Goal: Task Accomplishment & Management: Use online tool/utility

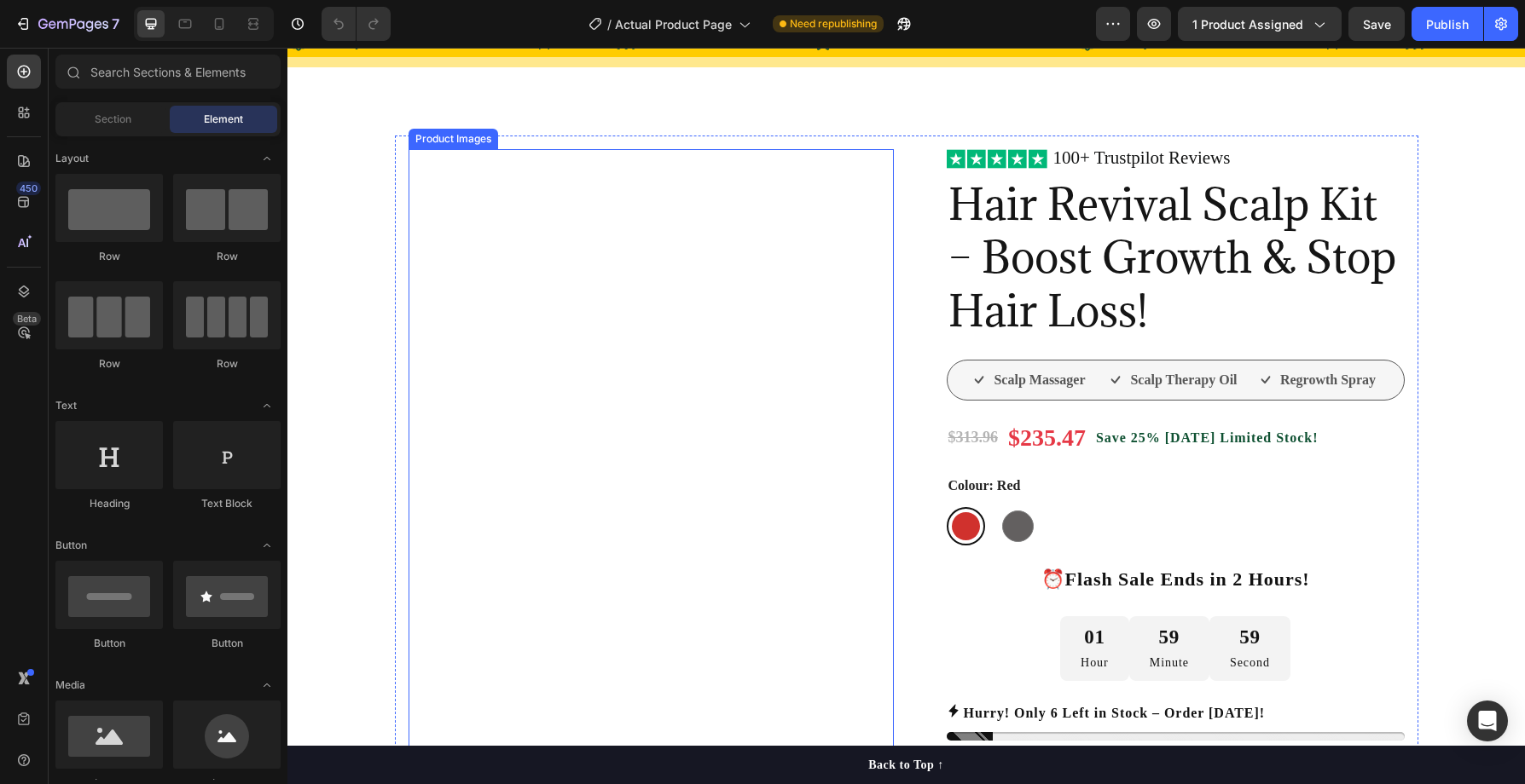
scroll to position [131, 0]
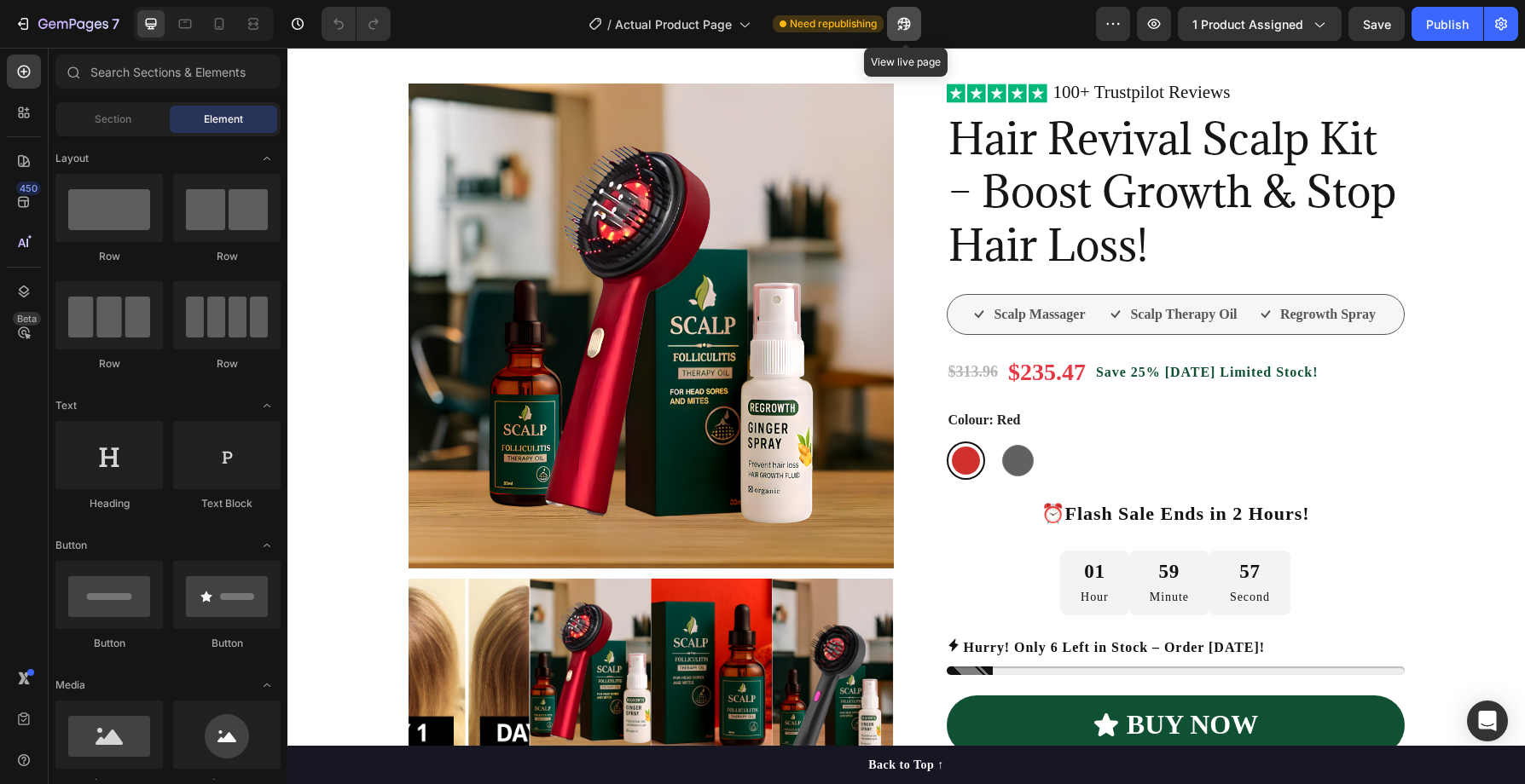
click at [903, 24] on icon "button" at bounding box center [904, 24] width 17 height 17
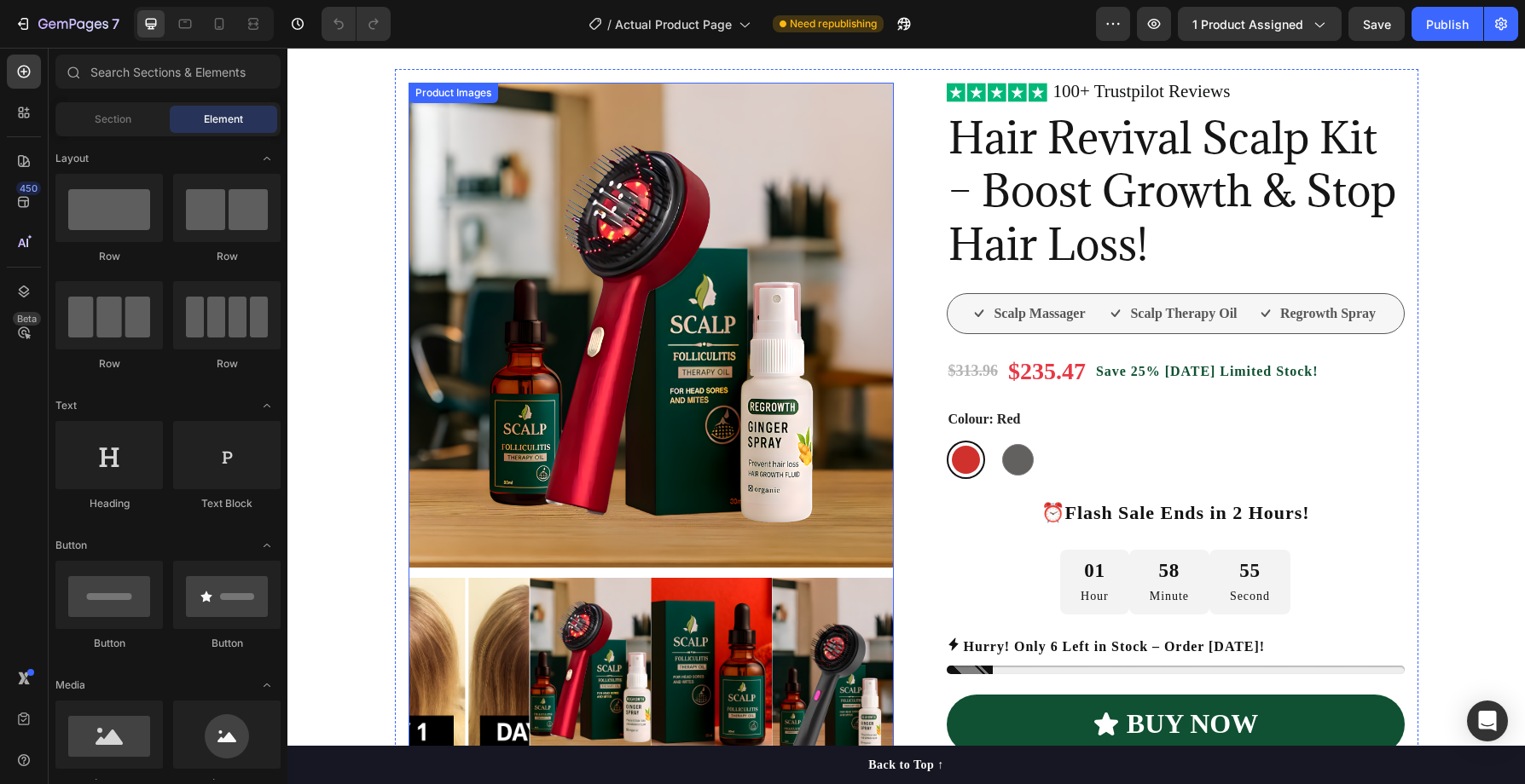
scroll to position [470, 0]
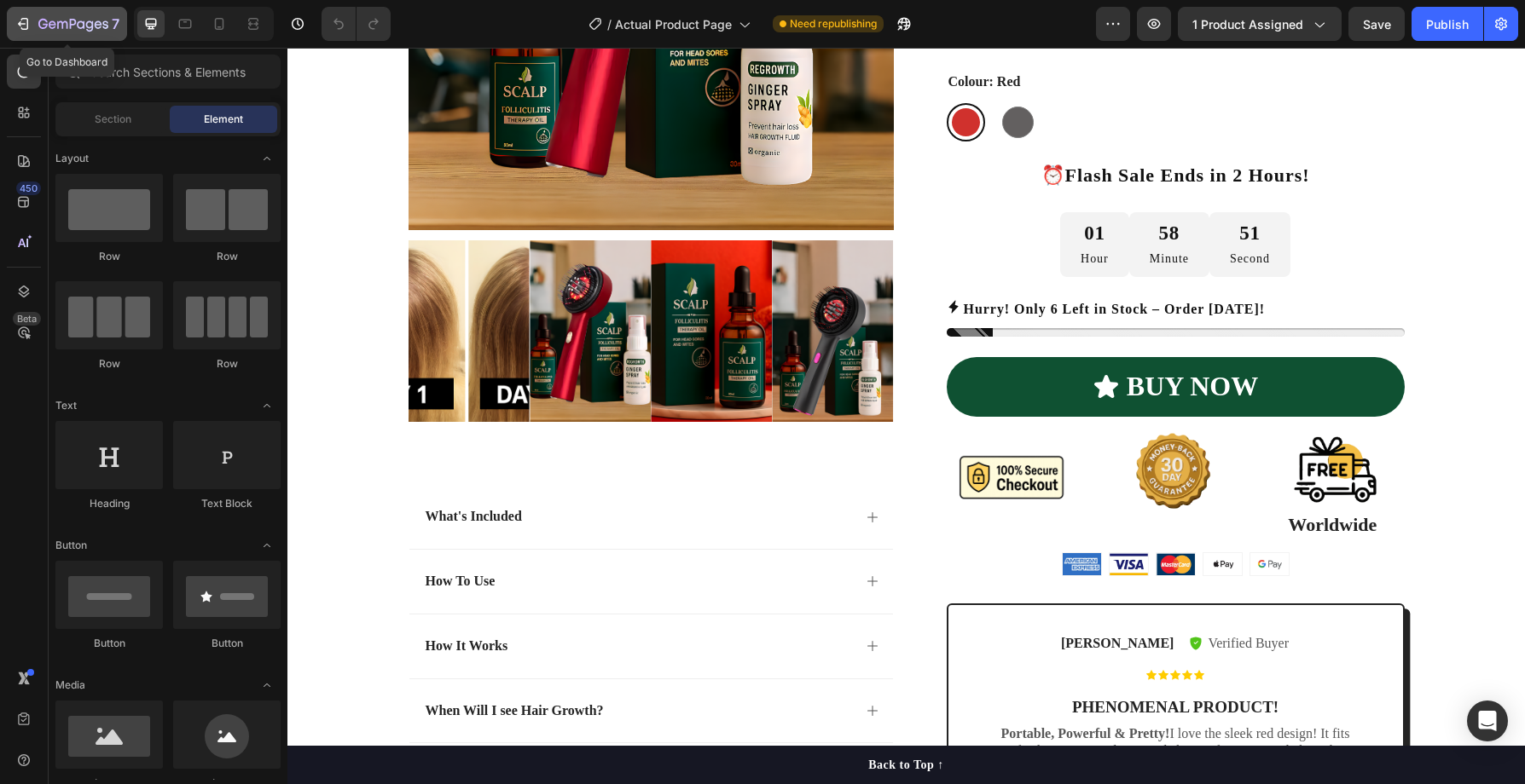
click at [81, 26] on icon "button" at bounding box center [73, 26] width 70 height 15
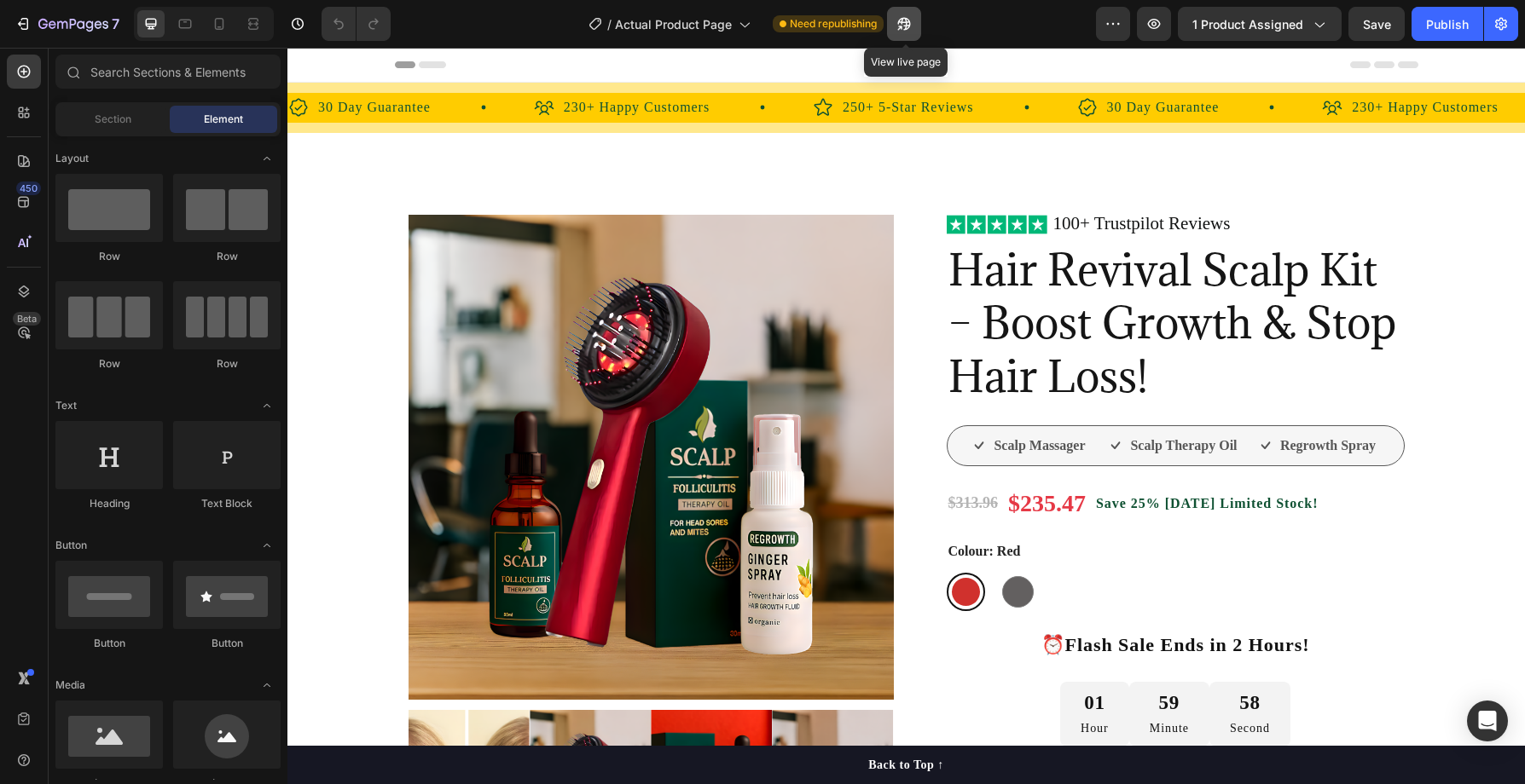
click at [902, 27] on icon "button" at bounding box center [899, 27] width 5 height 5
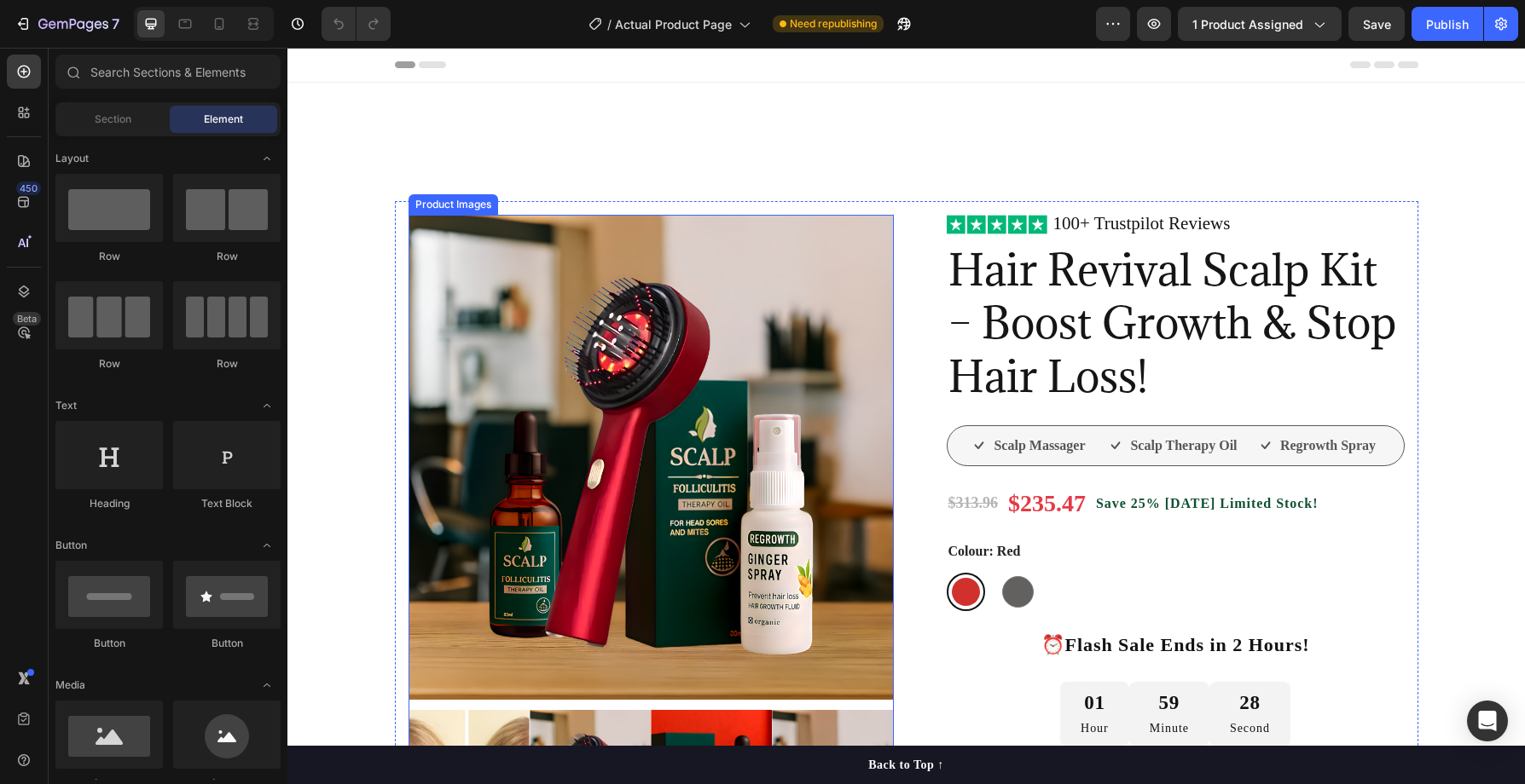
scroll to position [212, 0]
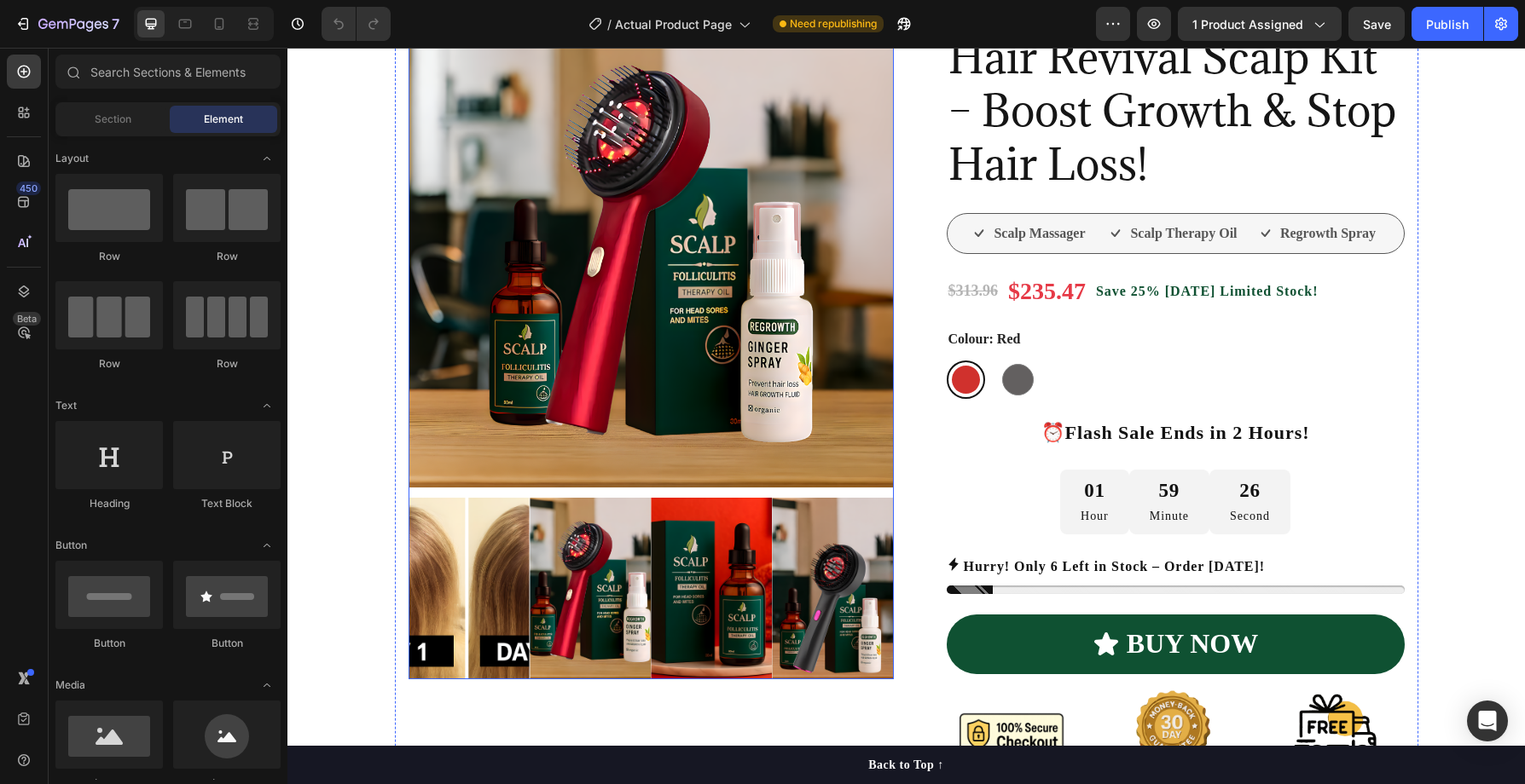
click at [469, 606] on img at bounding box center [469, 589] width 121 height 181
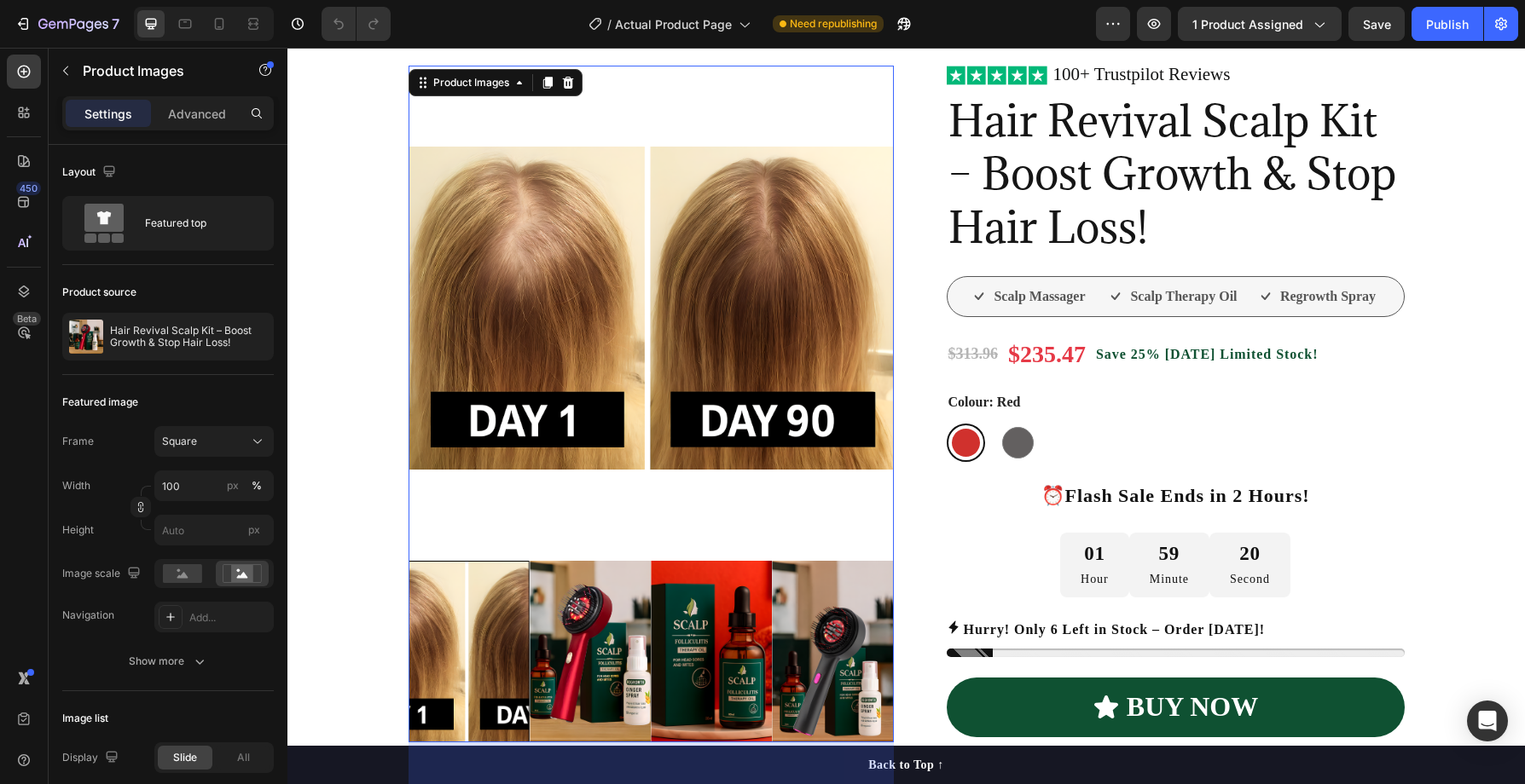
scroll to position [176, 0]
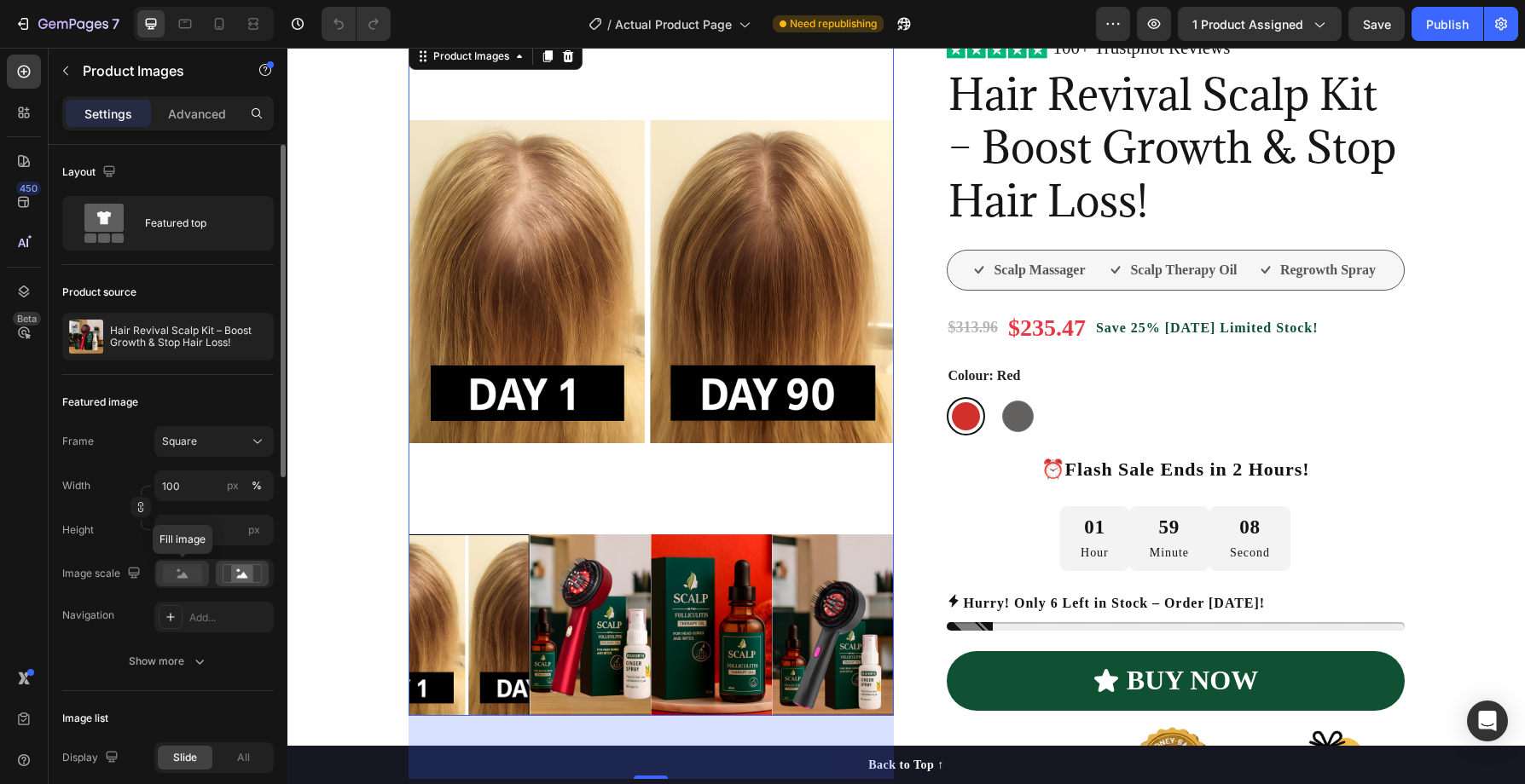
click at [184, 571] on rect at bounding box center [182, 573] width 39 height 18
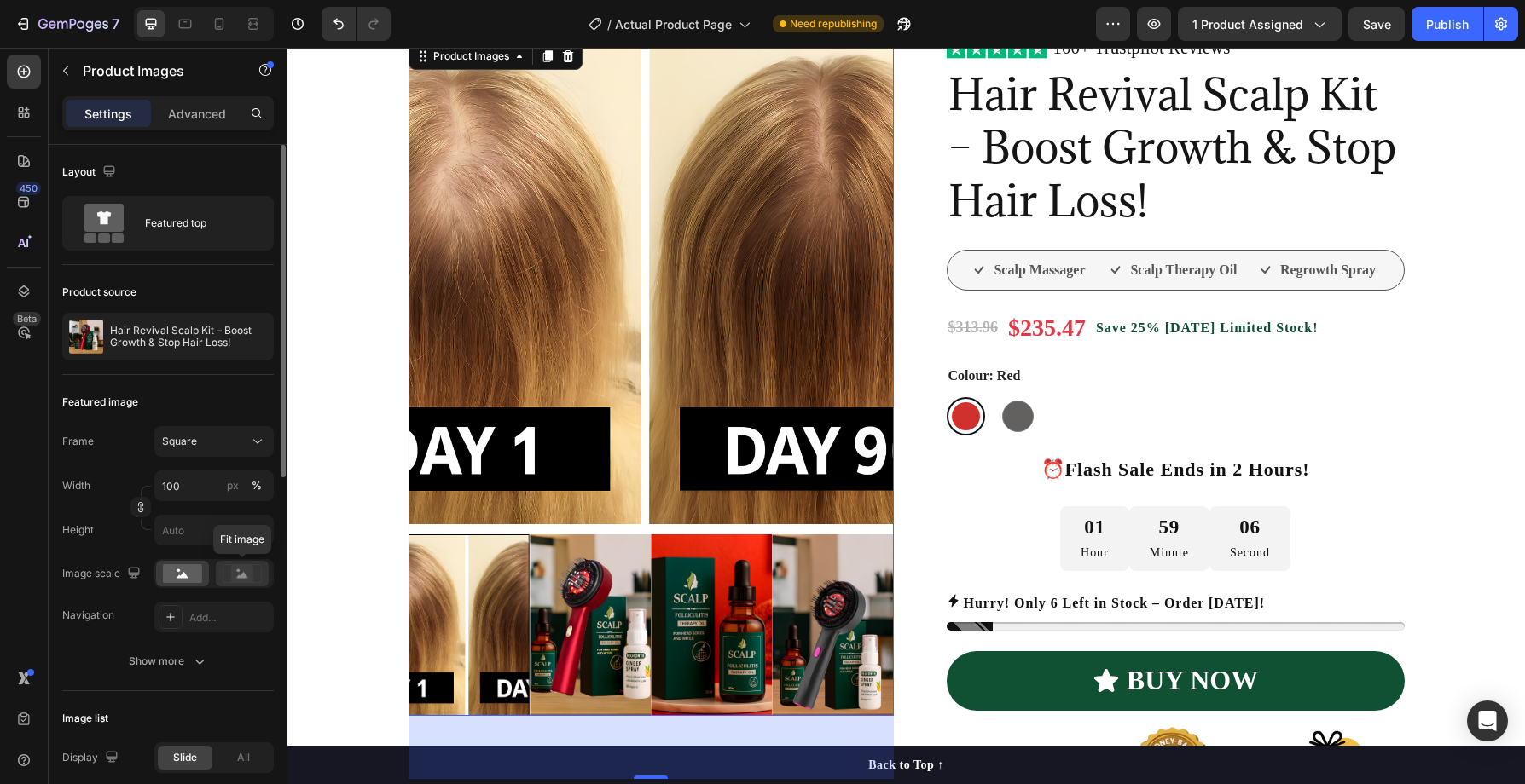
click at [236, 575] on rect at bounding box center [242, 573] width 22 height 17
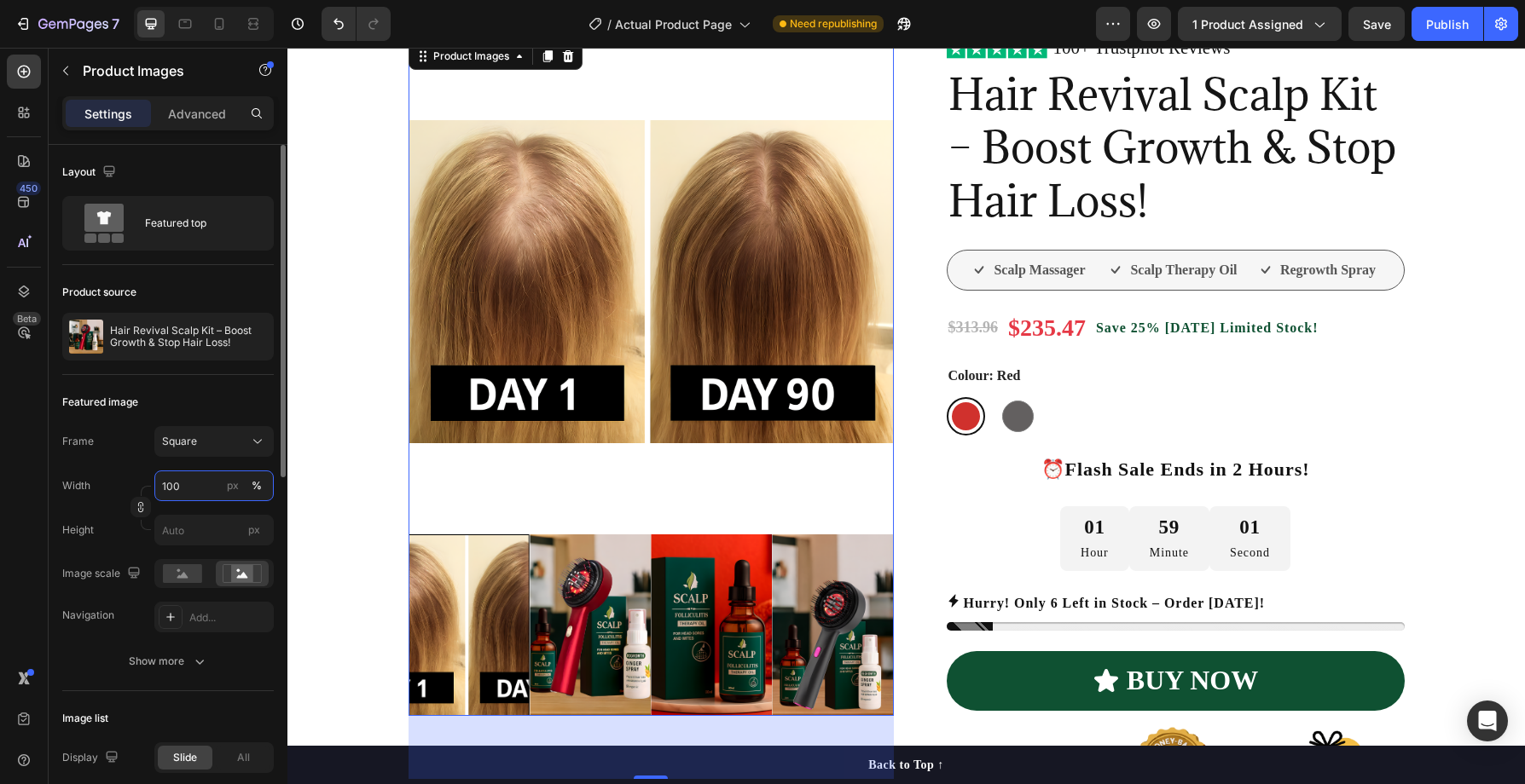
click at [203, 497] on input "100" at bounding box center [214, 486] width 119 height 31
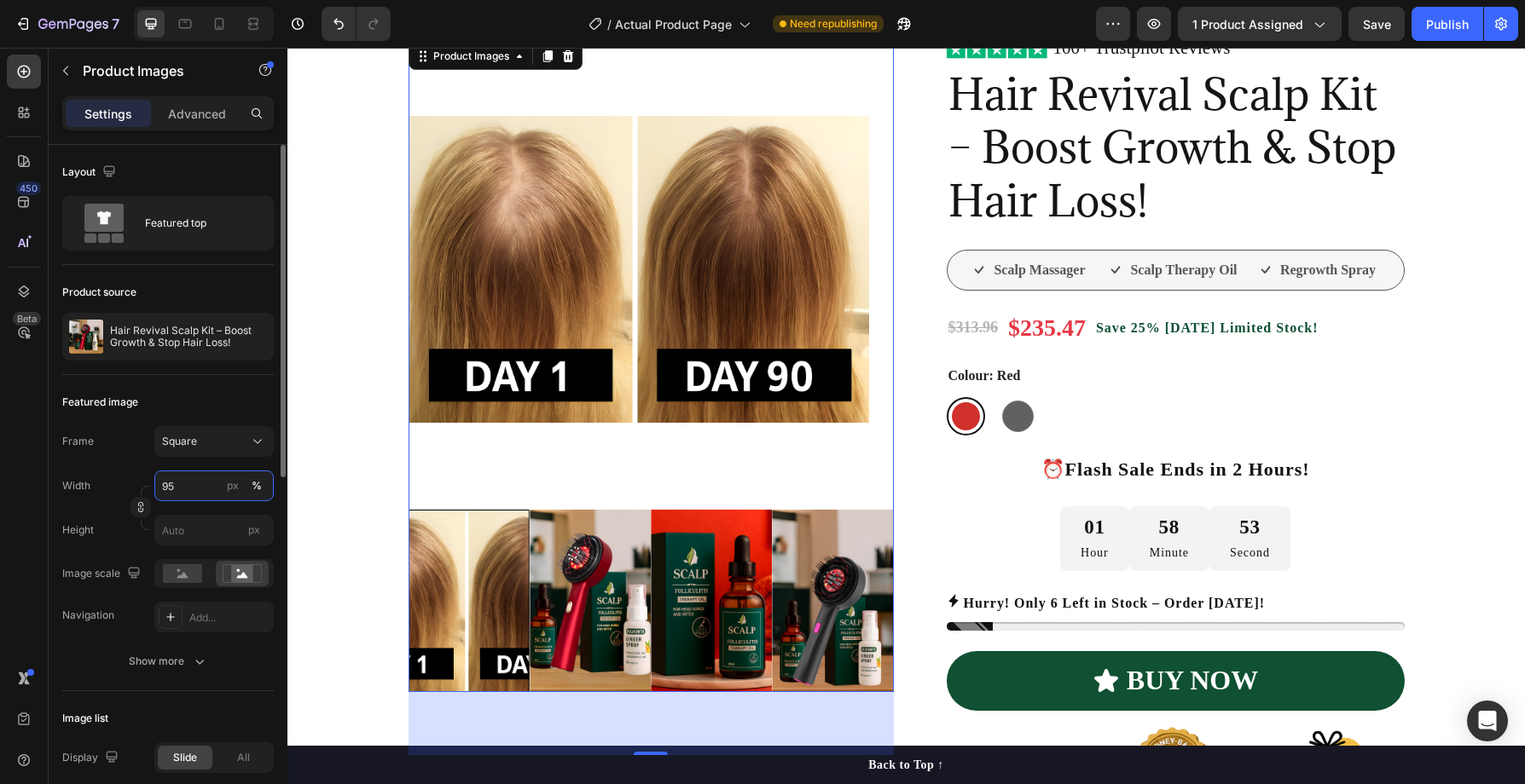
click at [204, 490] on input "95" at bounding box center [214, 486] width 119 height 31
type input "9"
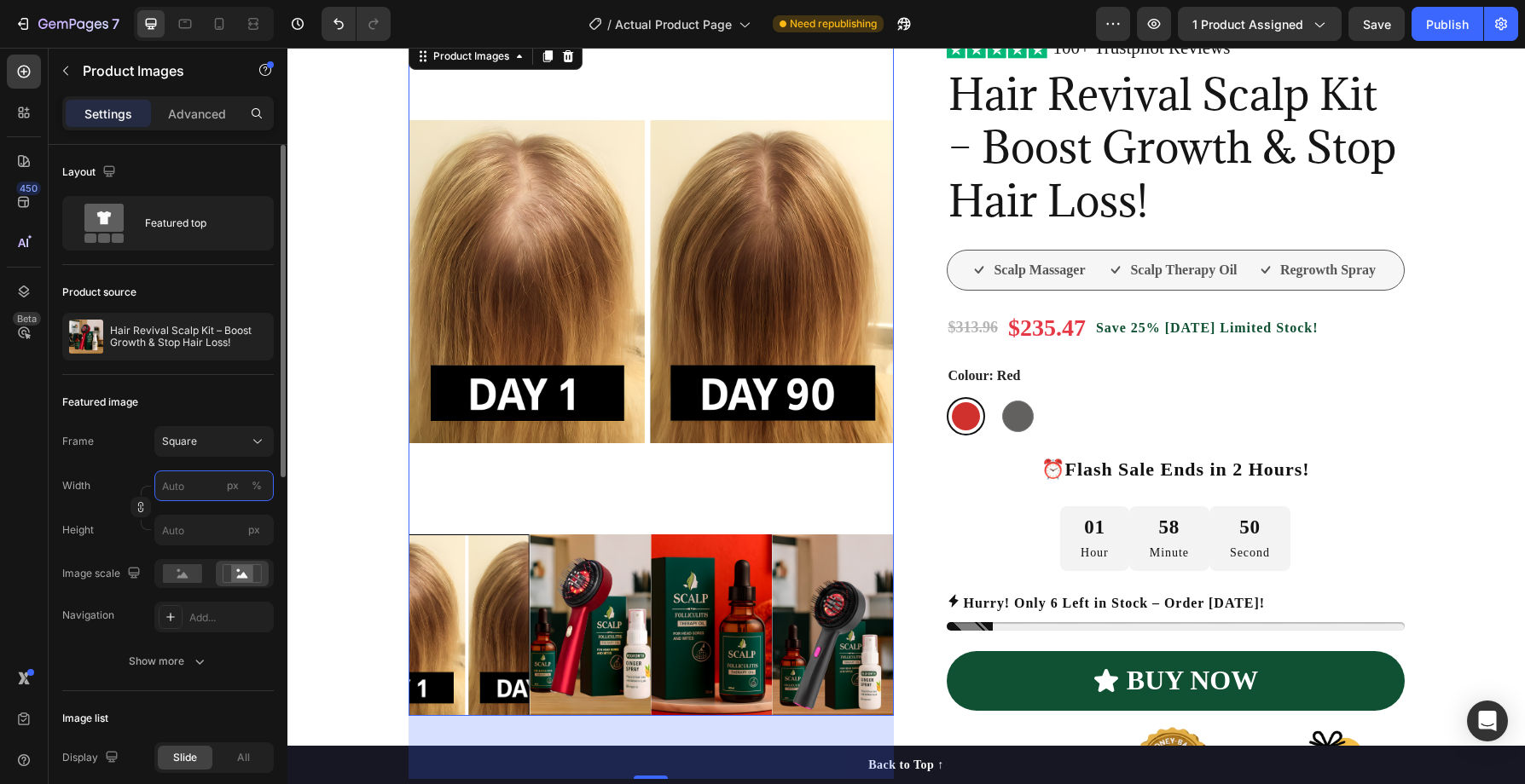
type input "8"
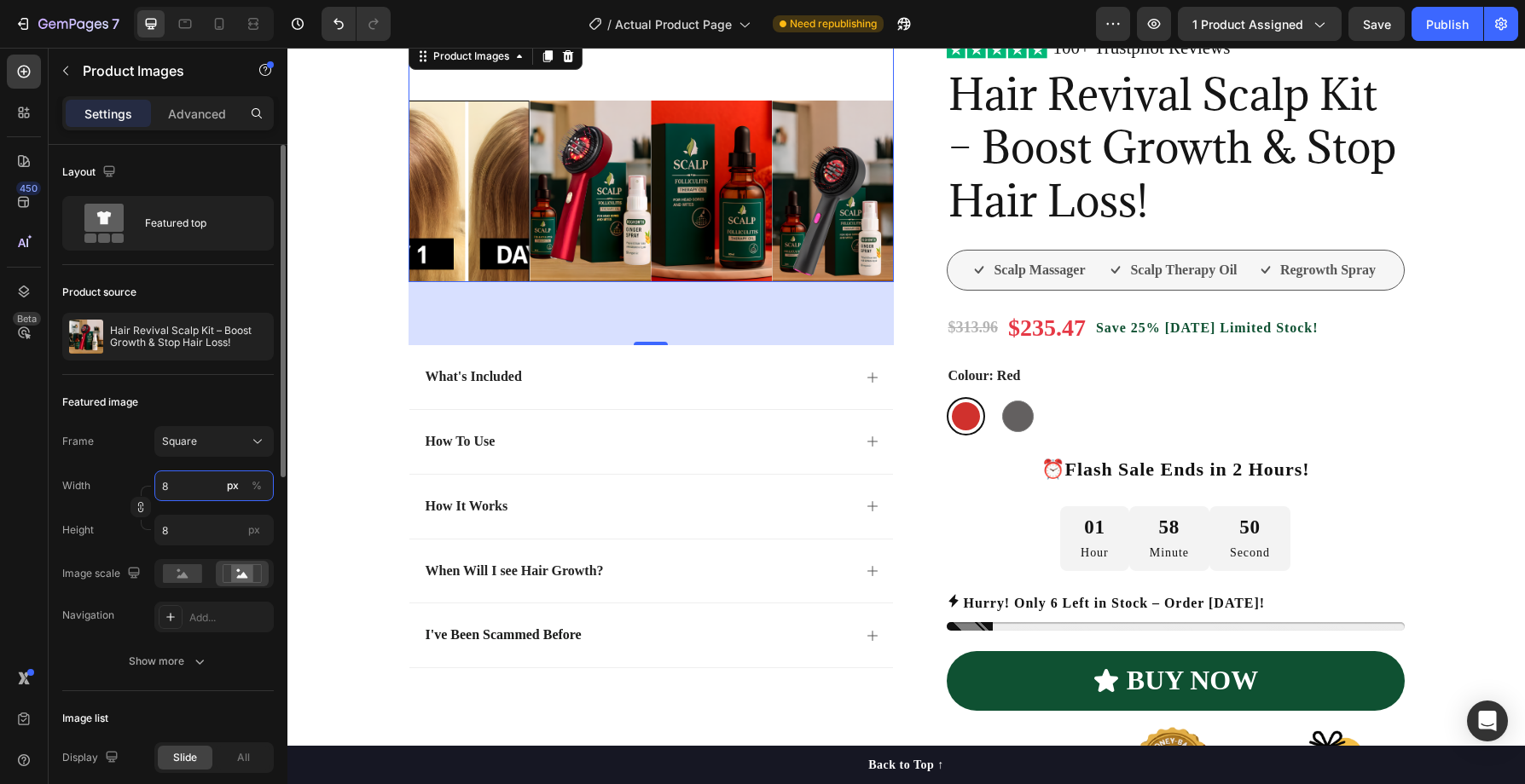
type input "80"
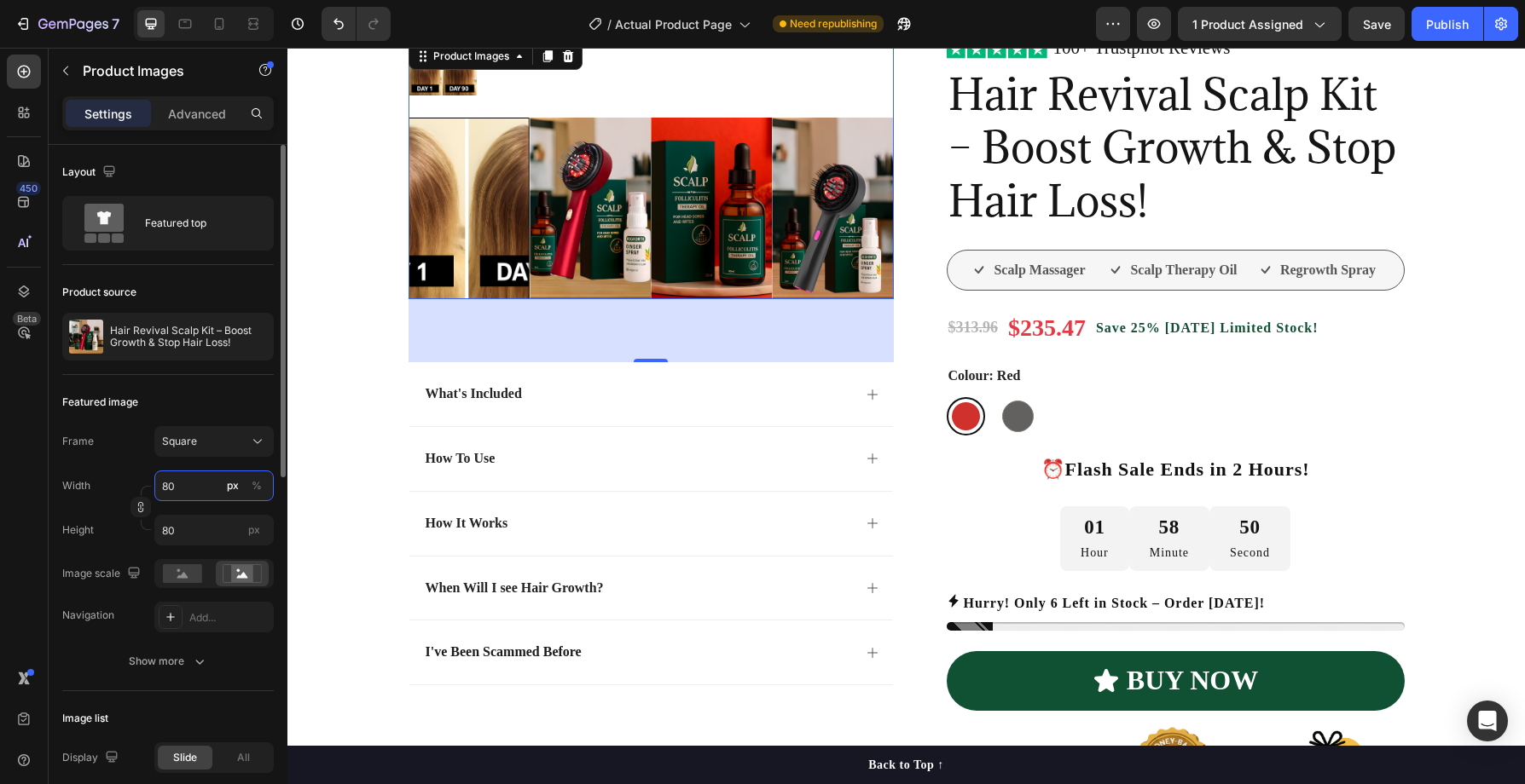
scroll to position [154, 0]
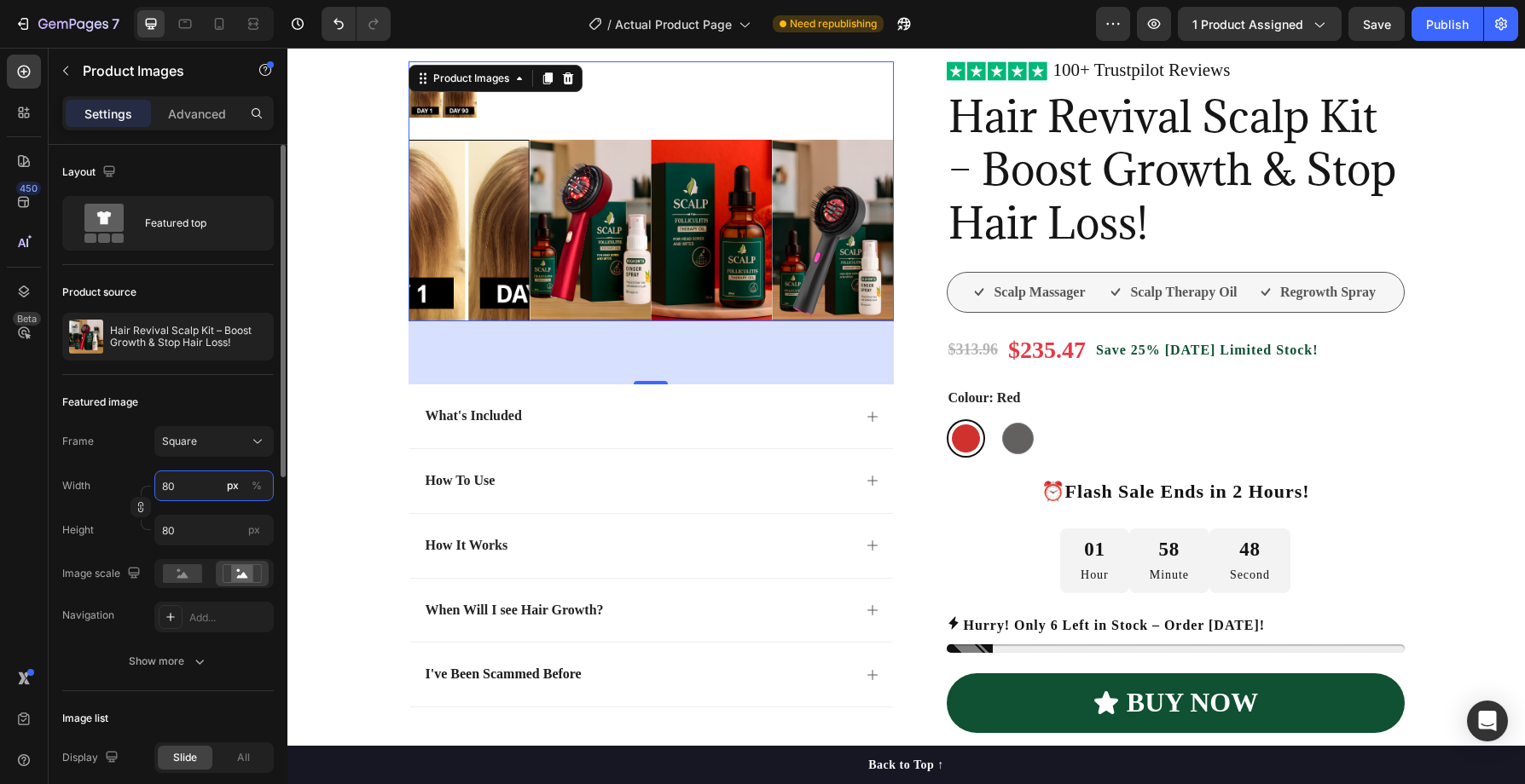
click at [205, 492] on input "80" at bounding box center [214, 486] width 119 height 31
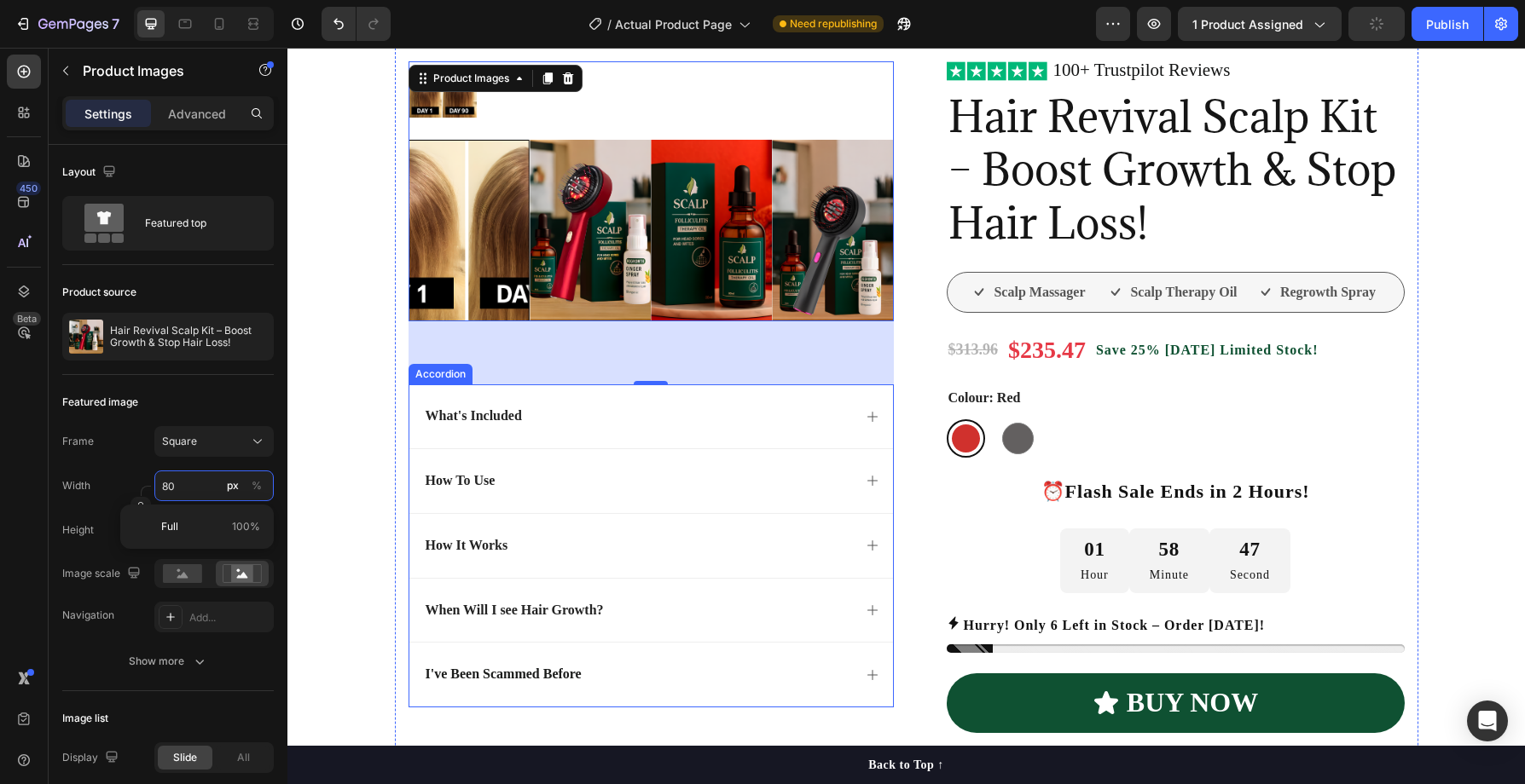
scroll to position [0, 0]
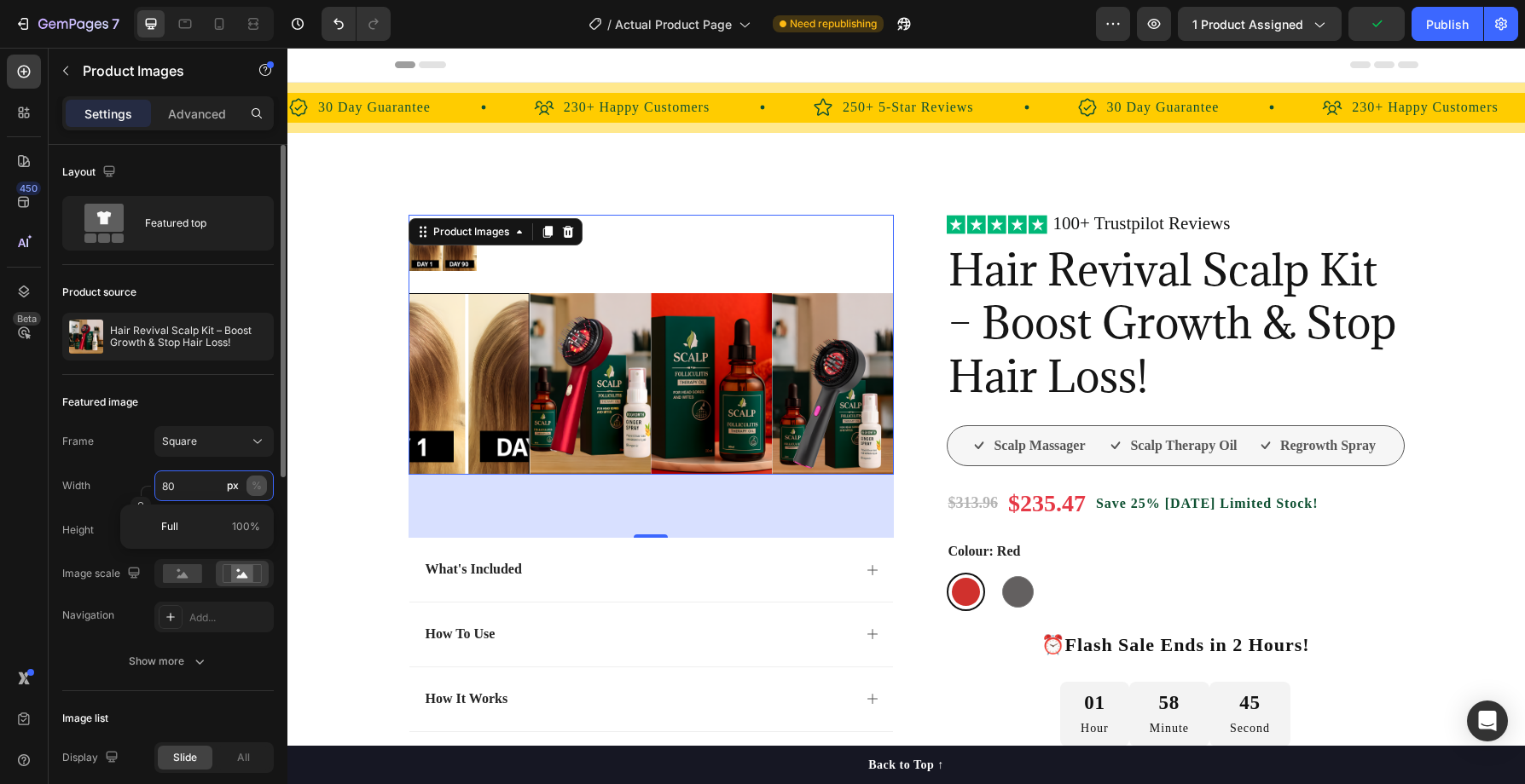
type input "80"
click at [258, 485] on div "%" at bounding box center [257, 485] width 10 height 16
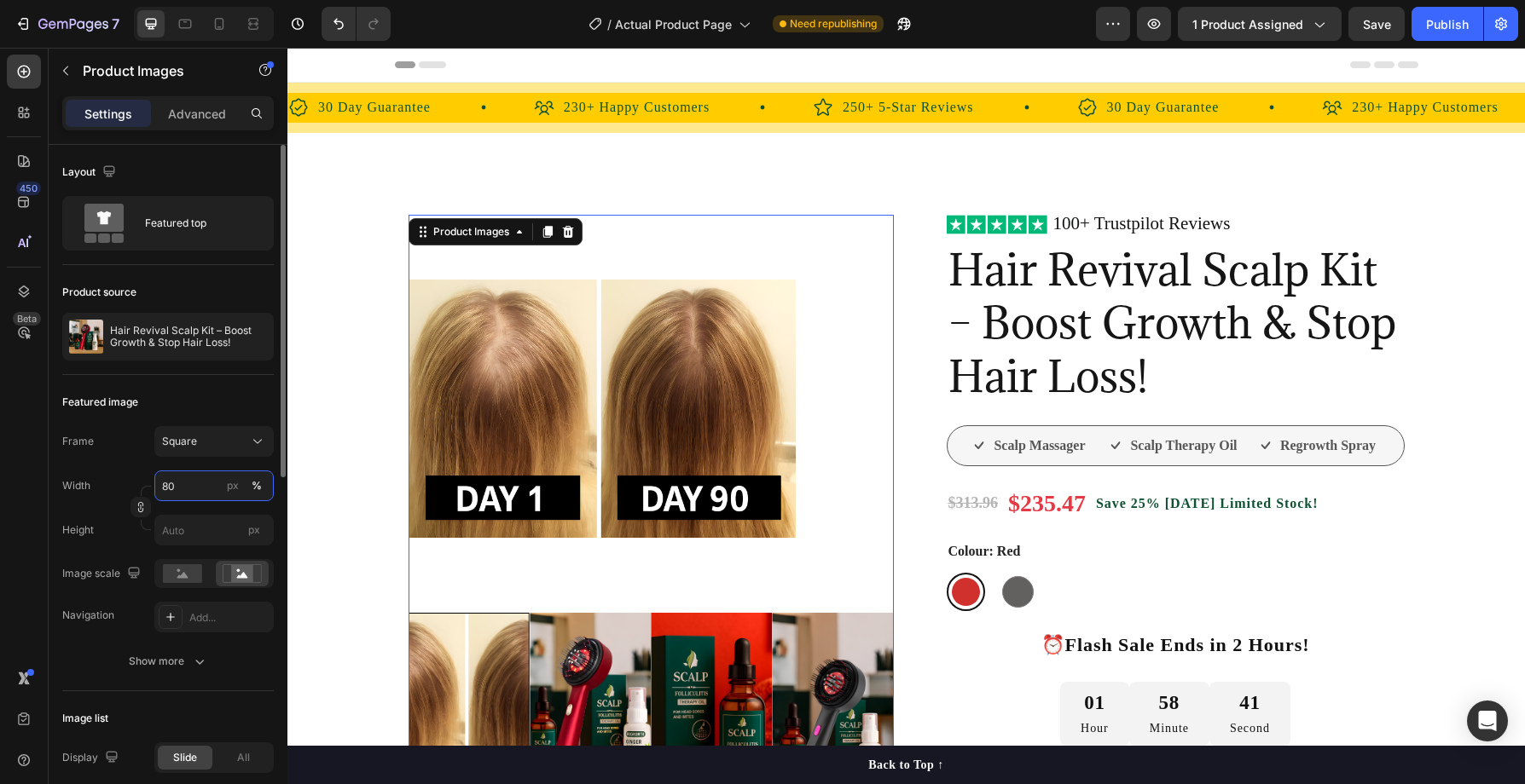
click at [194, 490] on input "80" at bounding box center [214, 486] width 119 height 31
type input "8"
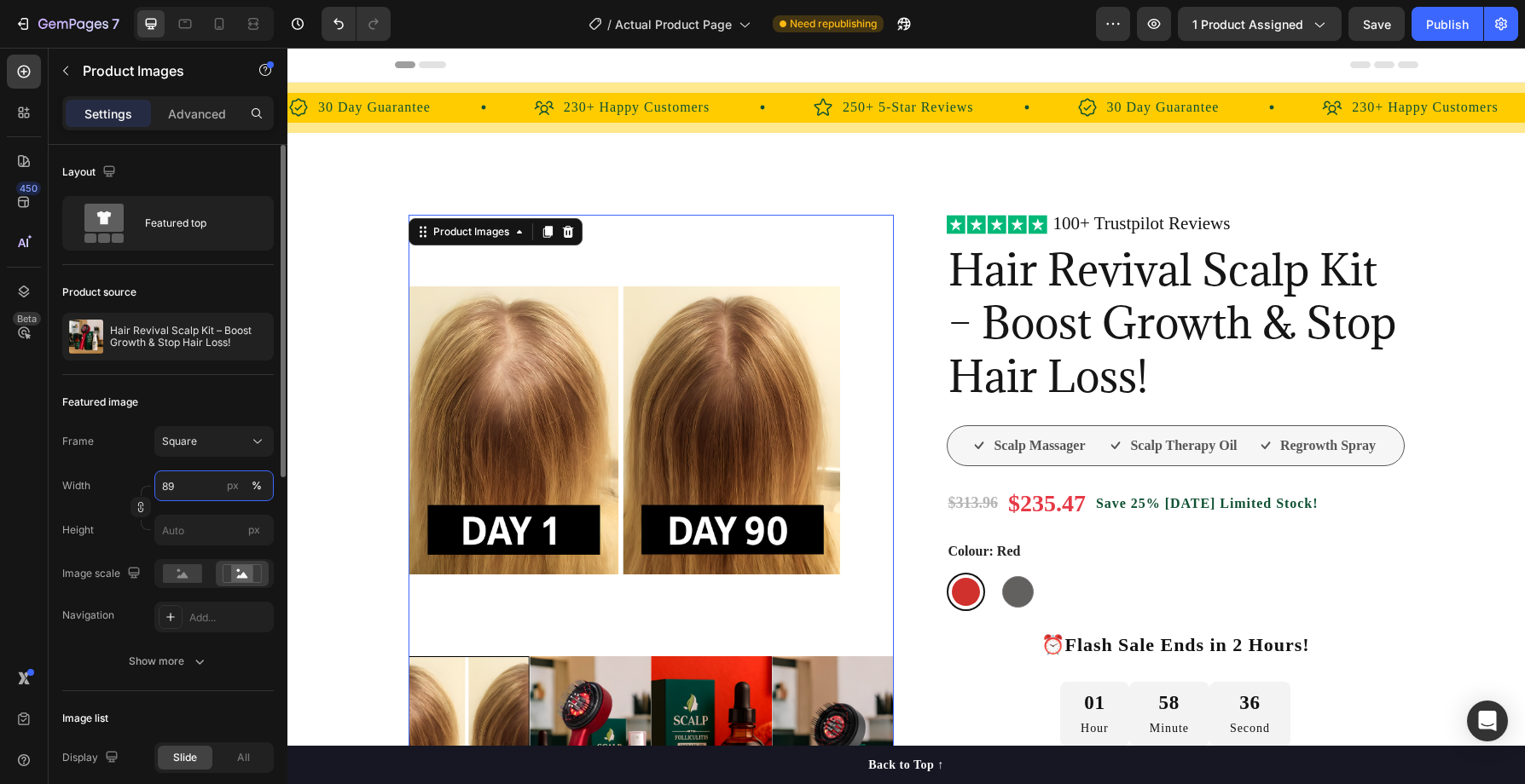
type input "8"
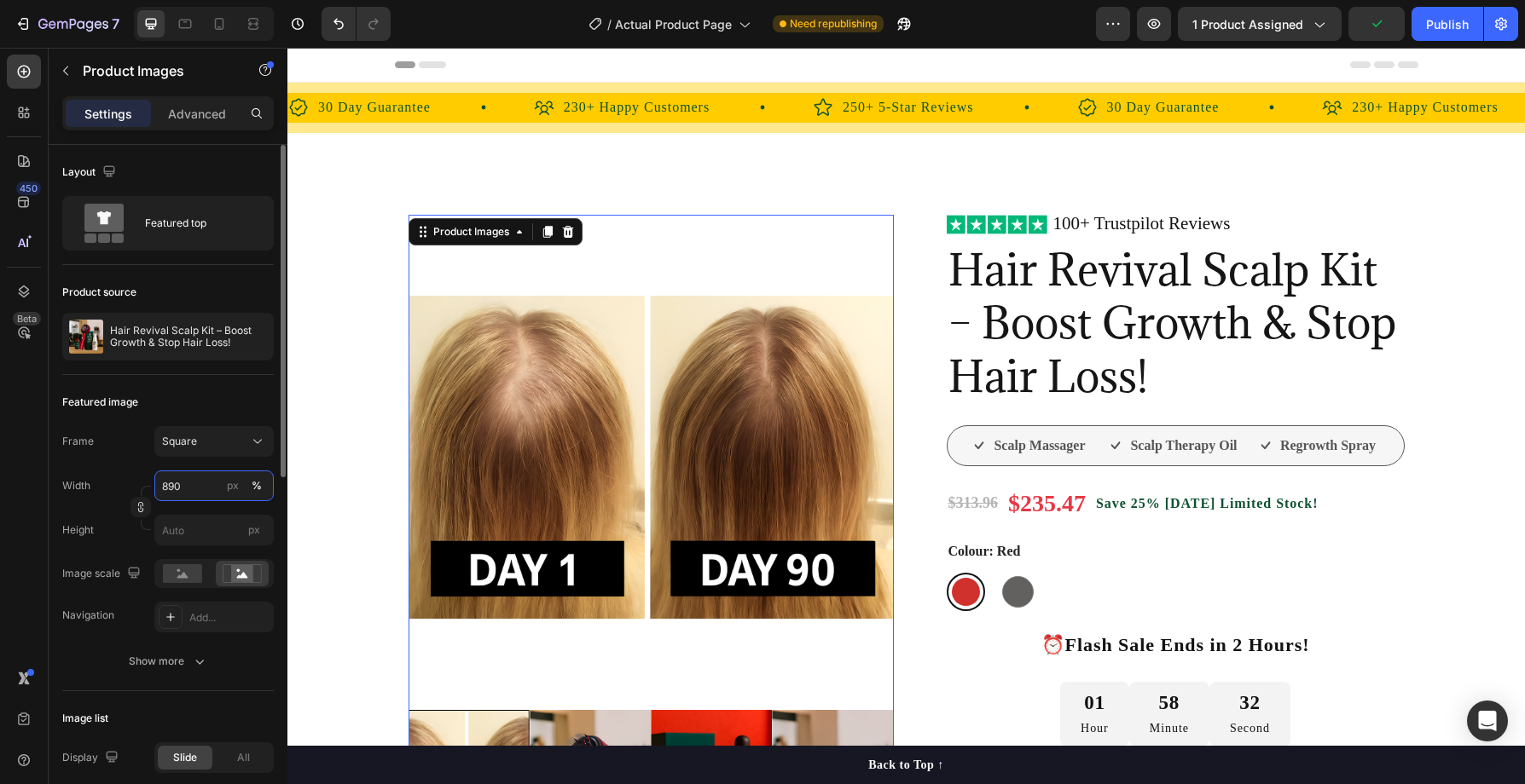
click at [170, 484] on input "890" at bounding box center [214, 486] width 119 height 31
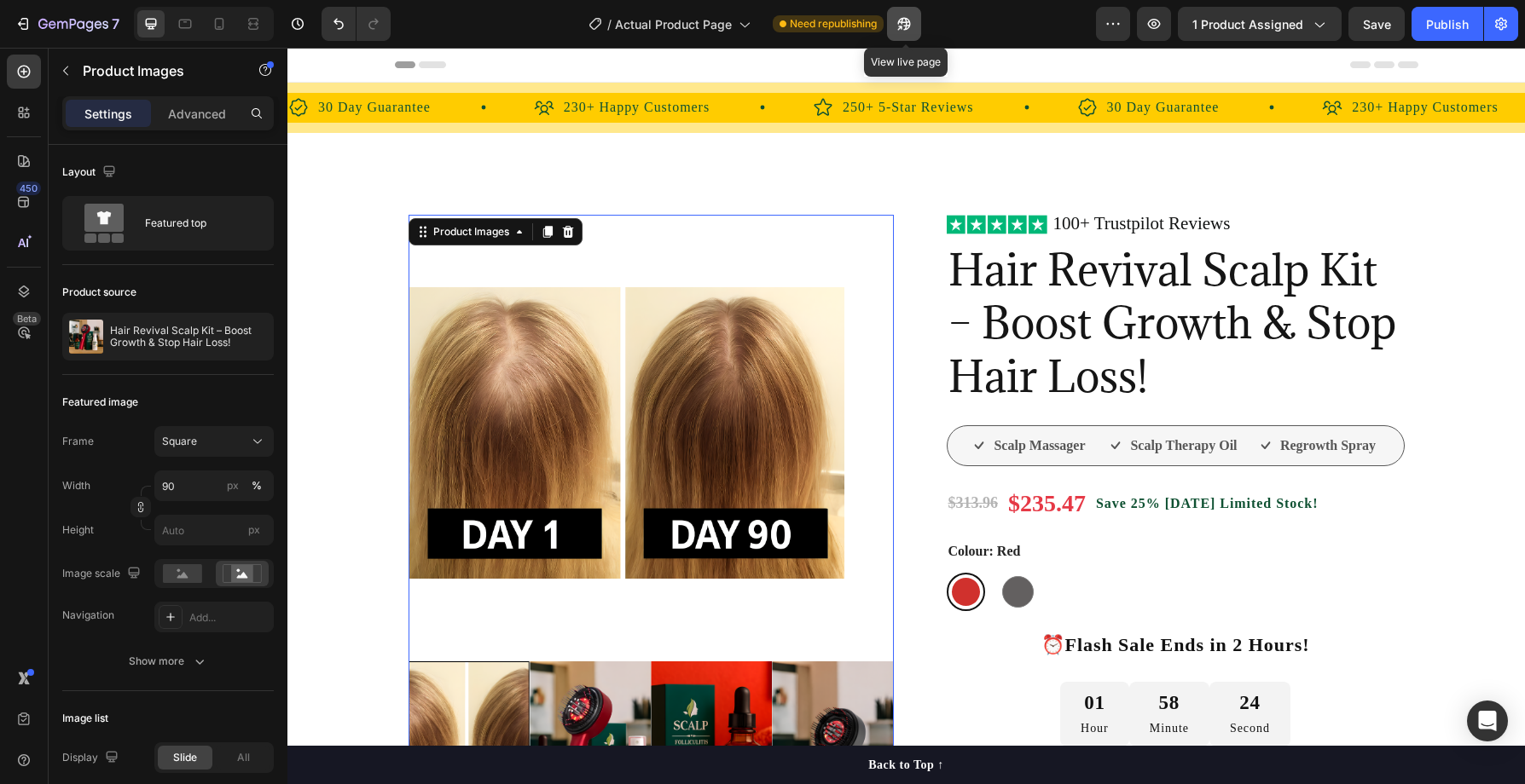
click at [902, 26] on icon "button" at bounding box center [899, 27] width 5 height 5
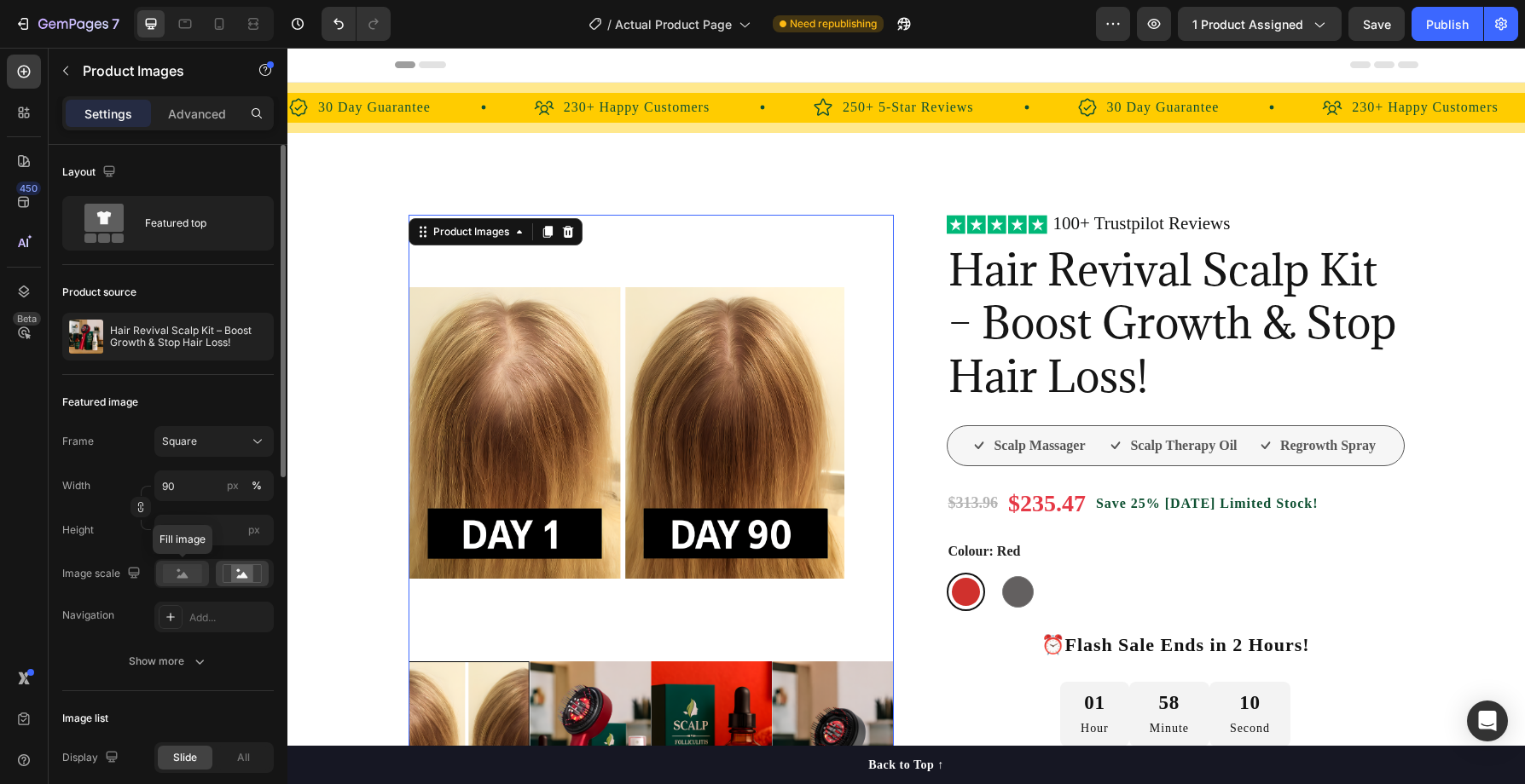
click at [174, 572] on rect at bounding box center [182, 573] width 39 height 18
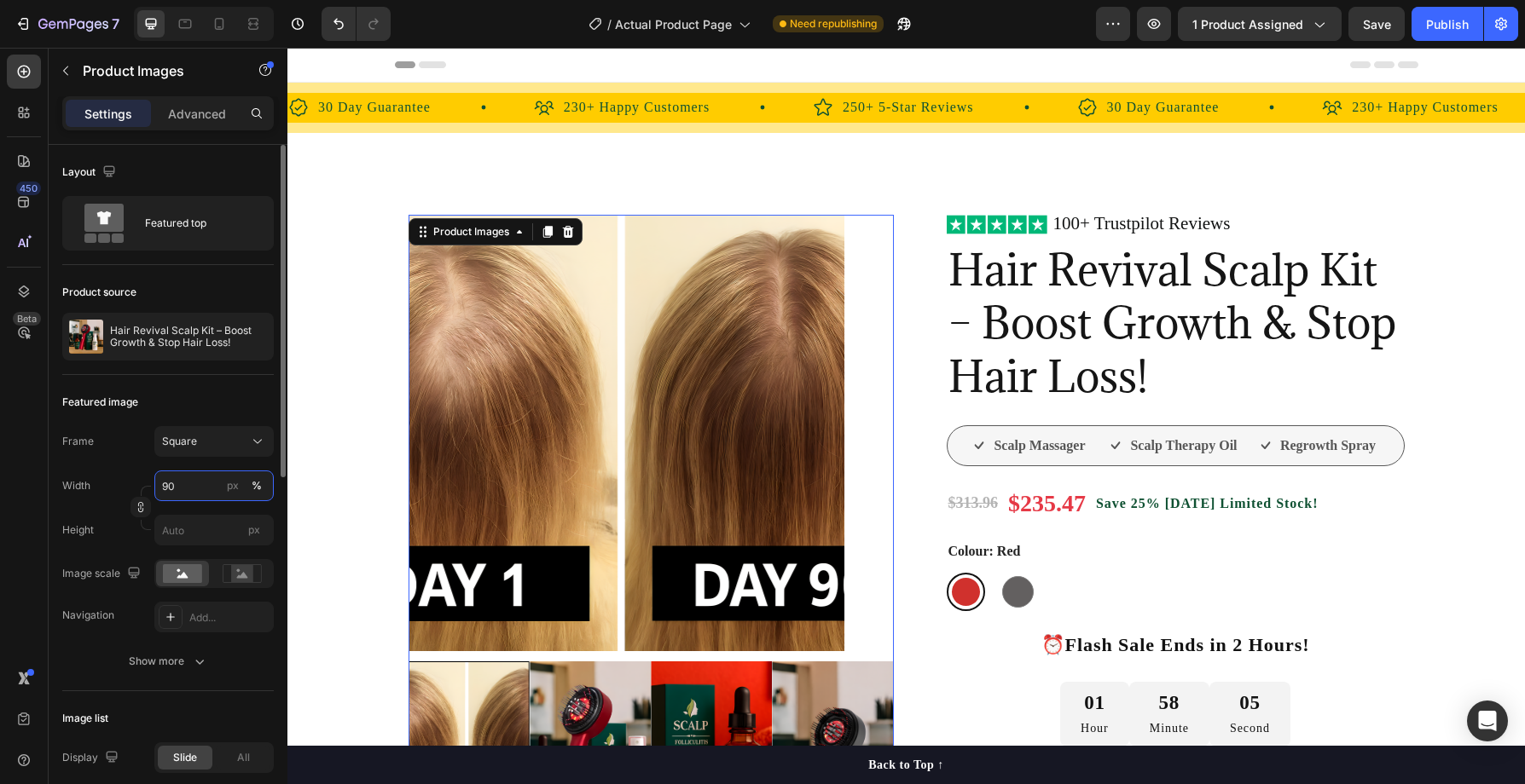
click at [203, 485] on input "90" at bounding box center [214, 486] width 119 height 31
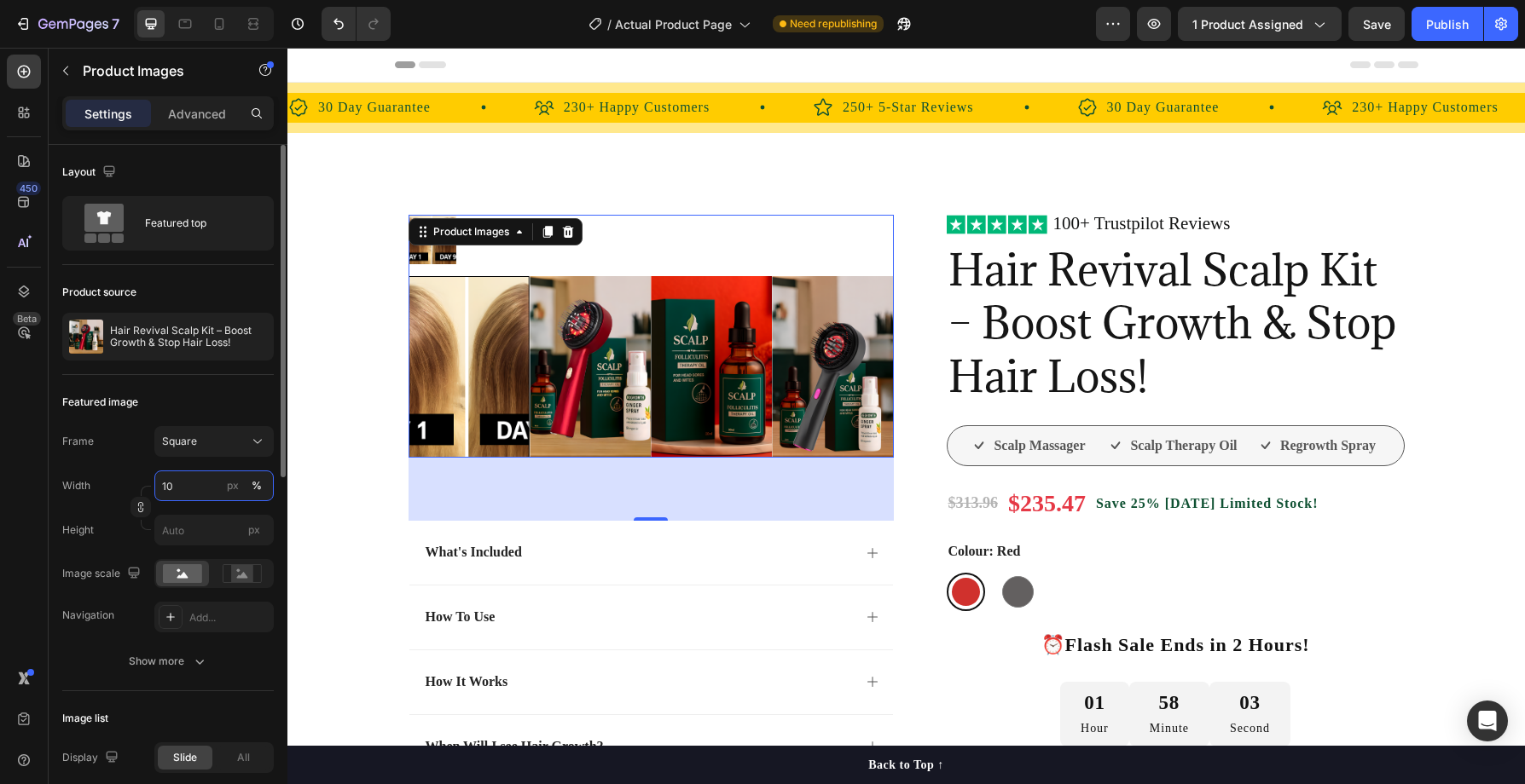
type input "100"
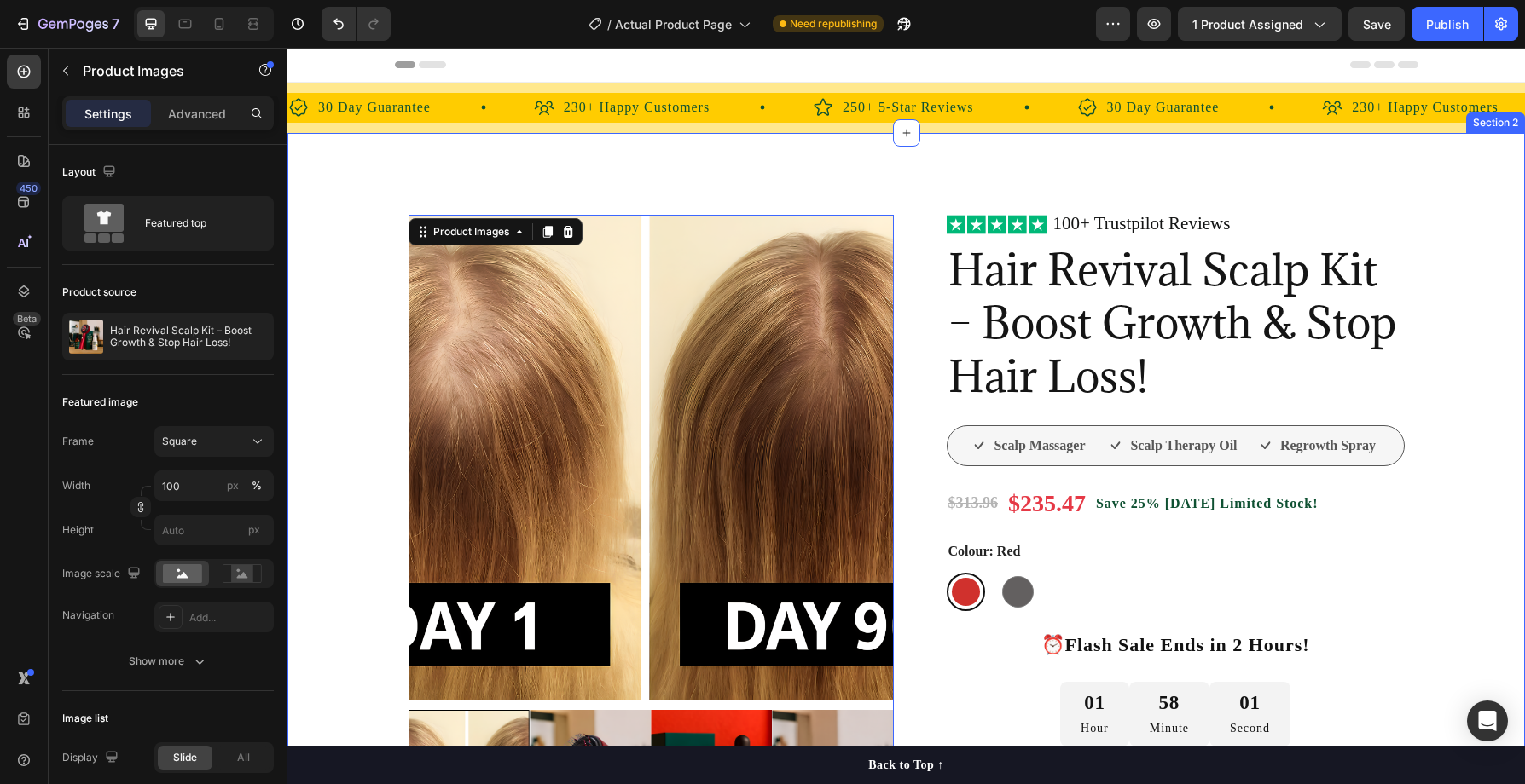
click at [335, 530] on div "Product Images 74 What's Included How To Use How It Works When Will I see Hair …" at bounding box center [906, 757] width 1212 height 1112
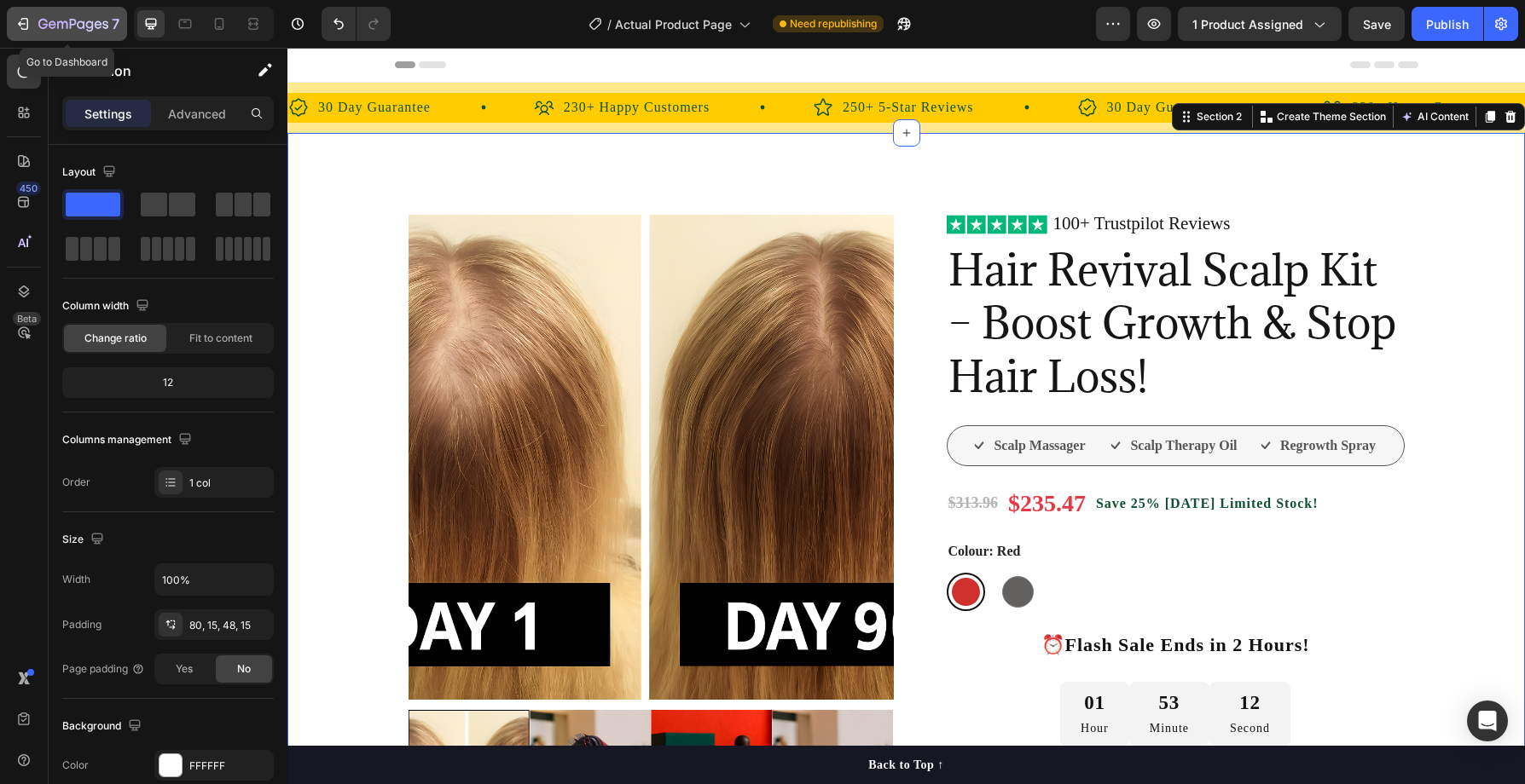
click at [43, 20] on icon "button" at bounding box center [73, 26] width 70 height 15
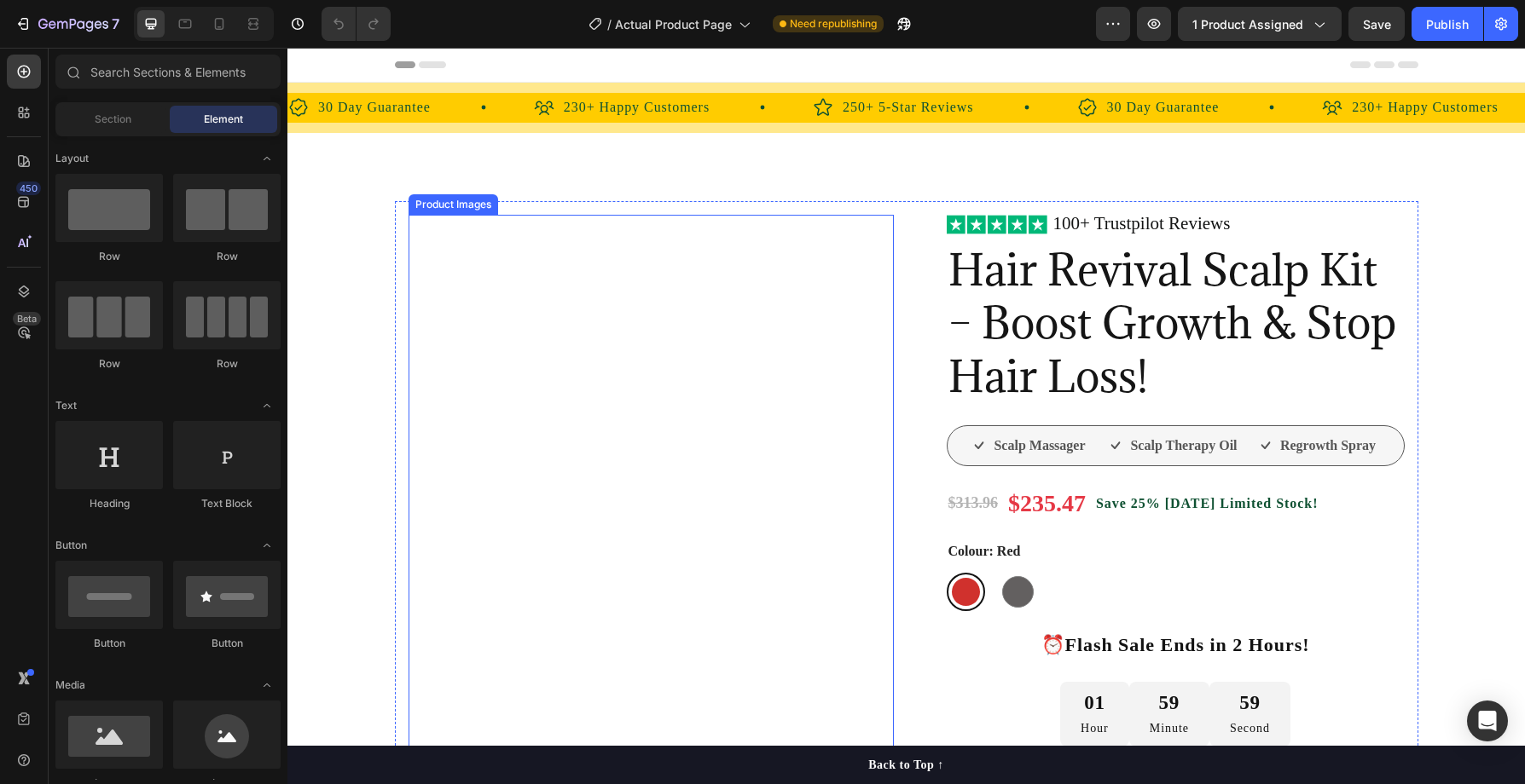
scroll to position [246, 0]
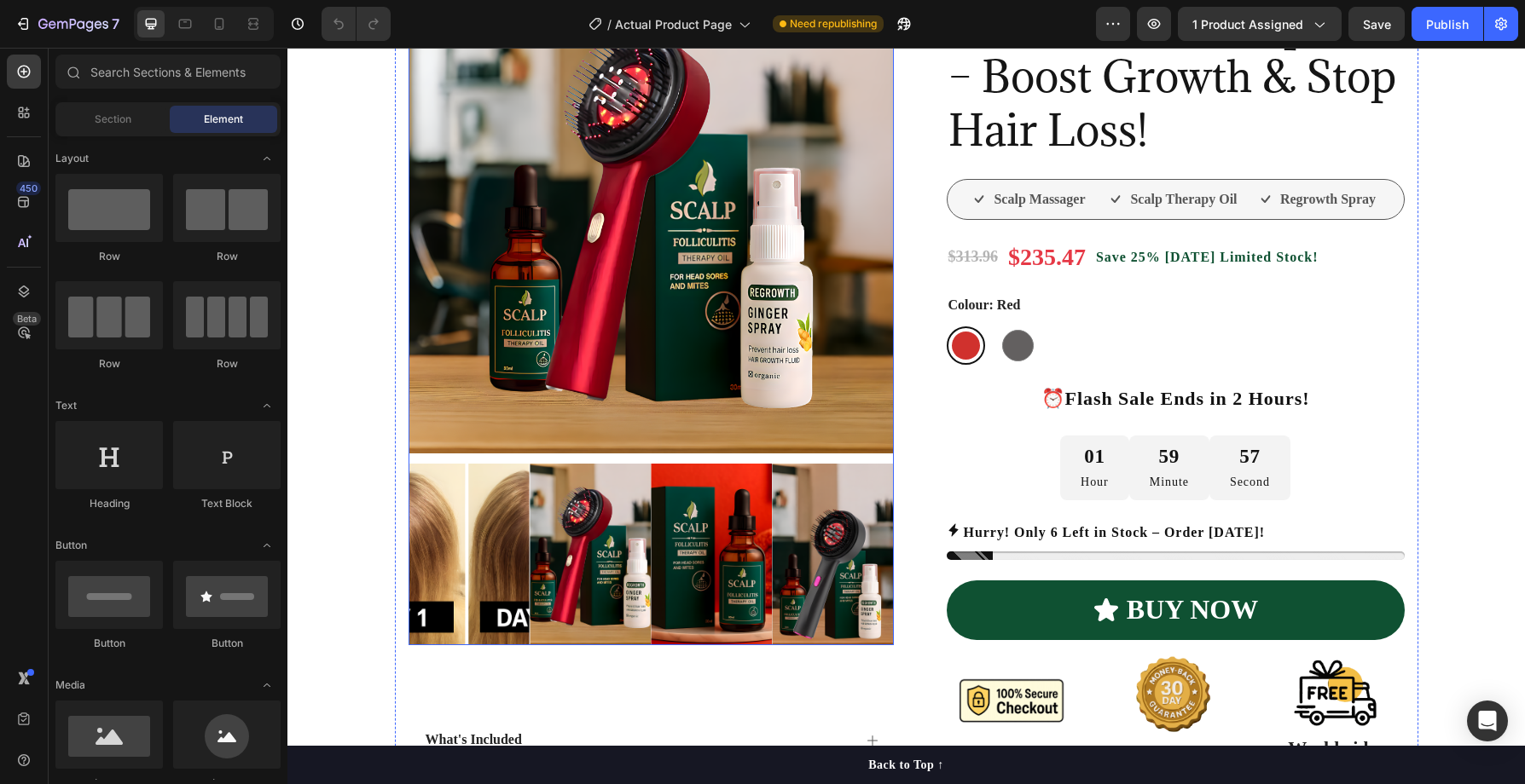
click at [450, 537] on img at bounding box center [469, 554] width 121 height 181
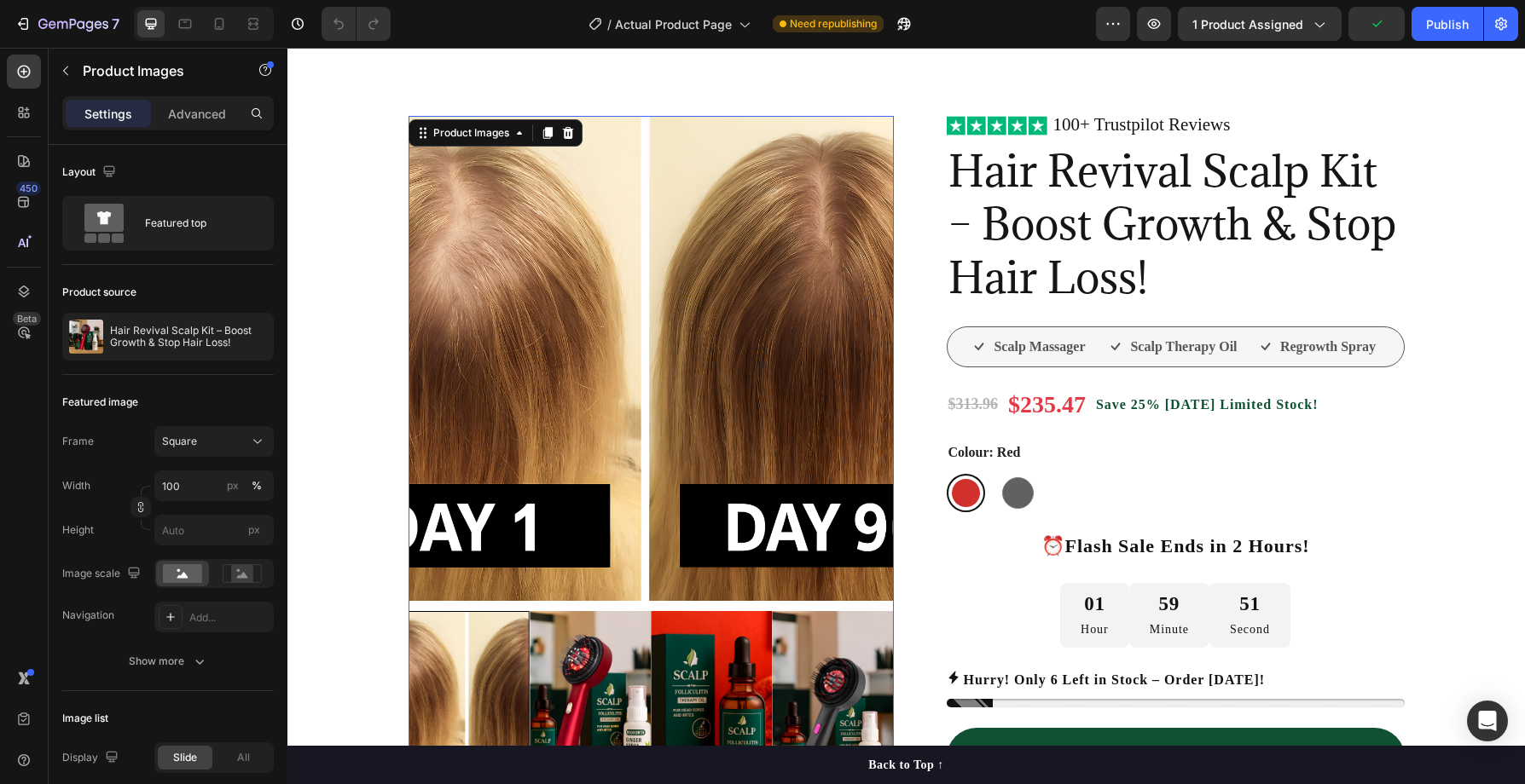
scroll to position [103, 0]
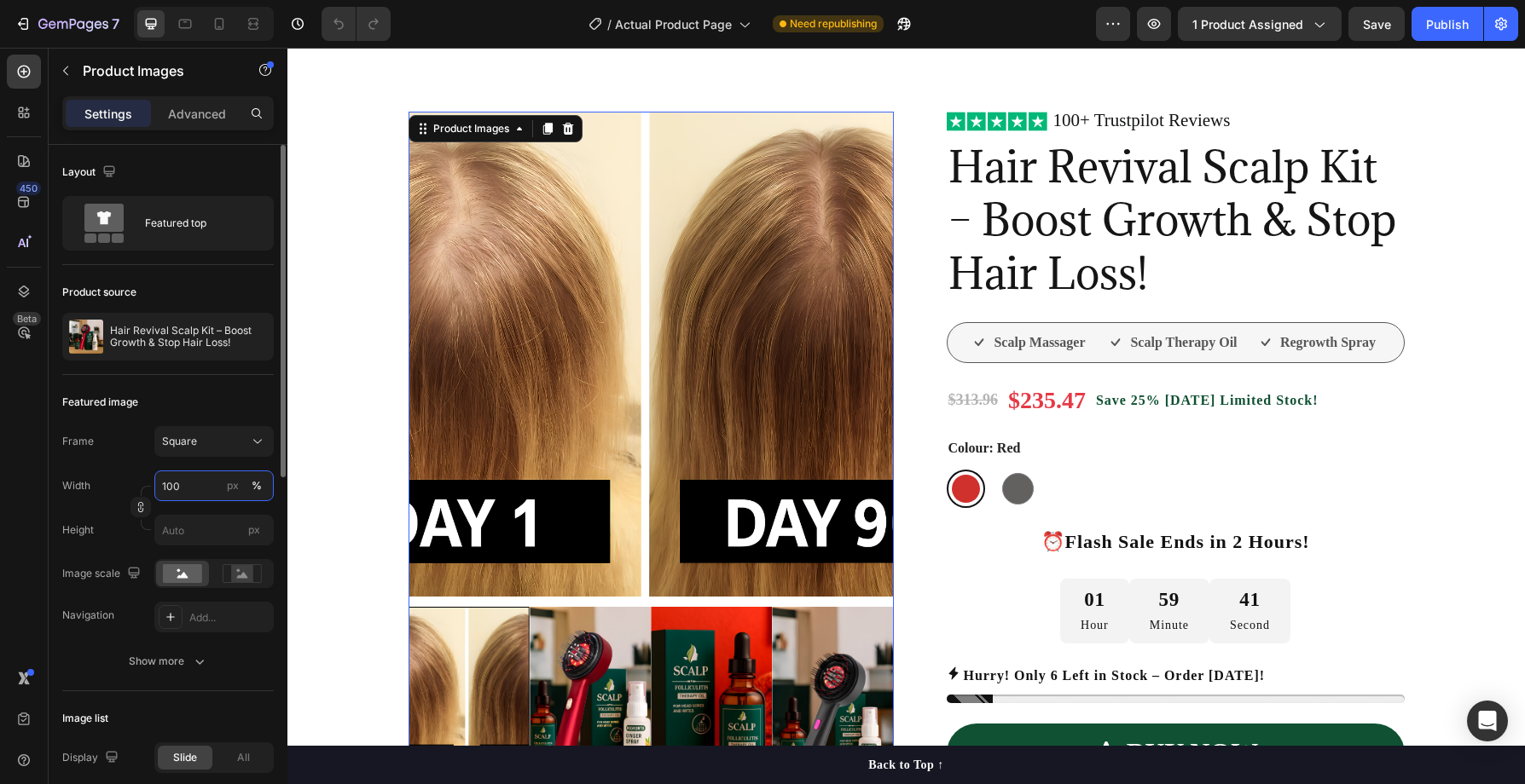
click at [194, 483] on input "100" at bounding box center [214, 486] width 119 height 31
click at [251, 573] on rect at bounding box center [242, 573] width 22 height 17
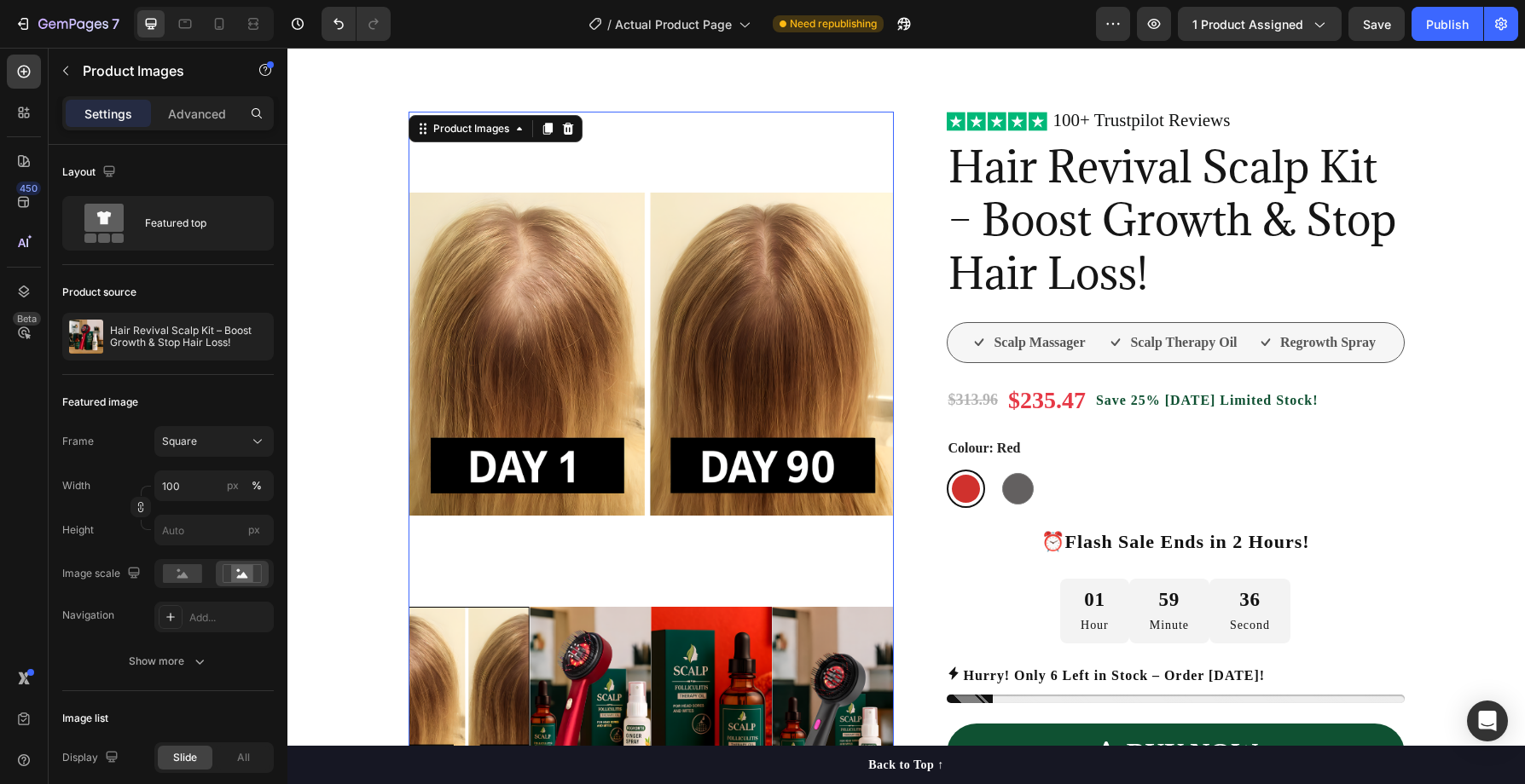
click at [574, 648] on img at bounding box center [590, 698] width 121 height 181
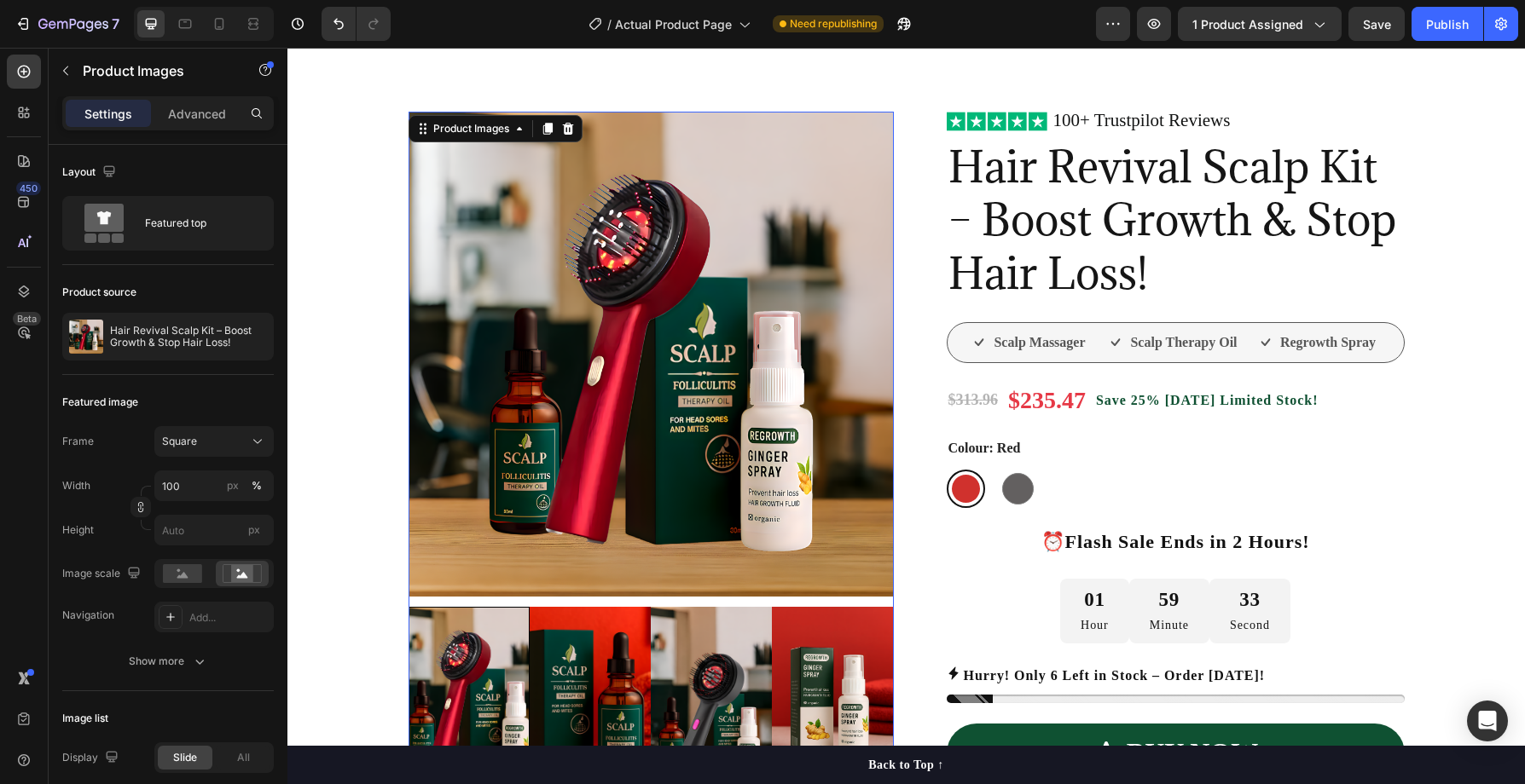
click at [612, 663] on img at bounding box center [590, 698] width 121 height 181
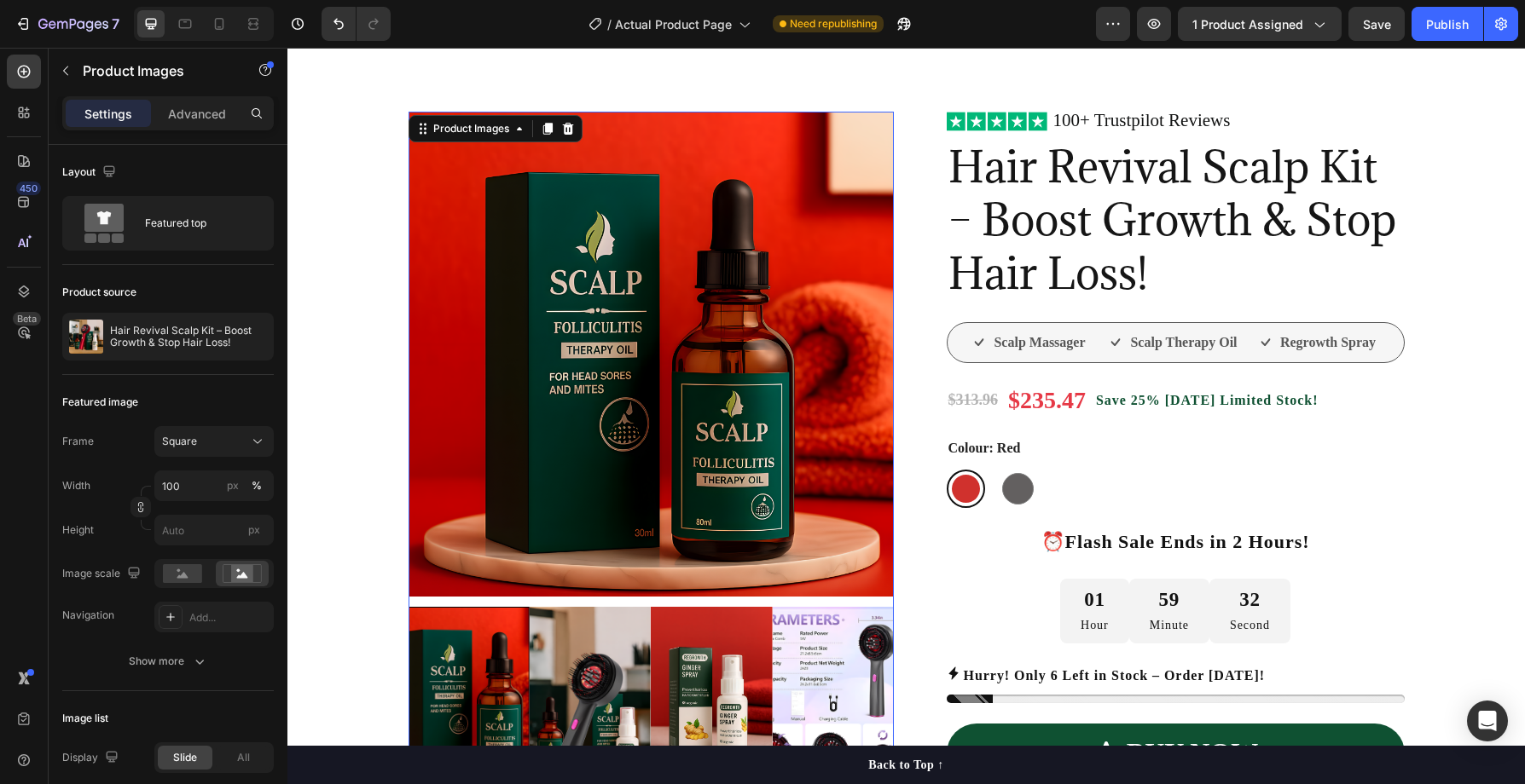
click at [616, 670] on img at bounding box center [590, 698] width 121 height 181
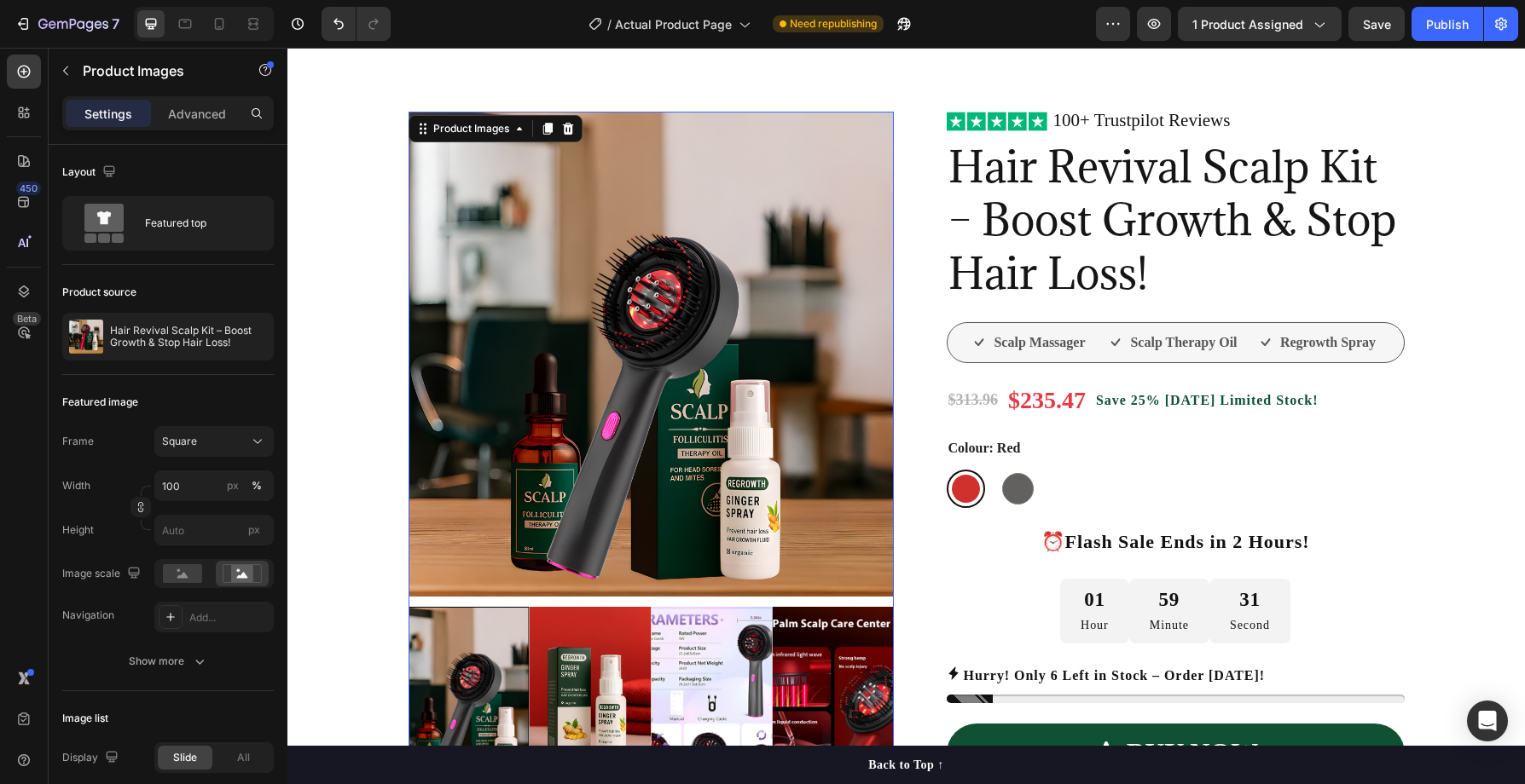
click at [617, 671] on img at bounding box center [590, 698] width 121 height 181
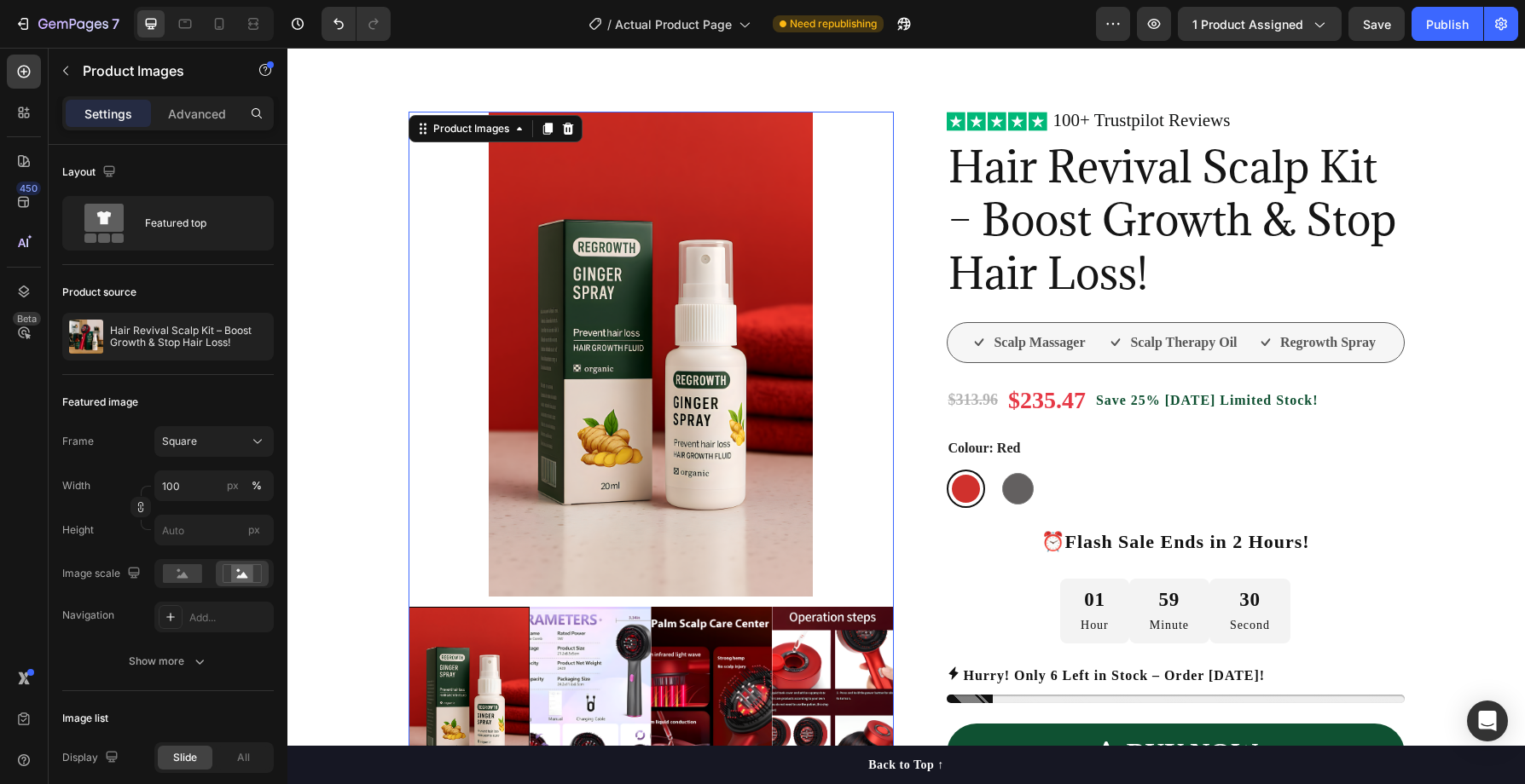
click at [639, 671] on img at bounding box center [590, 698] width 121 height 181
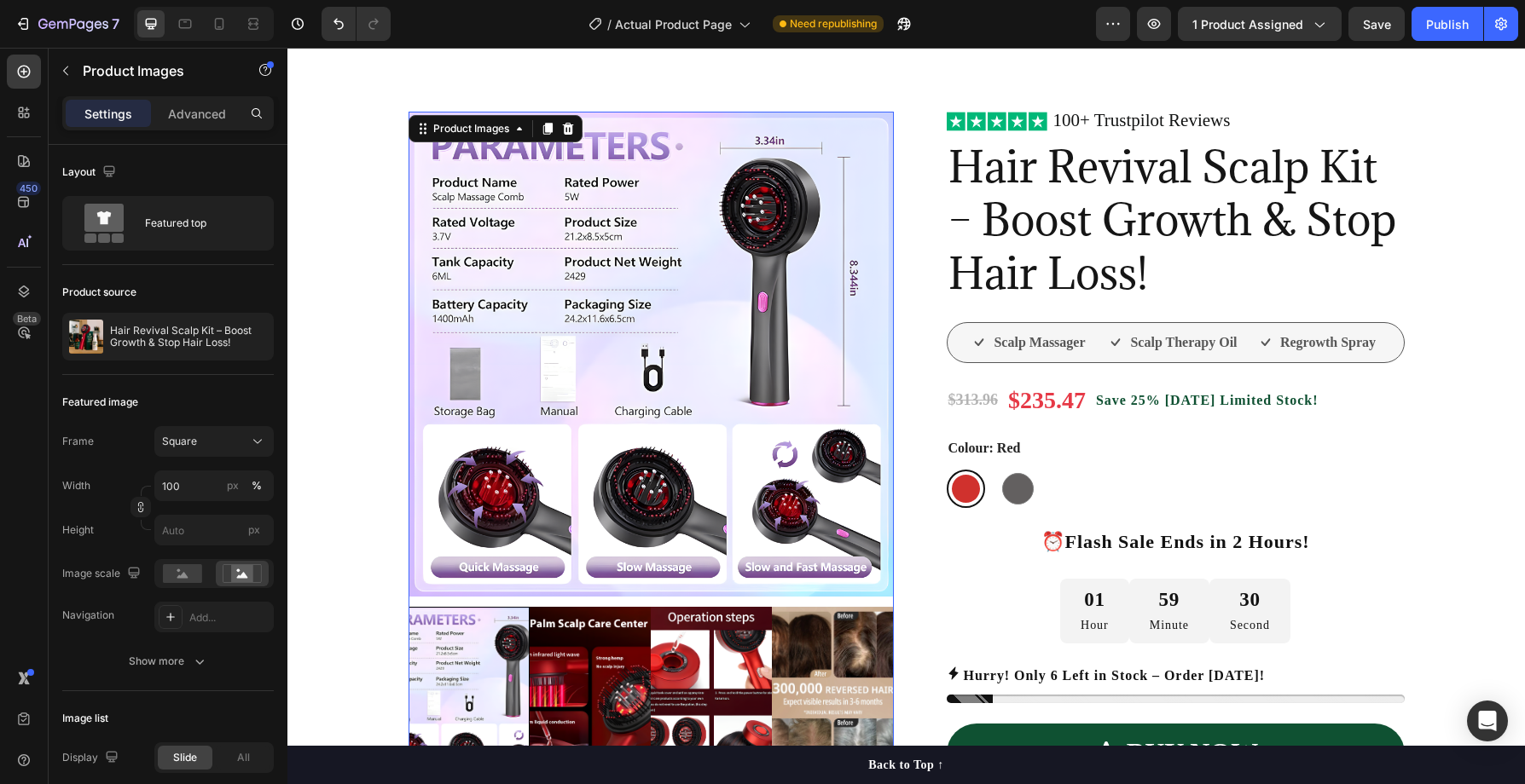
click at [651, 671] on img at bounding box center [711, 698] width 121 height 181
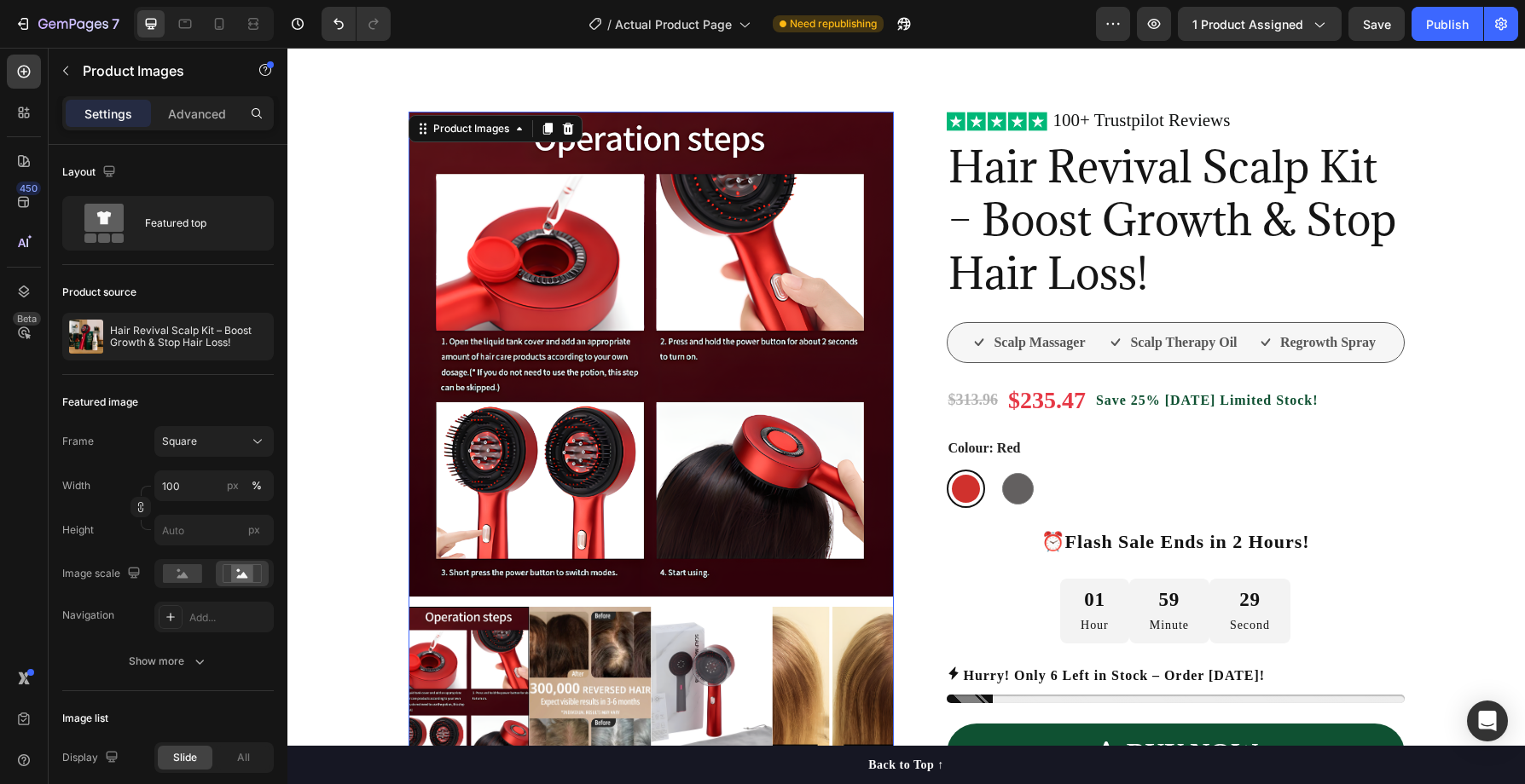
click at [633, 673] on img at bounding box center [590, 698] width 121 height 181
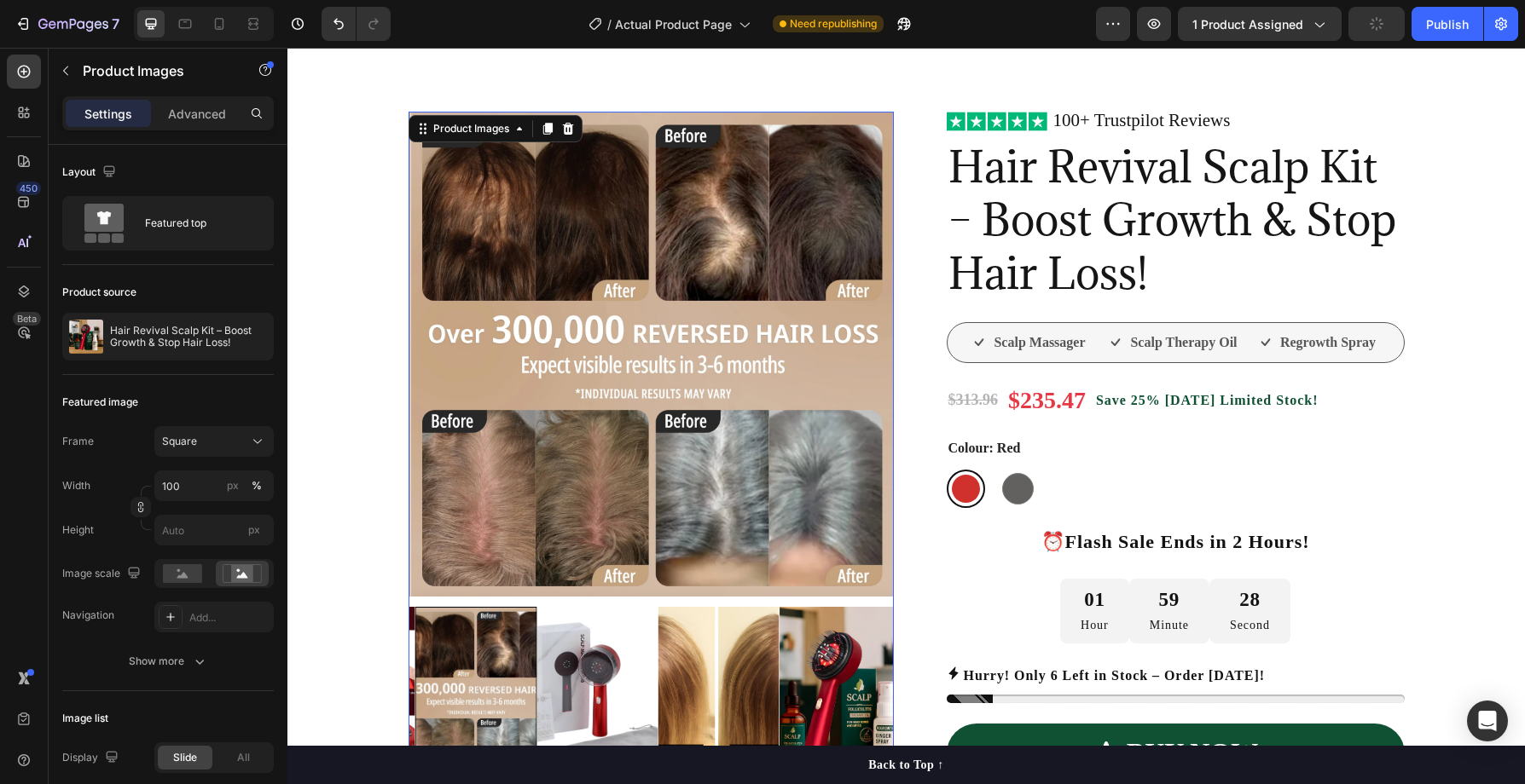
click at [647, 673] on div at bounding box center [652, 698] width 486 height 181
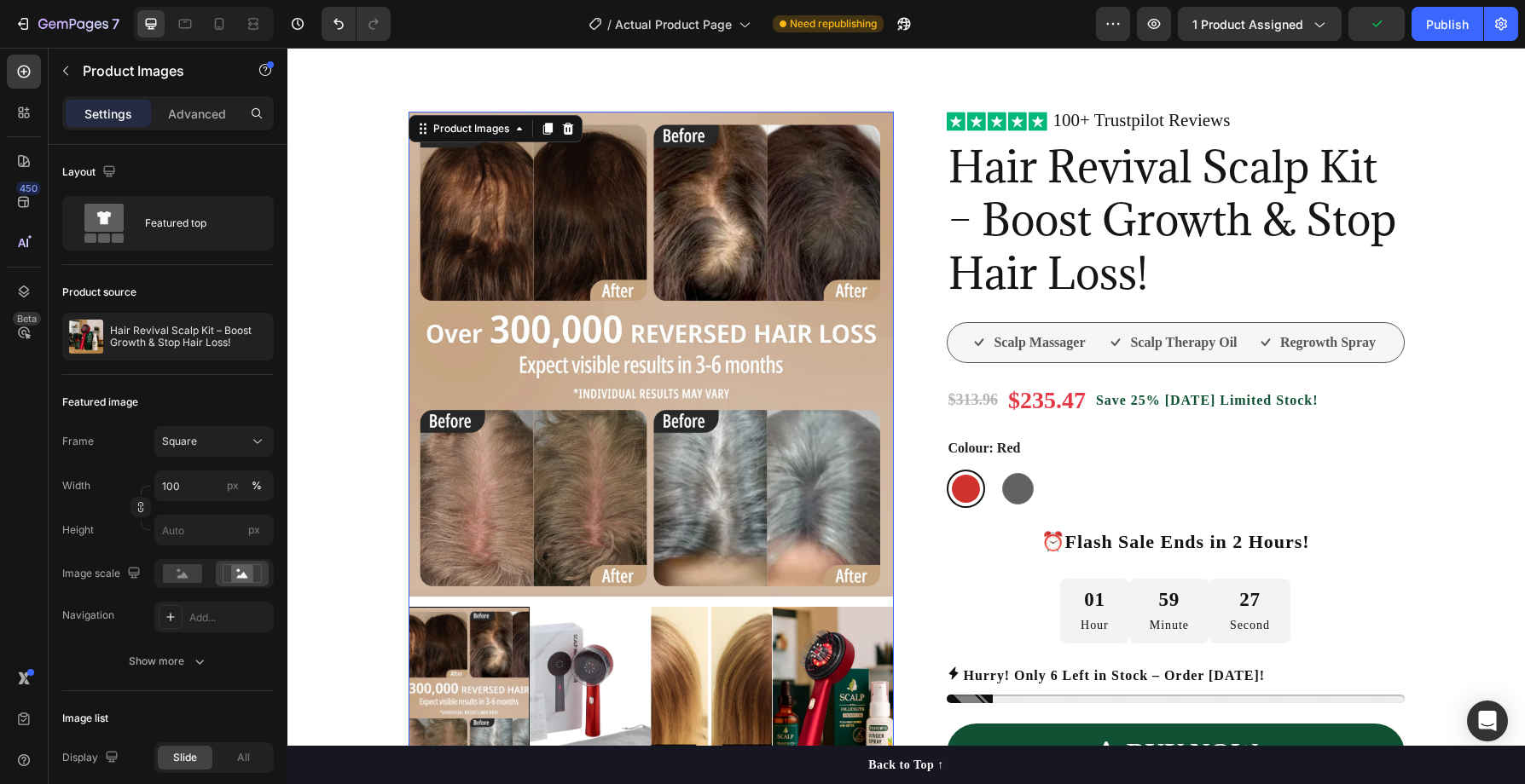
click at [665, 674] on img at bounding box center [711, 698] width 121 height 181
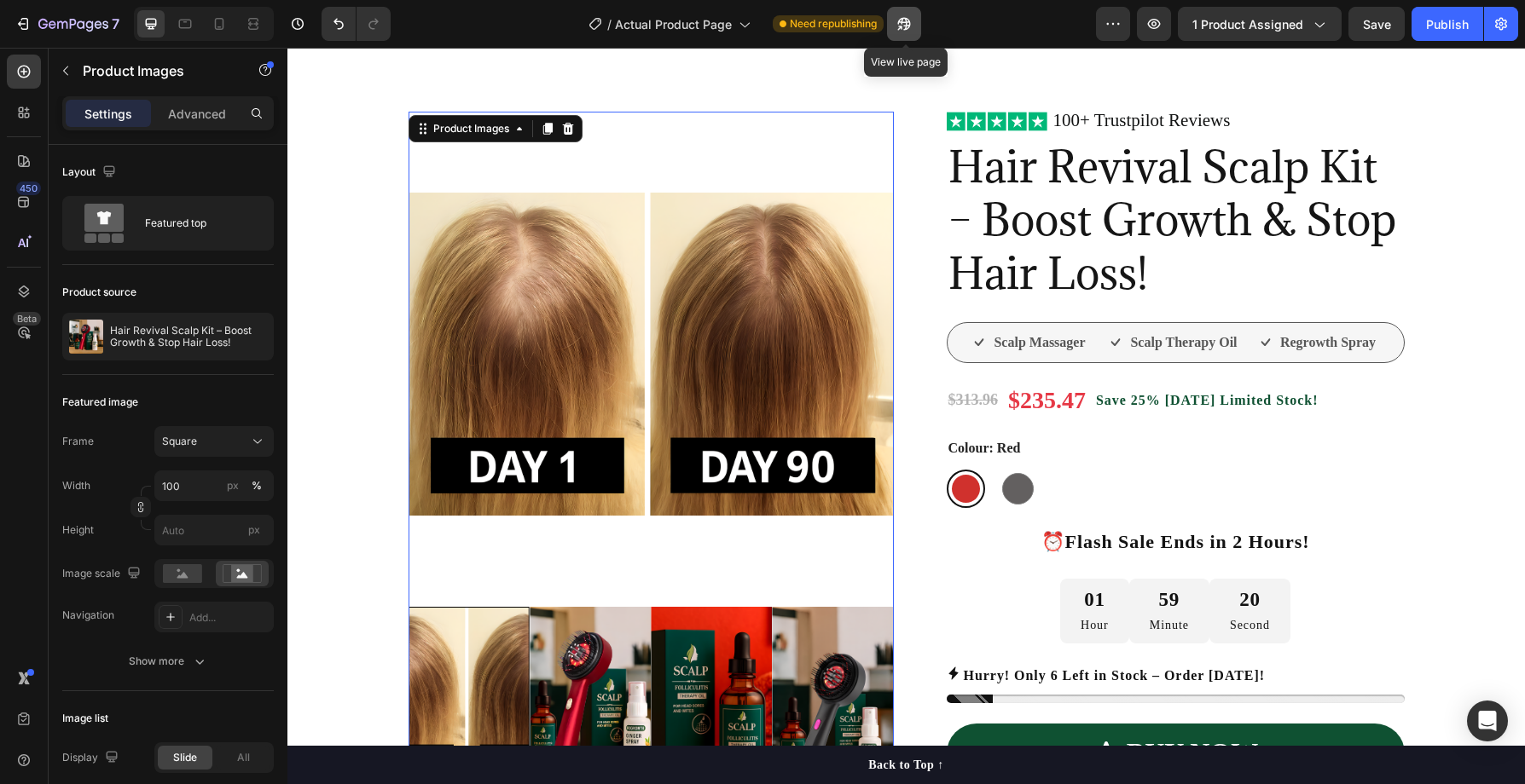
click at [898, 29] on icon "button" at bounding box center [904, 24] width 17 height 17
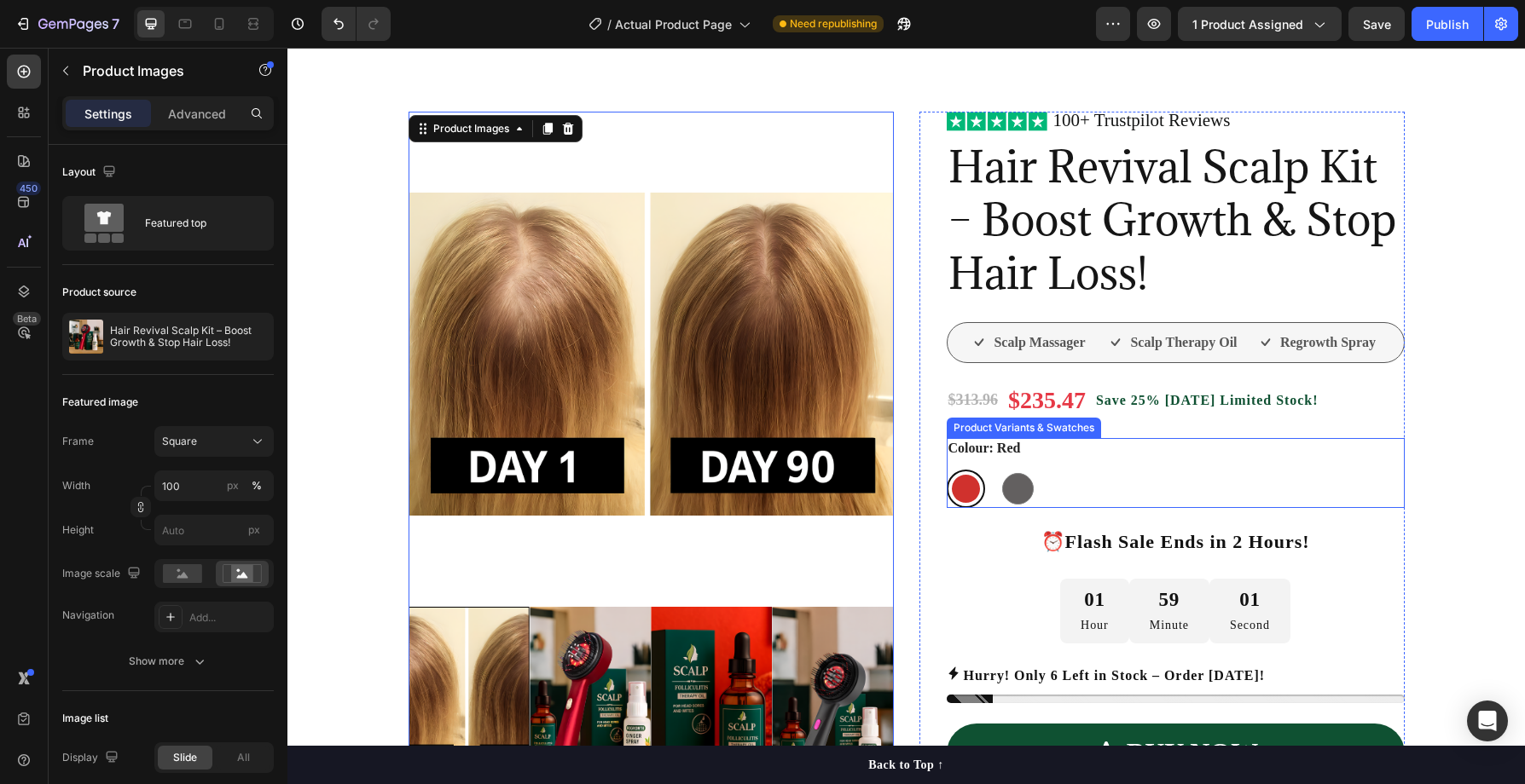
click at [961, 492] on div at bounding box center [966, 488] width 28 height 28
click at [947, 470] on input "Red Red" at bounding box center [946, 469] width 1 height 1
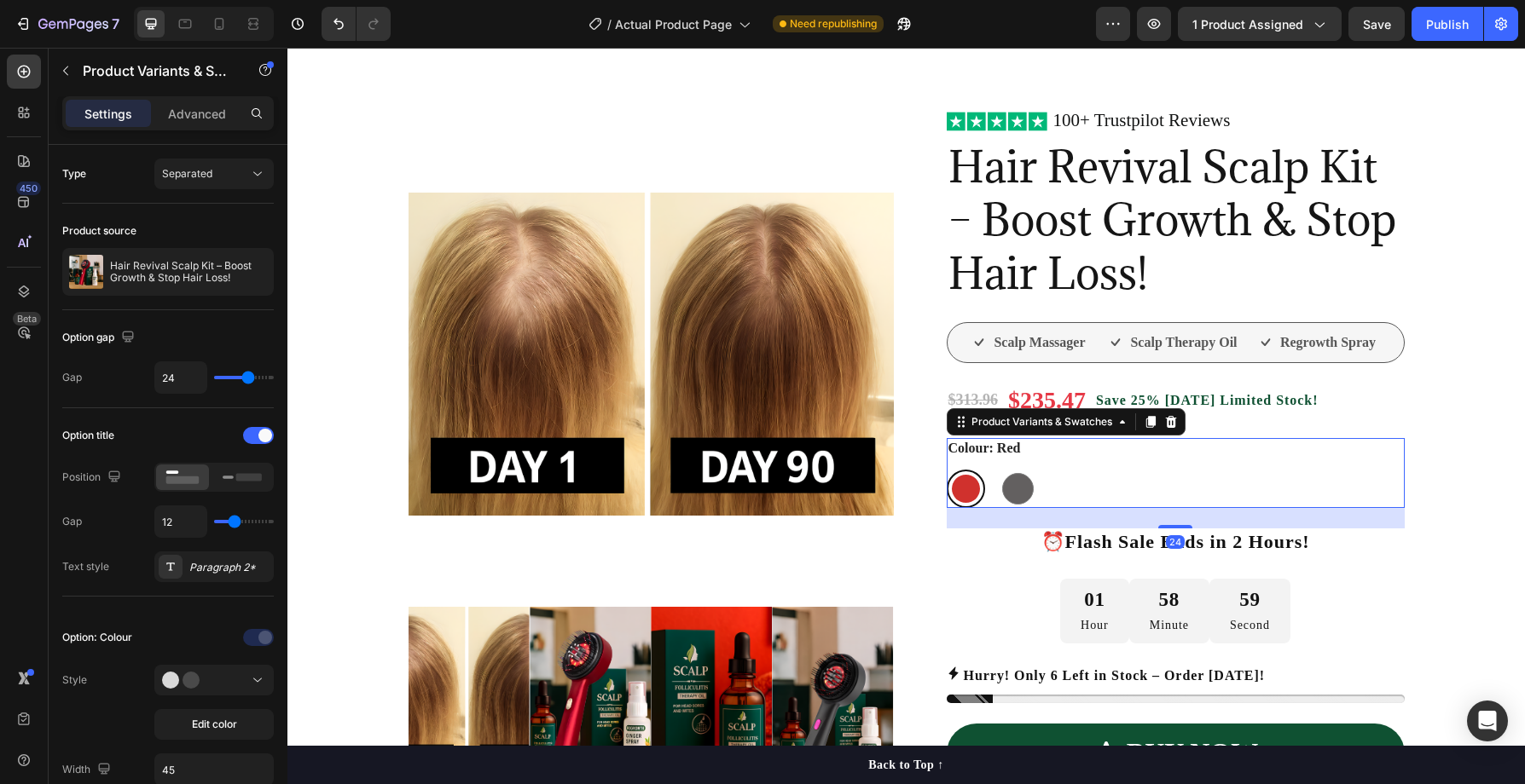
click at [968, 491] on div at bounding box center [966, 488] width 28 height 28
click at [947, 470] on input "Red Red" at bounding box center [946, 469] width 1 height 1
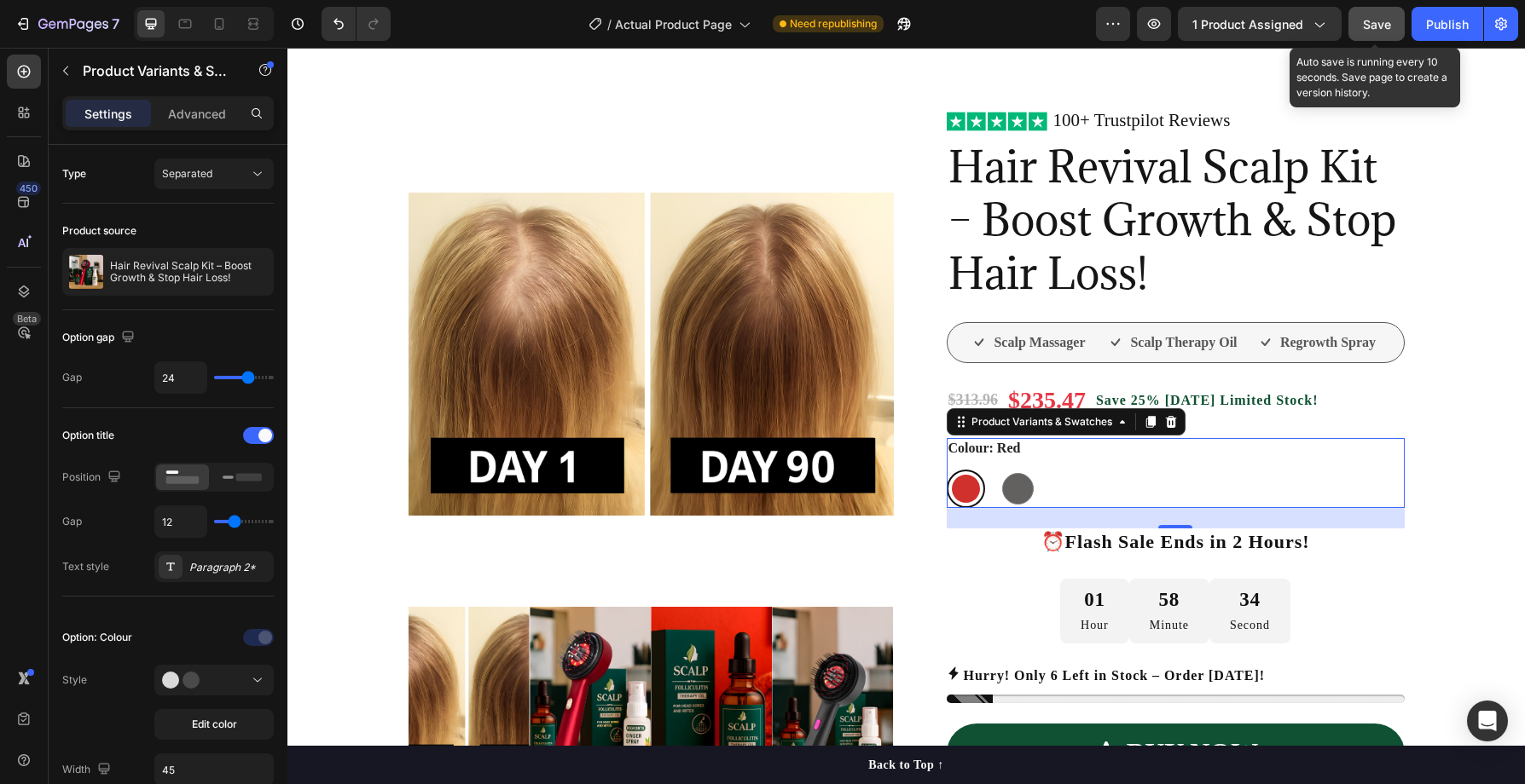
click at [1373, 27] on span "Save" at bounding box center [1377, 25] width 28 height 15
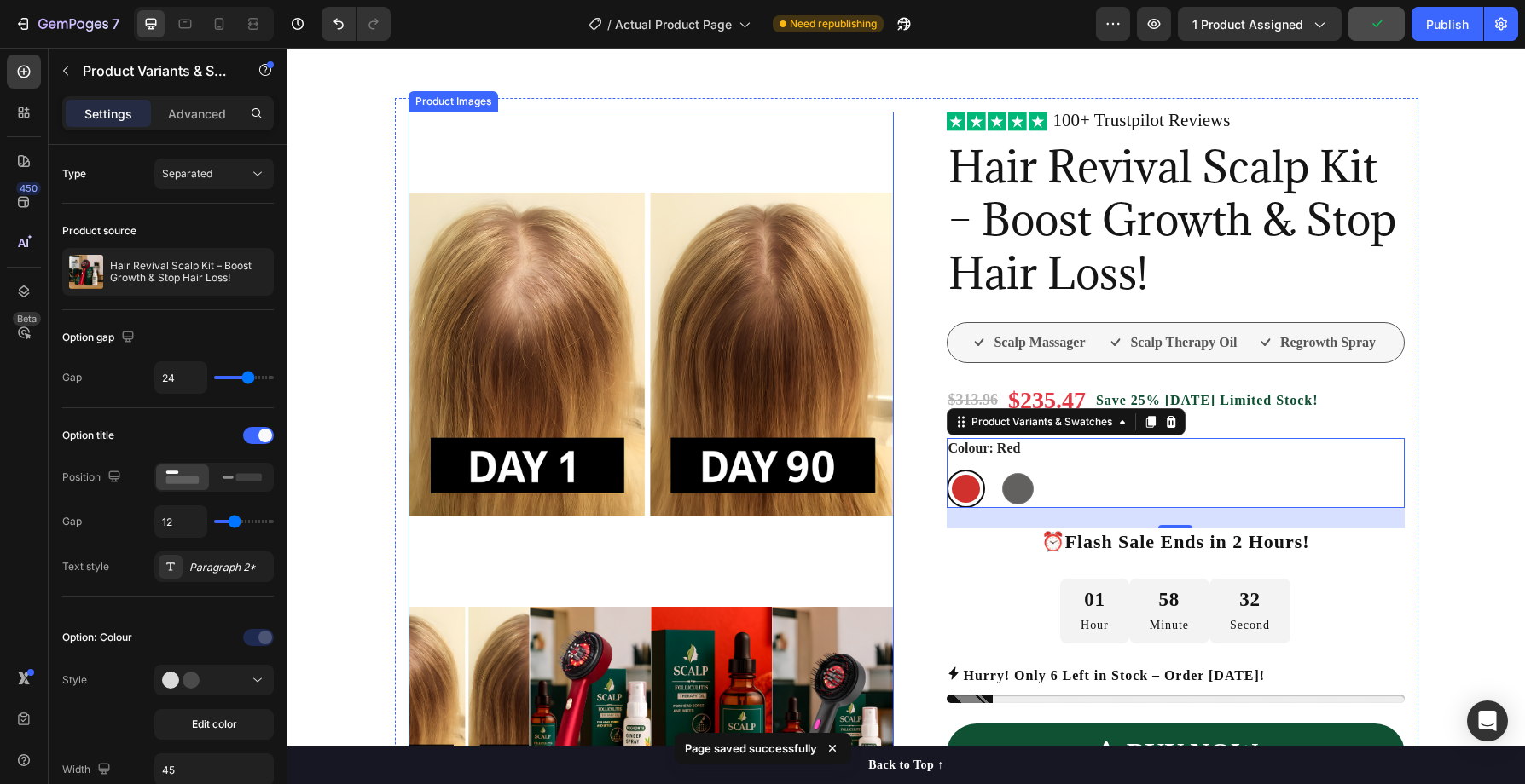
click at [614, 668] on img at bounding box center [590, 698] width 121 height 181
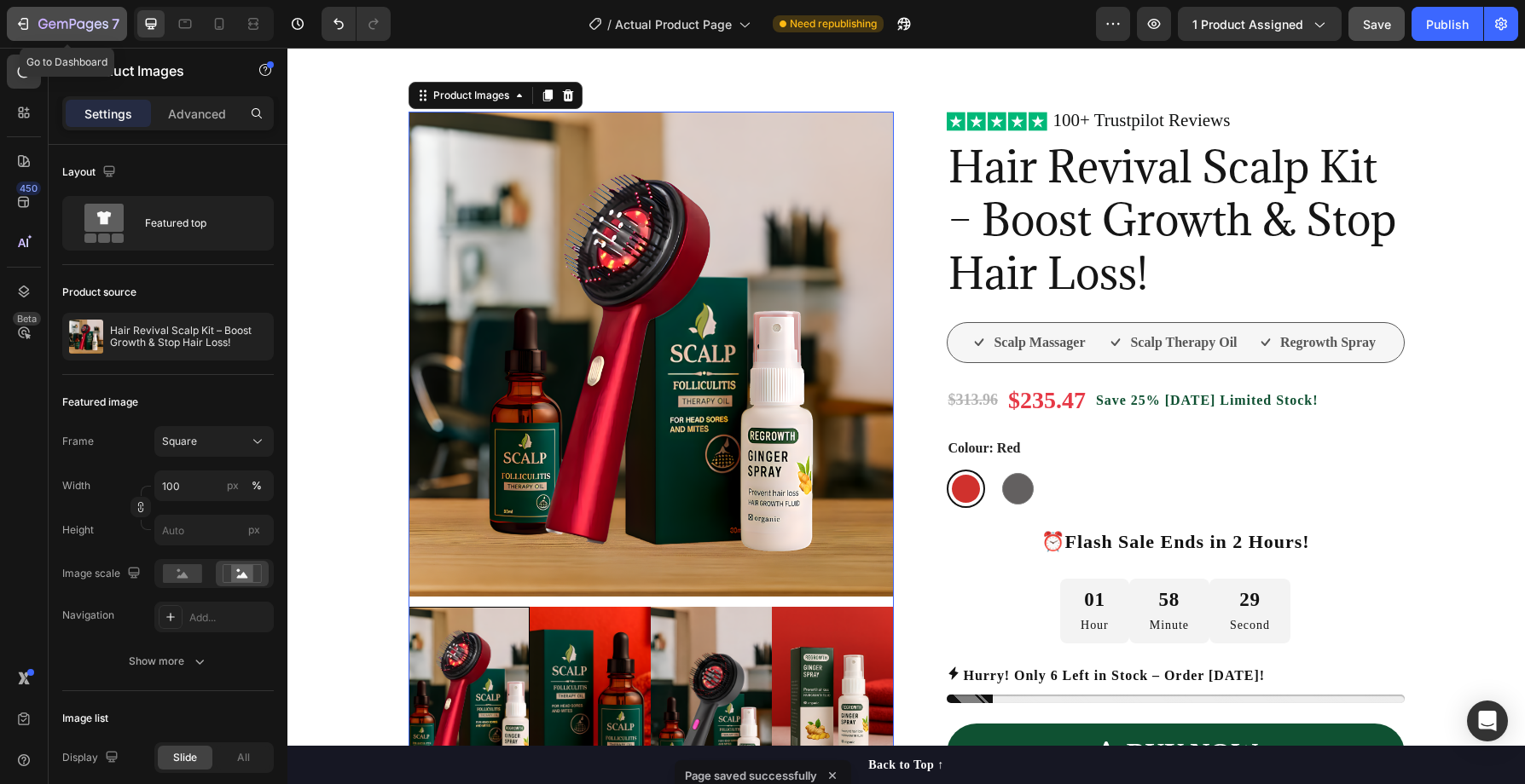
click at [23, 22] on icon "button" at bounding box center [23, 24] width 17 height 17
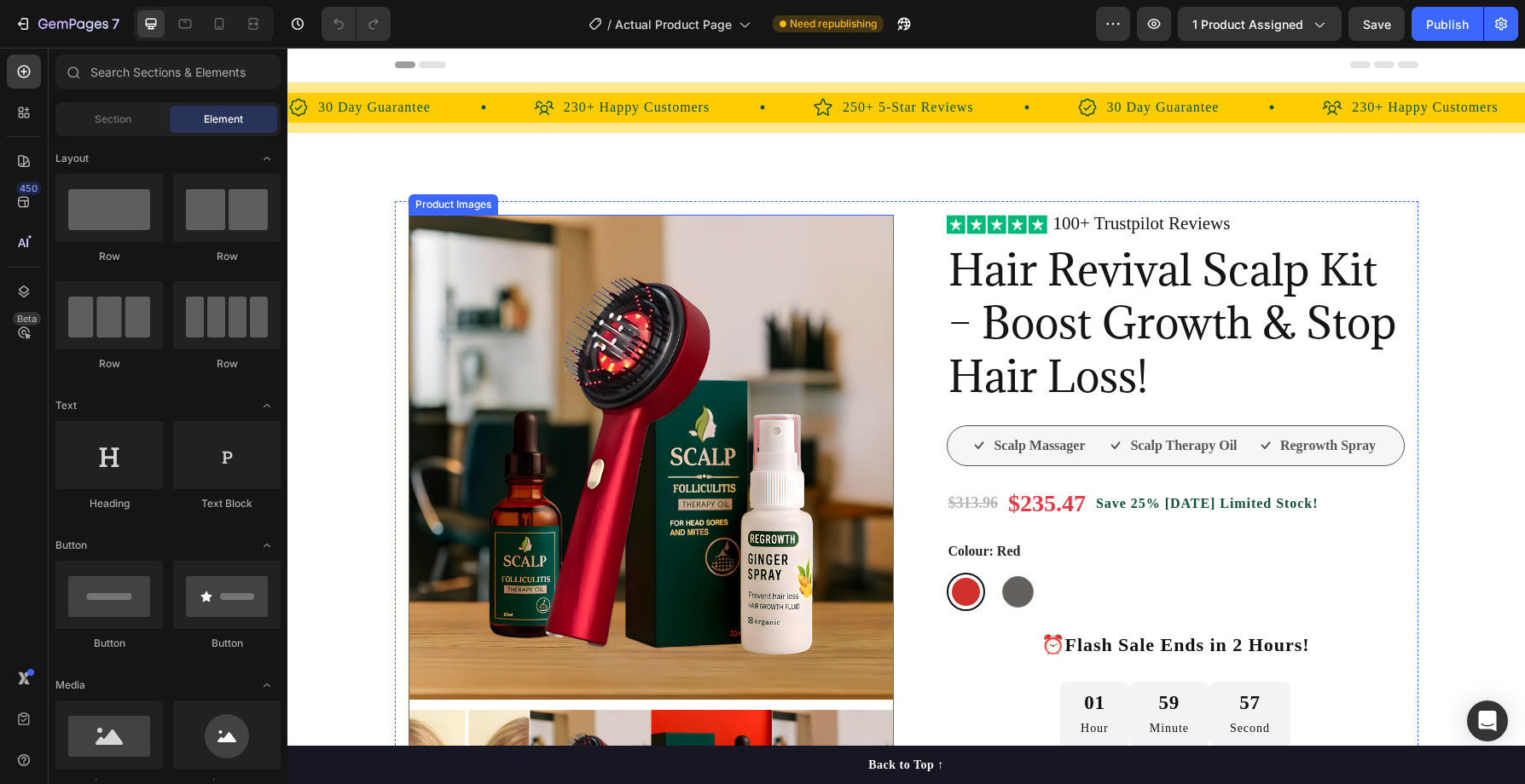
click at [629, 403] on img at bounding box center [652, 458] width 486 height 485
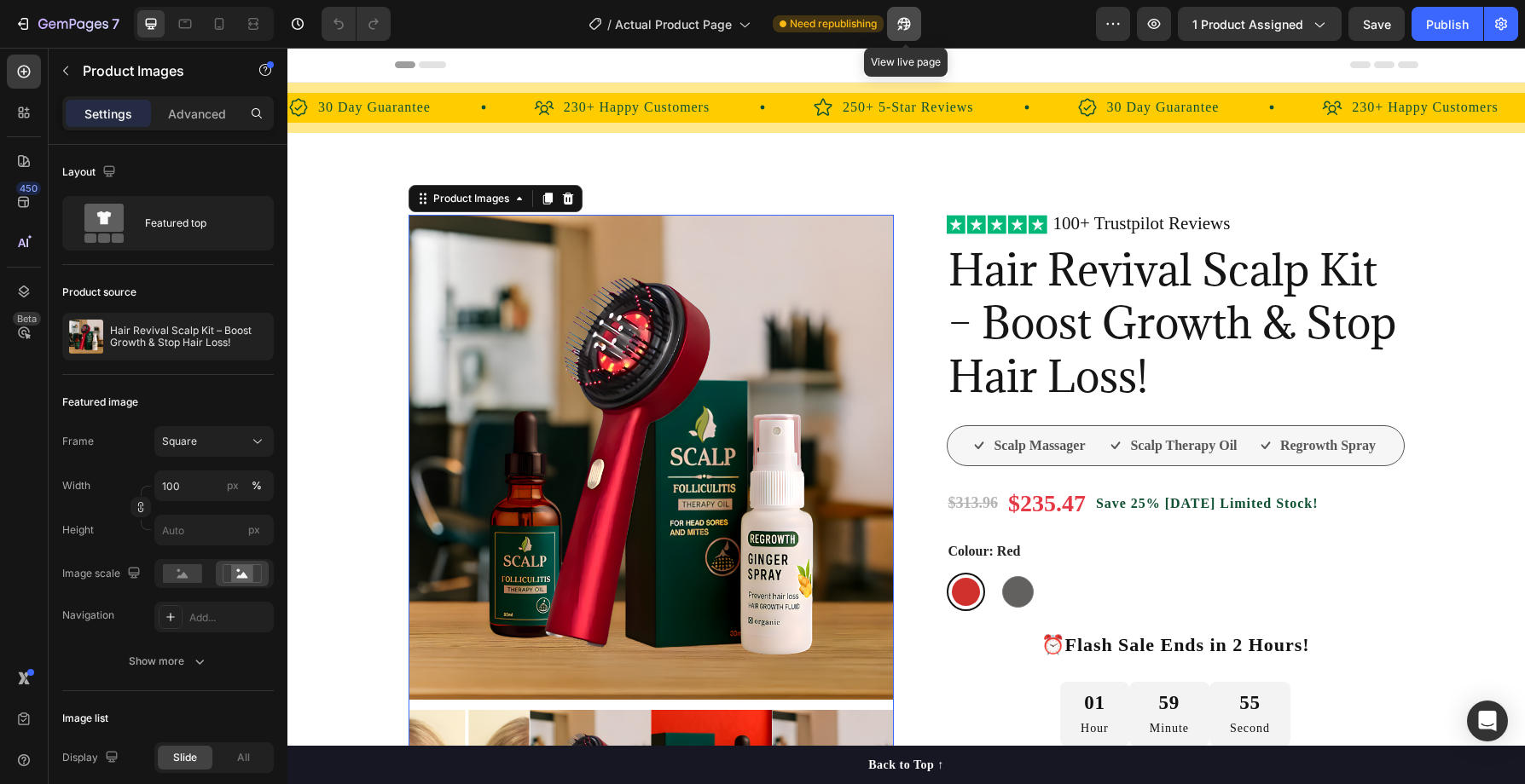
click at [902, 26] on icon "button" at bounding box center [899, 27] width 5 height 5
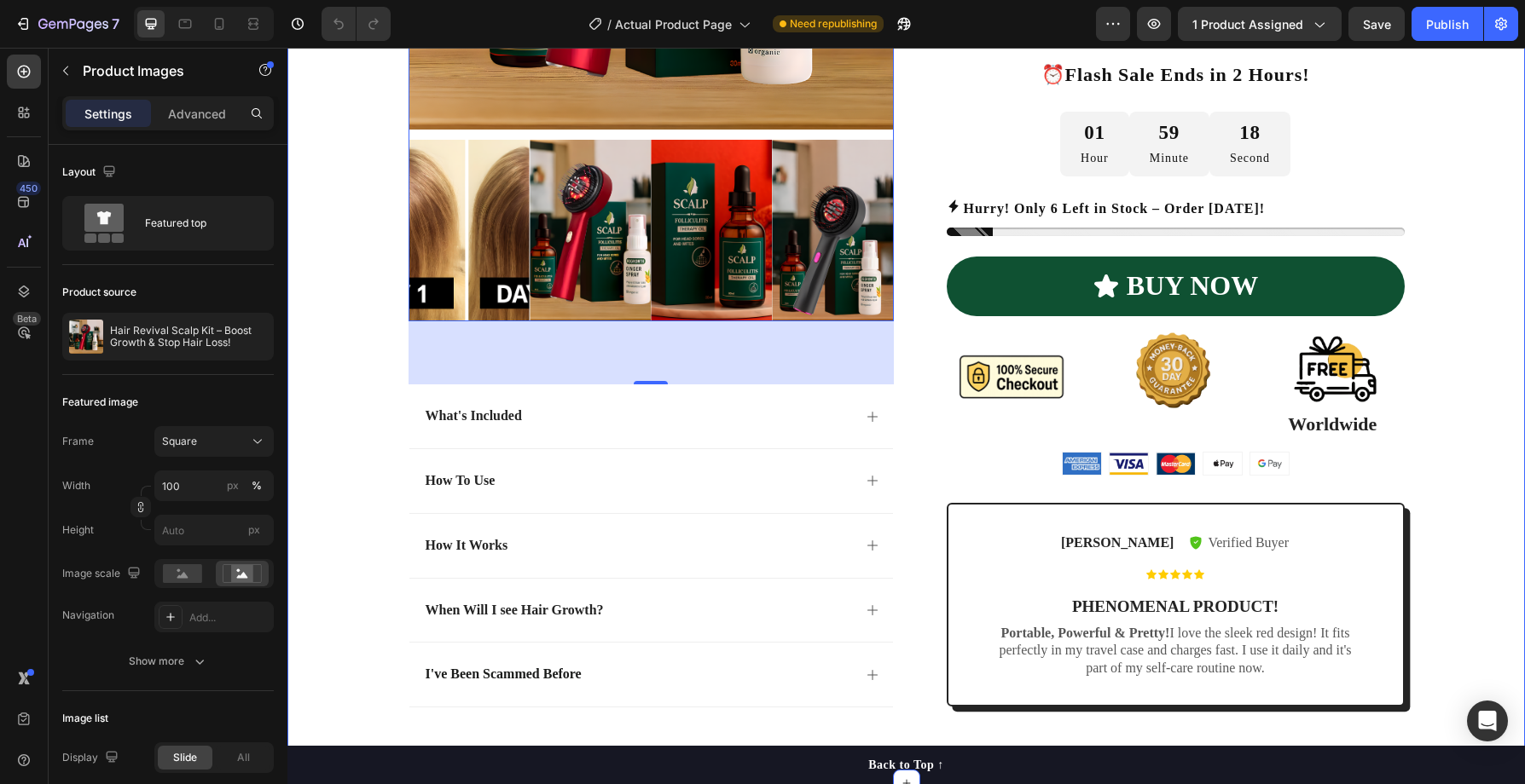
scroll to position [715, 0]
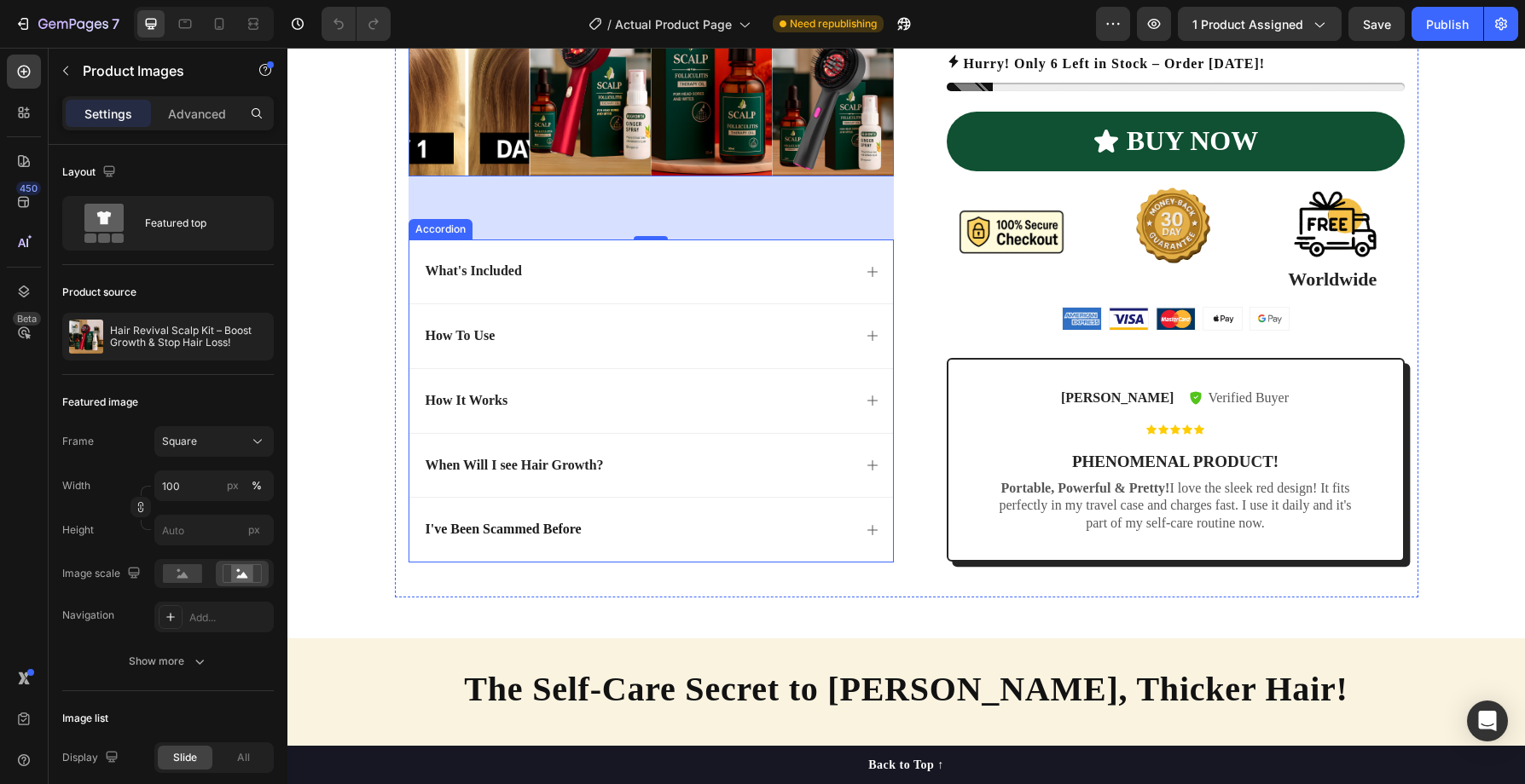
click at [533, 341] on div "How To Use" at bounding box center [638, 336] width 429 height 23
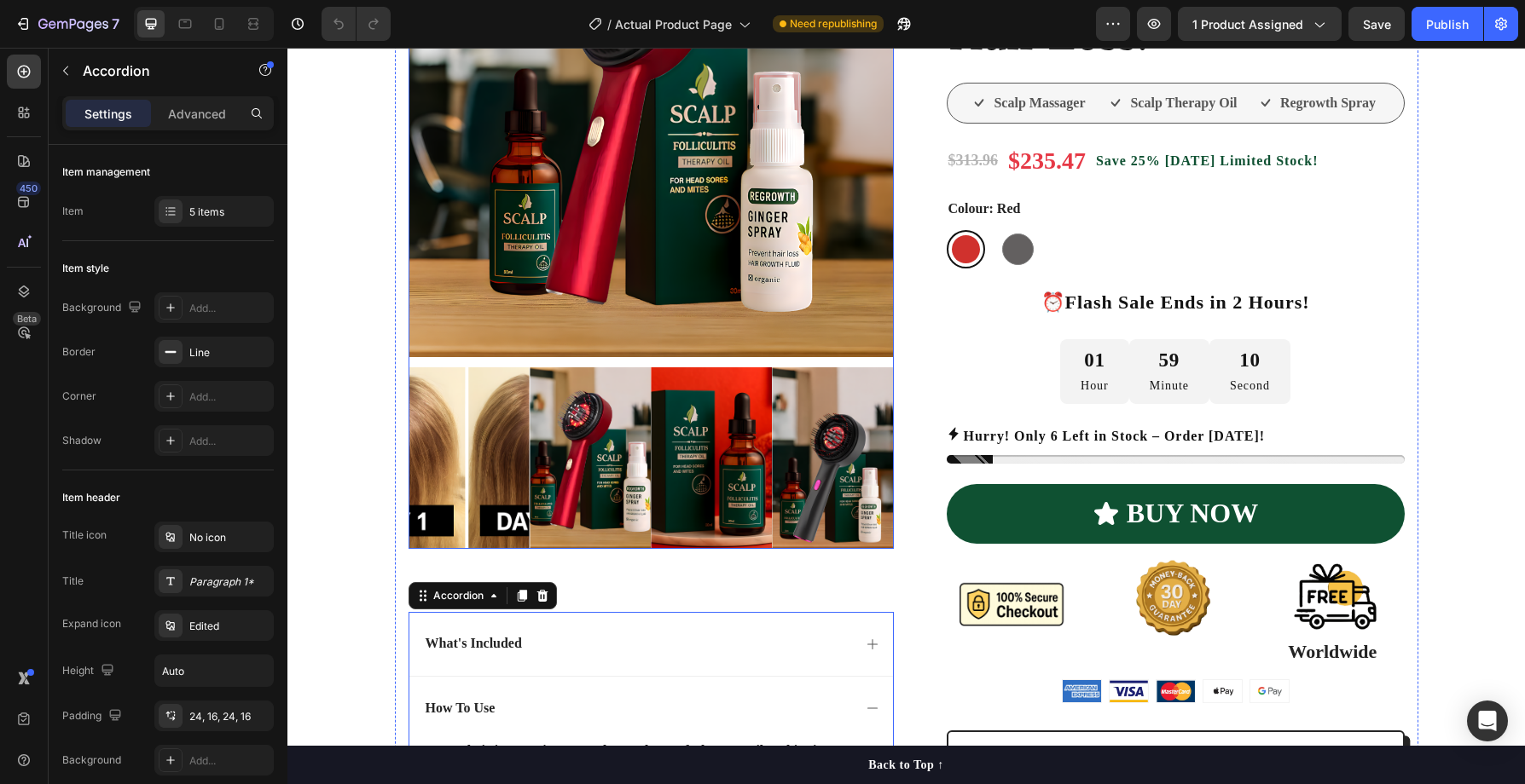
scroll to position [333, 0]
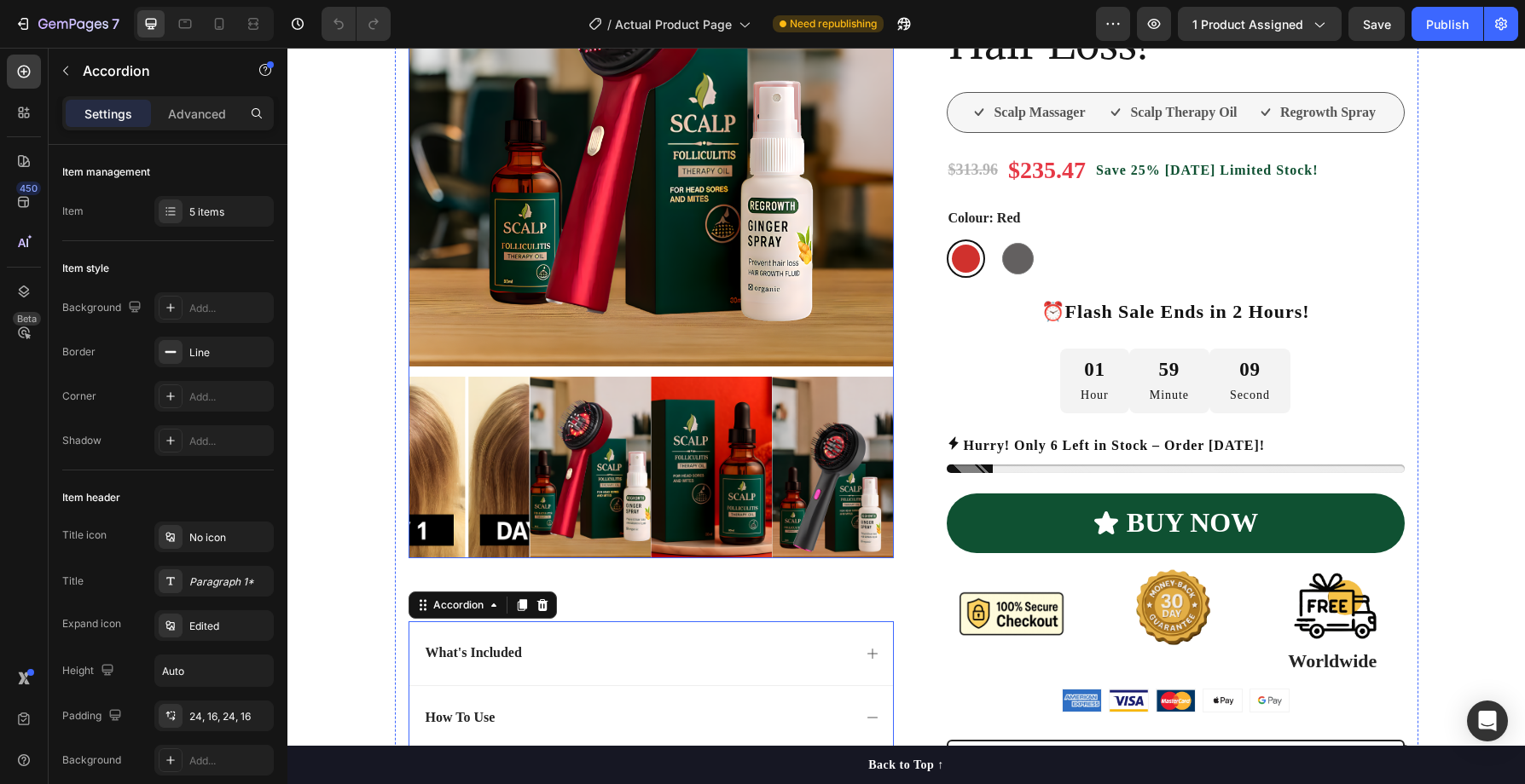
click at [845, 408] on img at bounding box center [832, 467] width 121 height 181
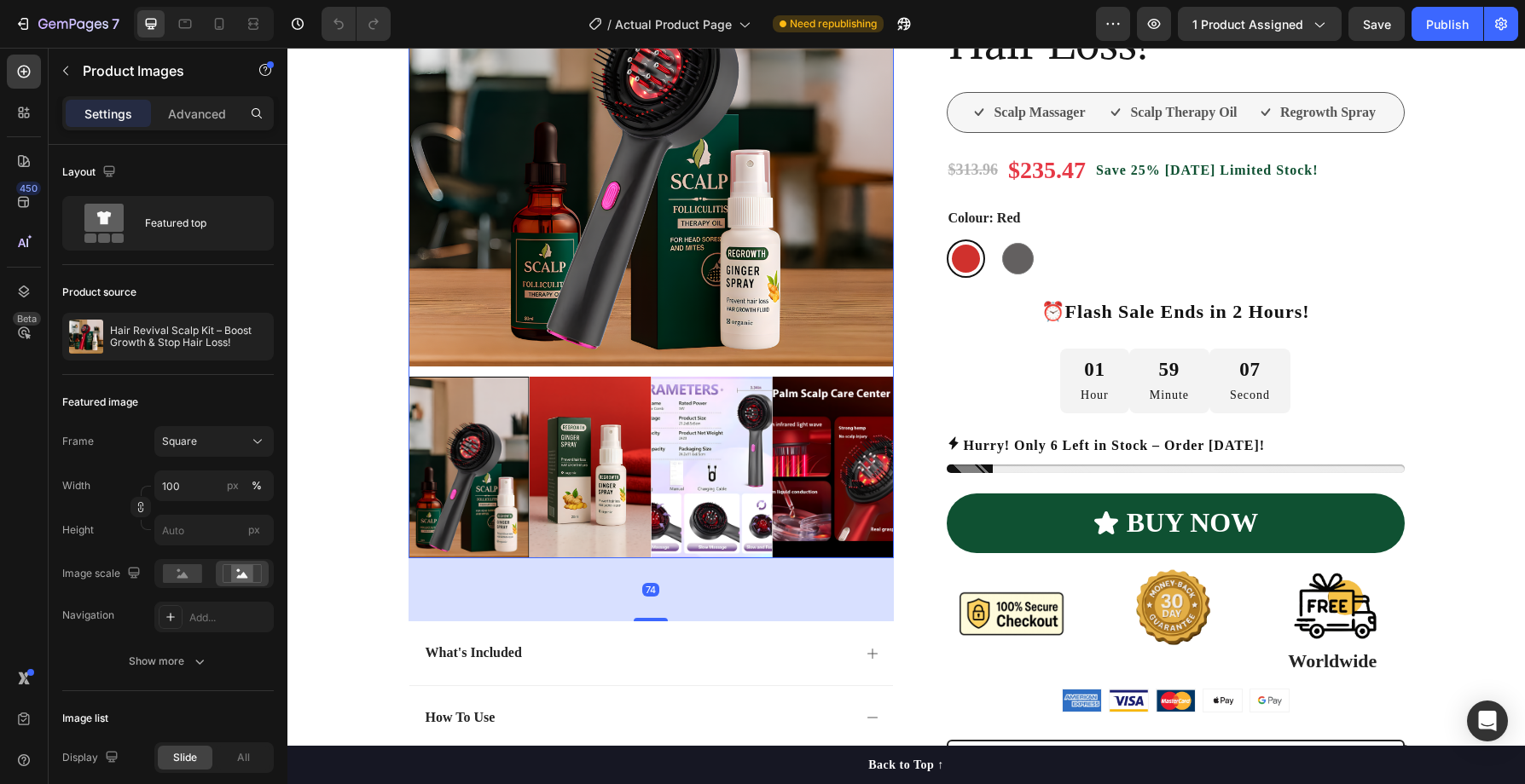
click at [847, 425] on img at bounding box center [832, 467] width 121 height 181
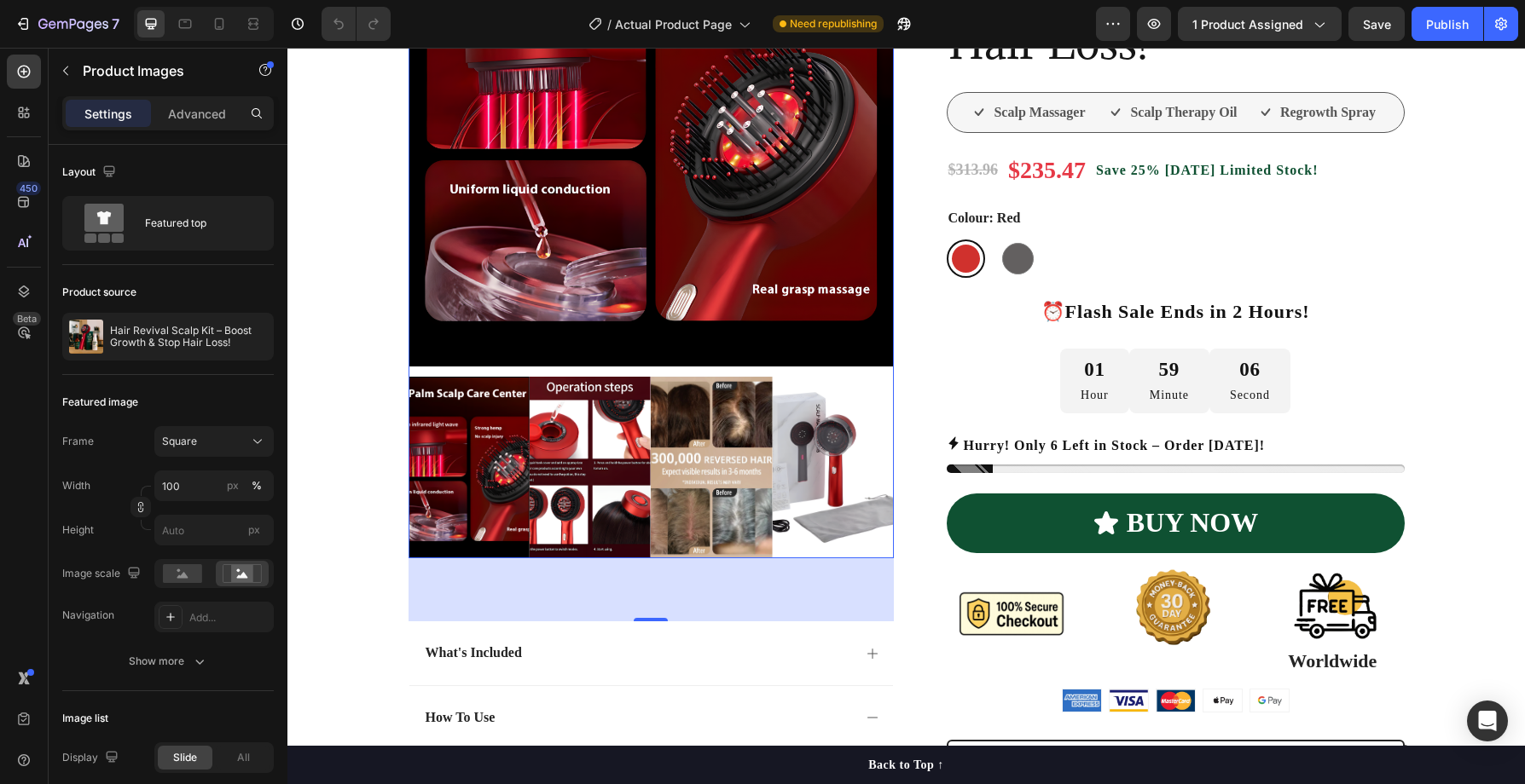
click at [827, 430] on img at bounding box center [832, 467] width 121 height 181
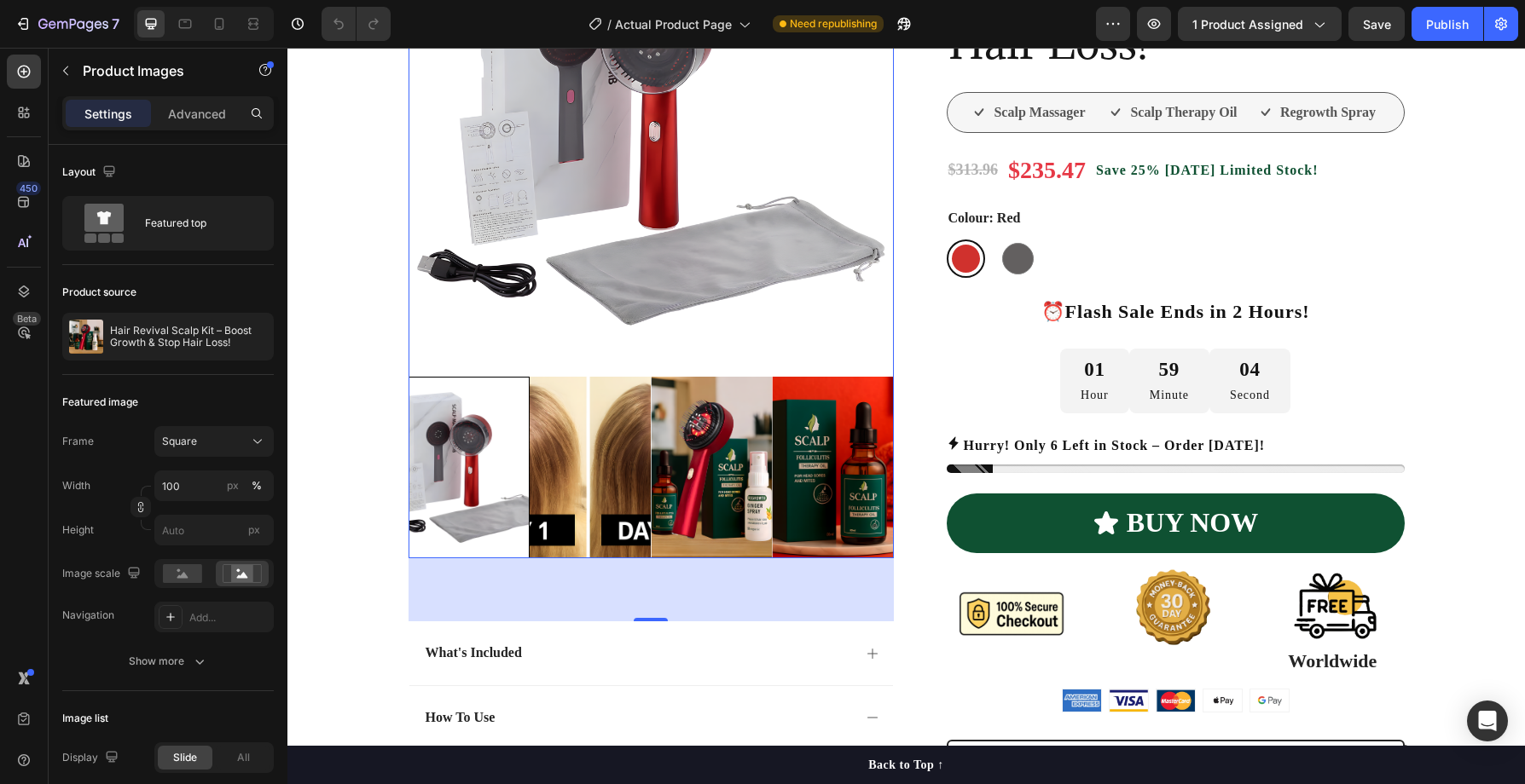
click at [824, 431] on img at bounding box center [832, 467] width 121 height 181
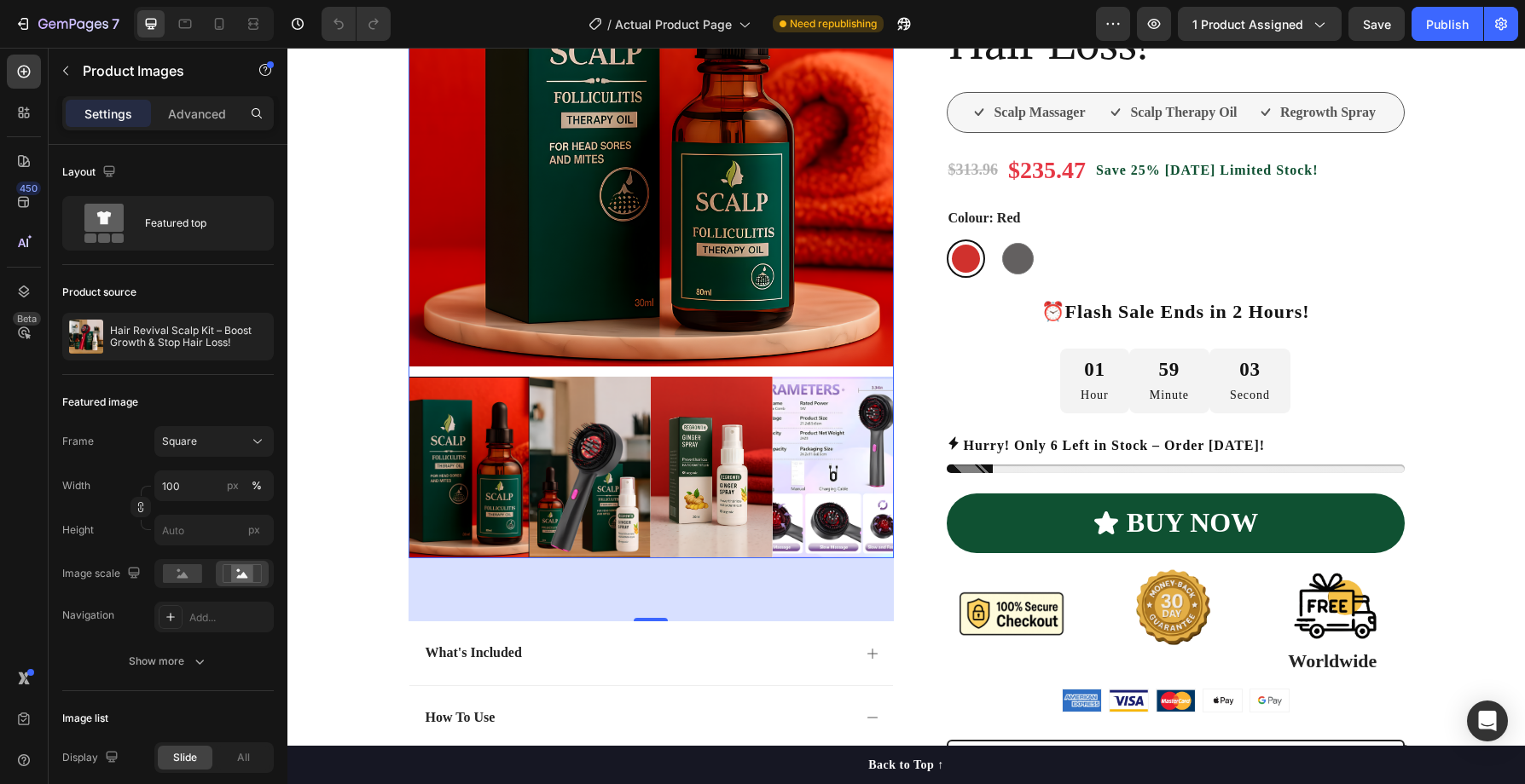
click at [806, 433] on img at bounding box center [832, 467] width 121 height 181
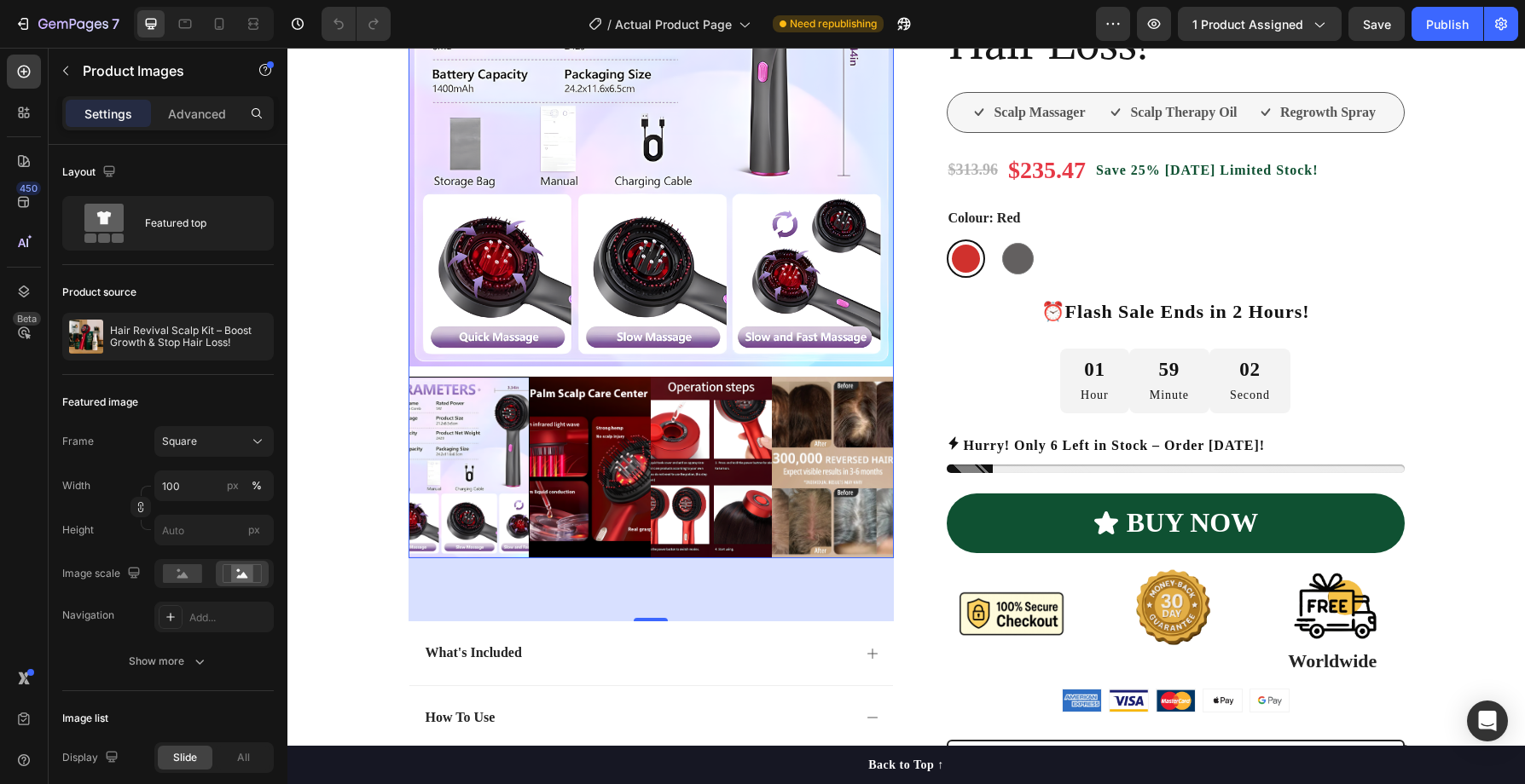
click at [751, 438] on img at bounding box center [711, 467] width 121 height 181
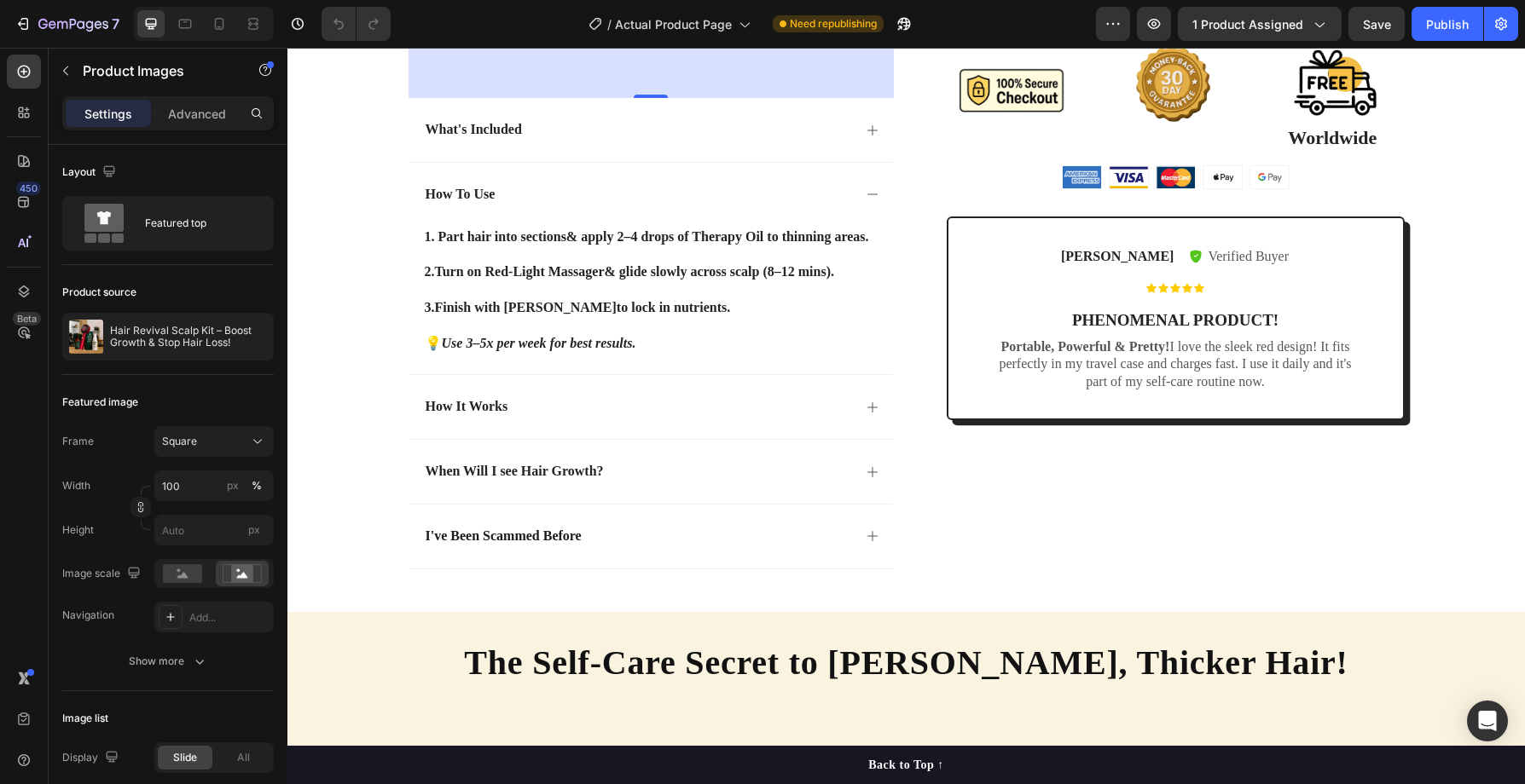
scroll to position [859, 0]
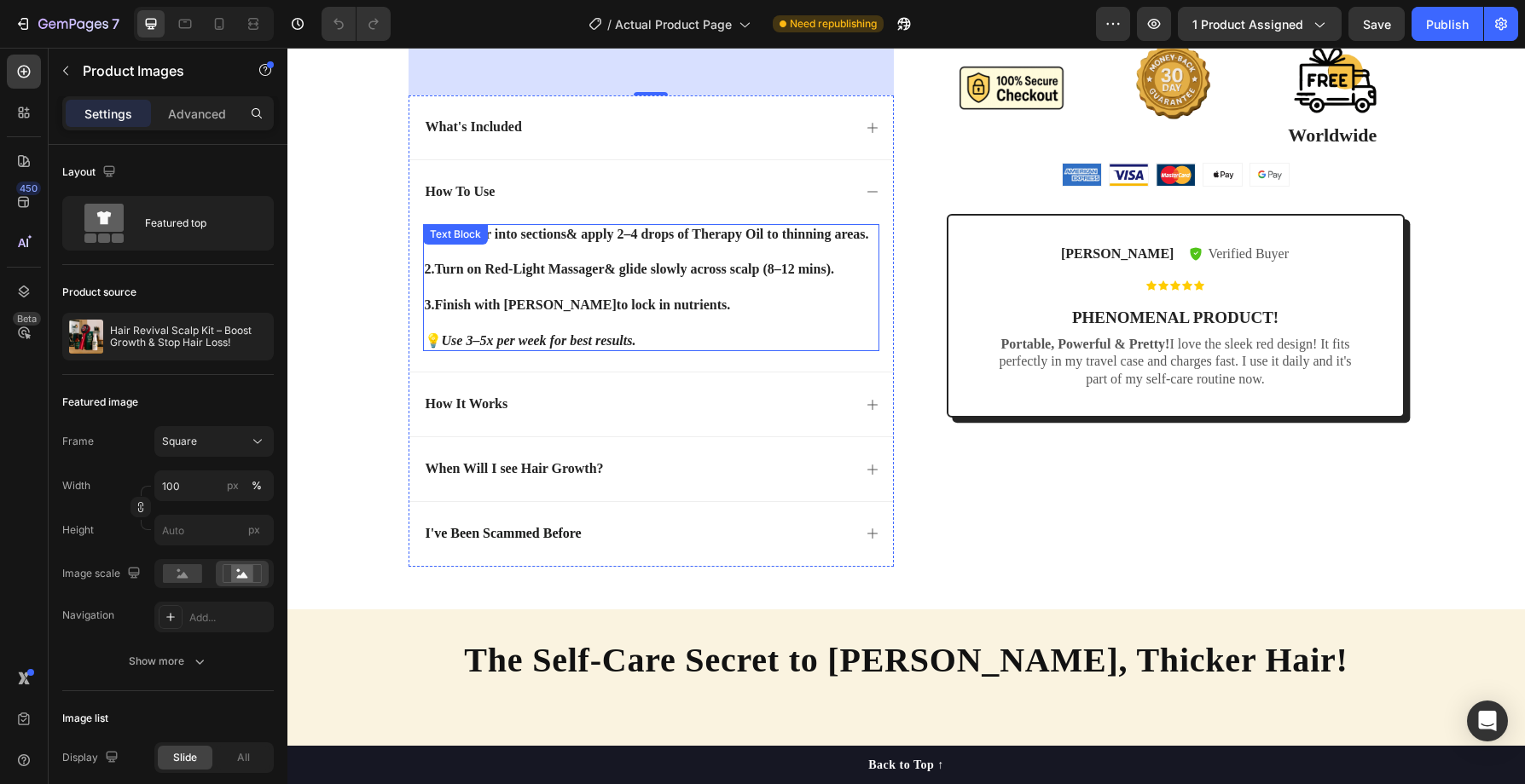
click at [549, 277] on strong "Turn on Red-Light Massager" at bounding box center [520, 269] width 170 height 15
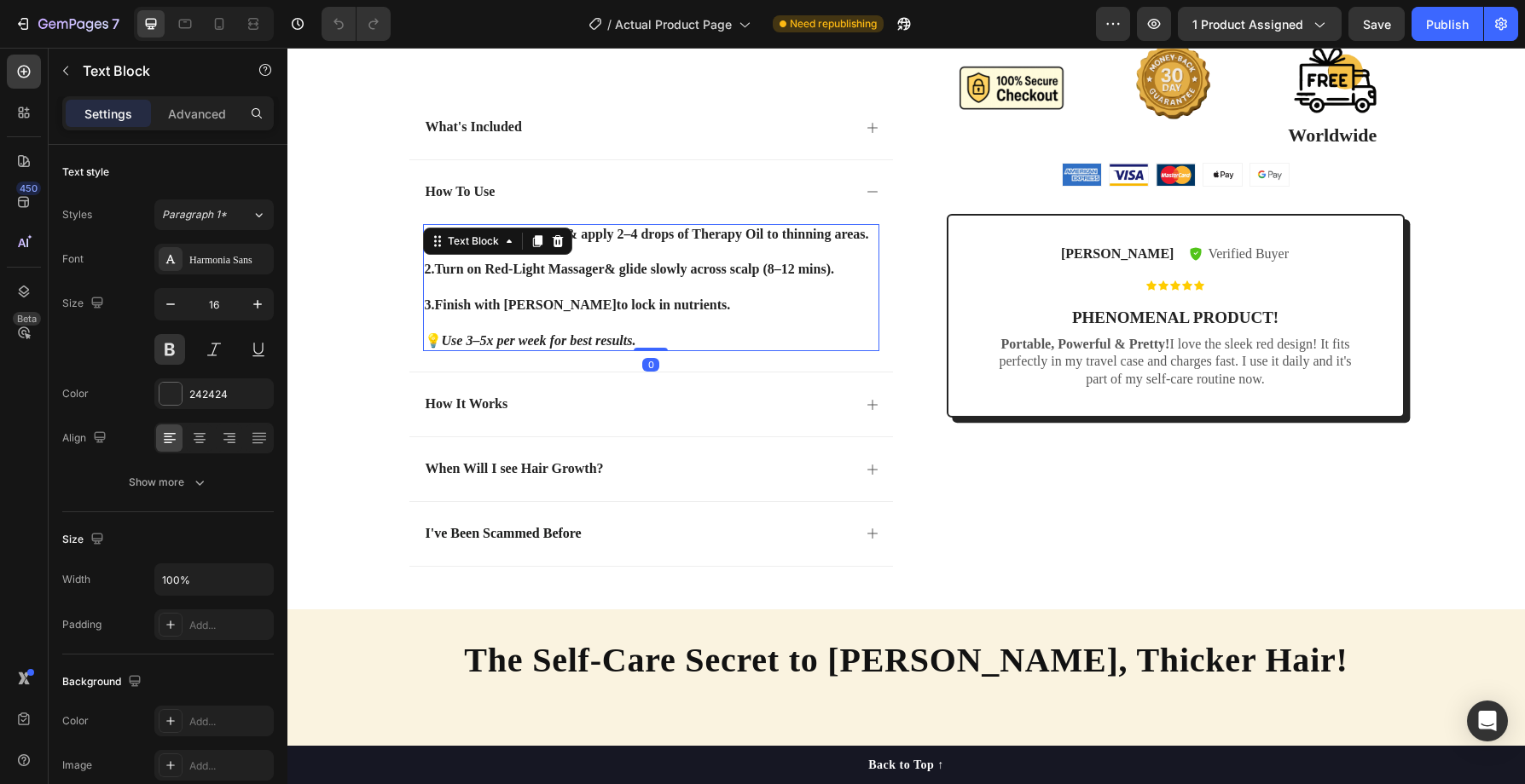
click at [679, 287] on p at bounding box center [652, 288] width 453 height 18
click at [450, 234] on strong "1. Part hair into sections" at bounding box center [496, 234] width 142 height 15
click at [440, 234] on strong "1. Part hair into sections" at bounding box center [496, 234] width 142 height 15
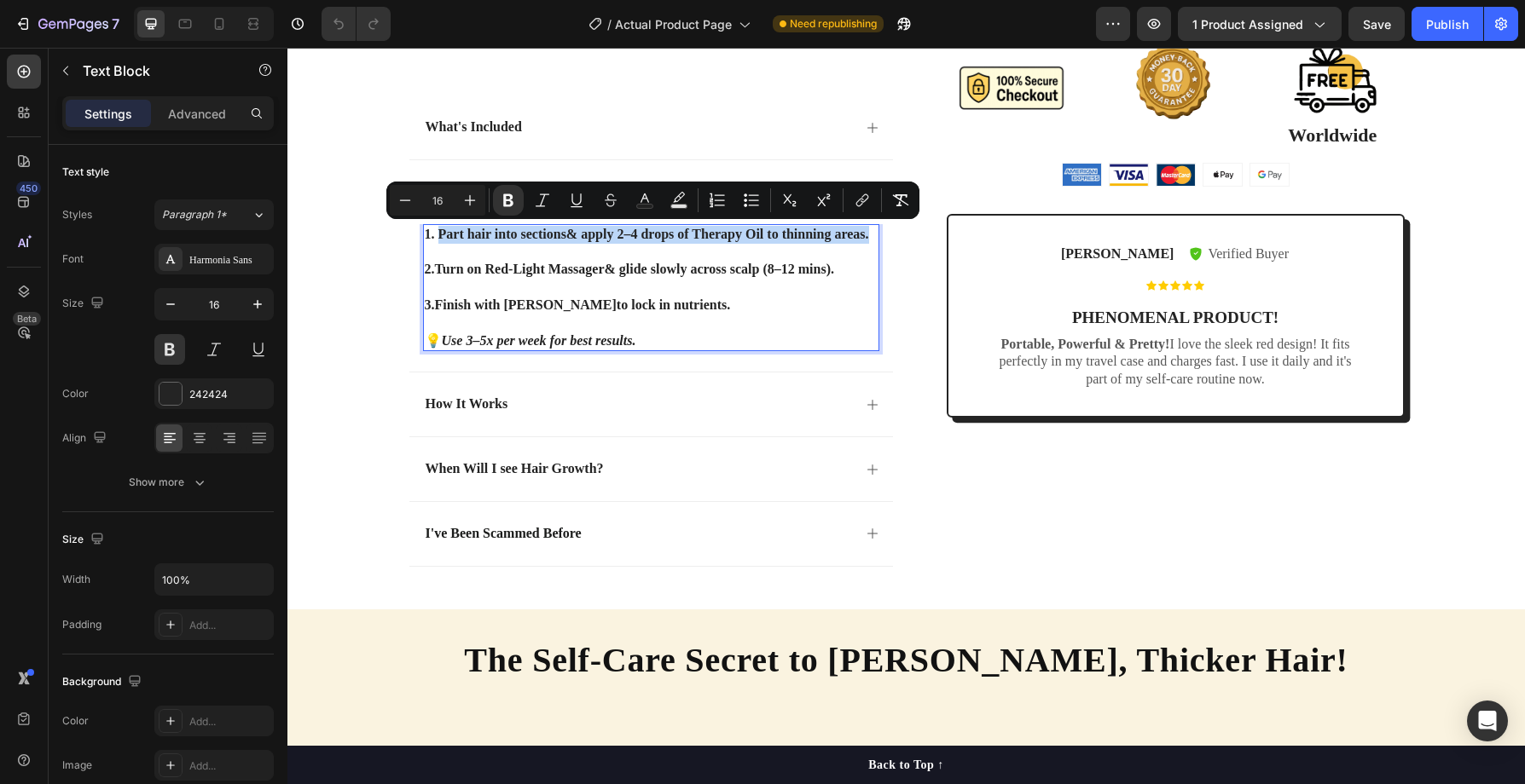
drag, startPoint x: 440, startPoint y: 234, endPoint x: 861, endPoint y: 228, distance: 421.0
click at [861, 228] on p "1. Part hair into sections & apply 2–4 drops of Therapy Oil to thinning areas." at bounding box center [652, 235] width 453 height 18
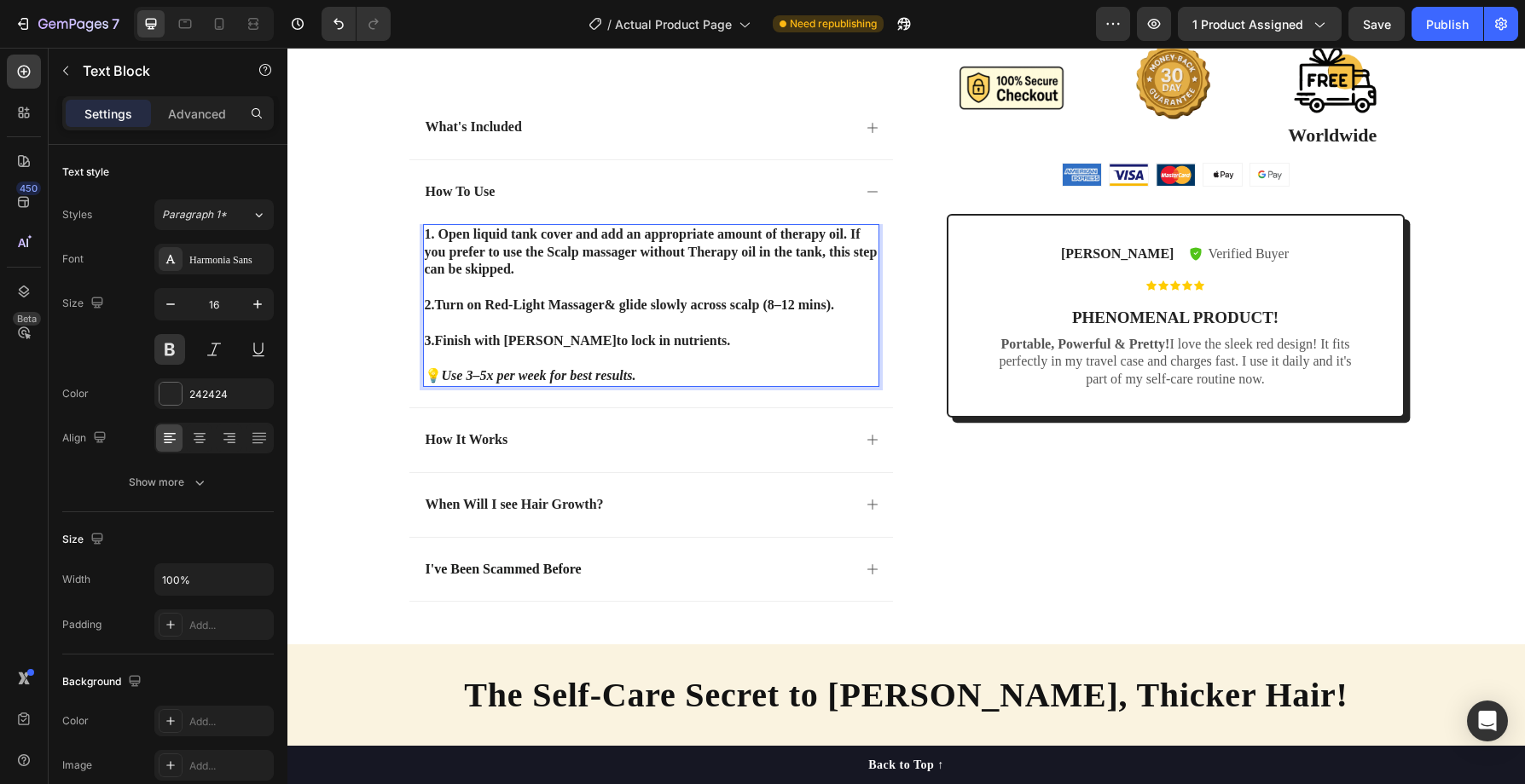
click at [442, 301] on strong "Turn on Red-Light Massager" at bounding box center [520, 305] width 170 height 15
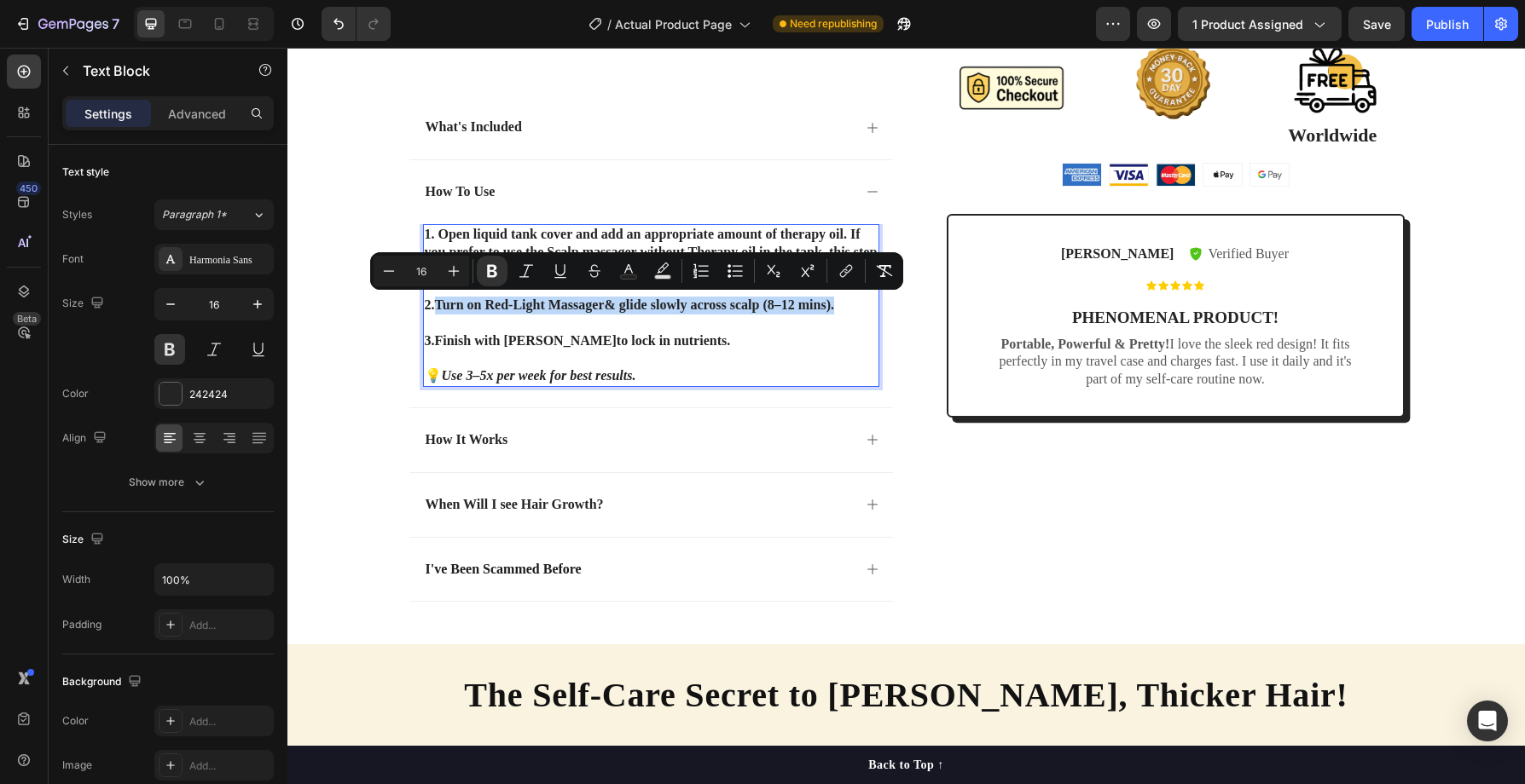
drag, startPoint x: 440, startPoint y: 302, endPoint x: 836, endPoint y: 310, distance: 396.1
click at [836, 310] on p "2. Turn on Red-Light Massager & glide slowly across scalp (8–12 mins)." at bounding box center [652, 306] width 453 height 18
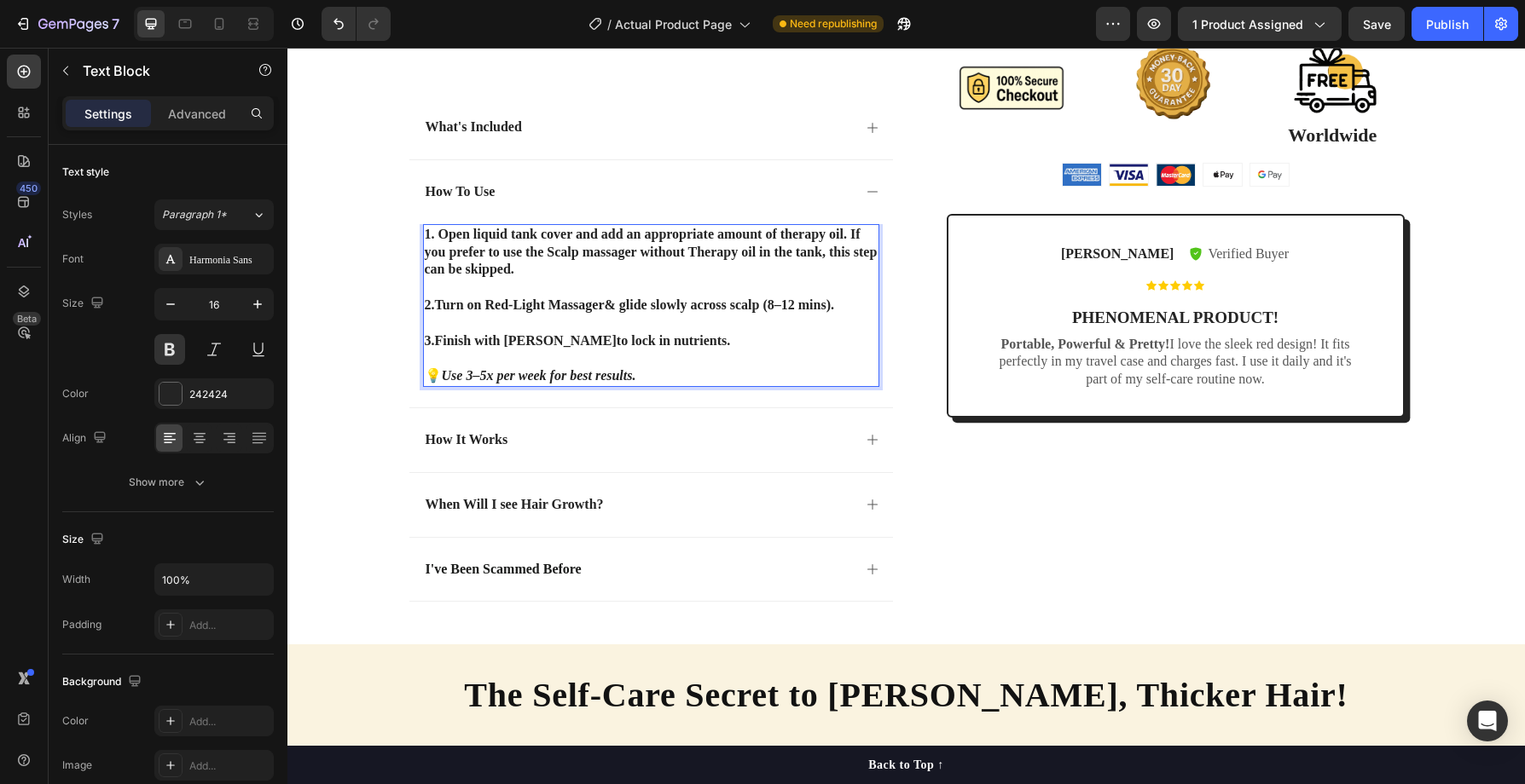
click at [786, 347] on p "3. Finish with Ginger Spray to lock in nutrients." at bounding box center [652, 342] width 453 height 18
click at [558, 282] on p "Rich Text Editor. Editing area: main" at bounding box center [652, 288] width 453 height 18
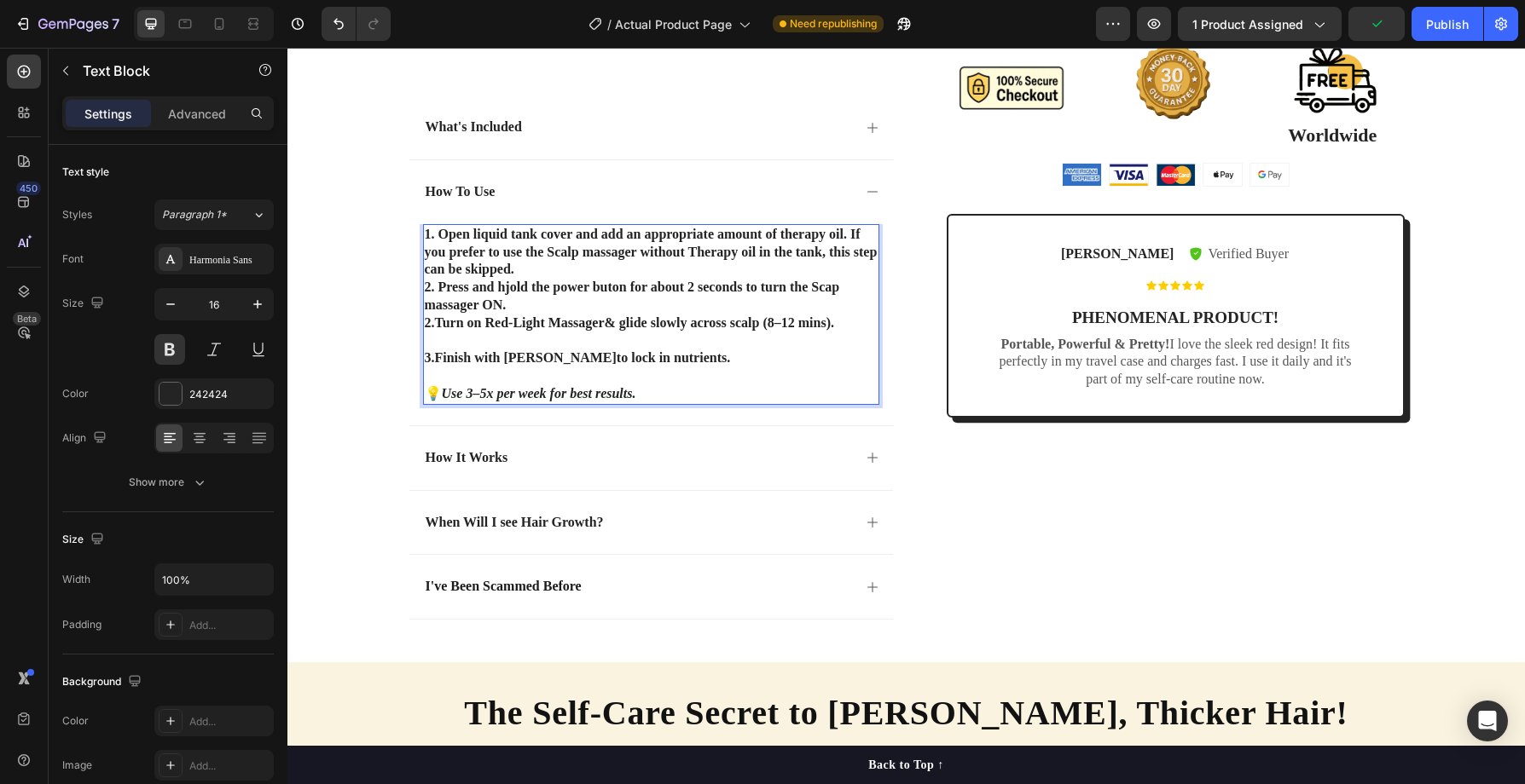
click at [607, 288] on p "2. Press and hjold the power buton for about 2 seconds to turn the Scap massage…" at bounding box center [652, 296] width 453 height 36
click at [512, 289] on p "2. Press and hjold the power button for about 2 seconds to turn the Scap massag…" at bounding box center [652, 296] width 453 height 36
click at [525, 272] on p "1. Open liquid tank cover and add an appropriate amount of therapy oil . If you…" at bounding box center [652, 253] width 453 height 53
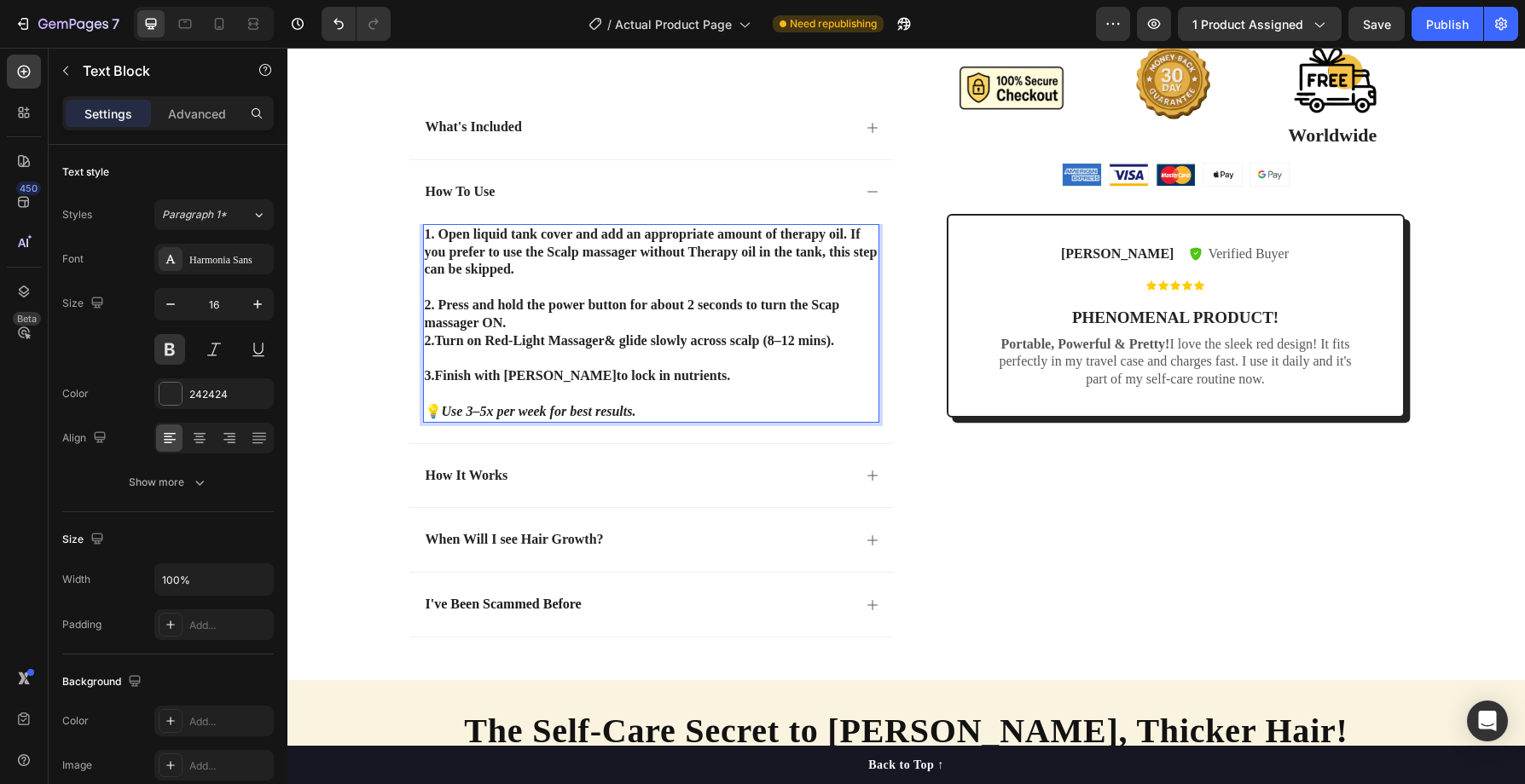
click at [523, 321] on p "2. Press and hold the power button for about 2 seconds to turn the Scap massage…" at bounding box center [652, 314] width 453 height 36
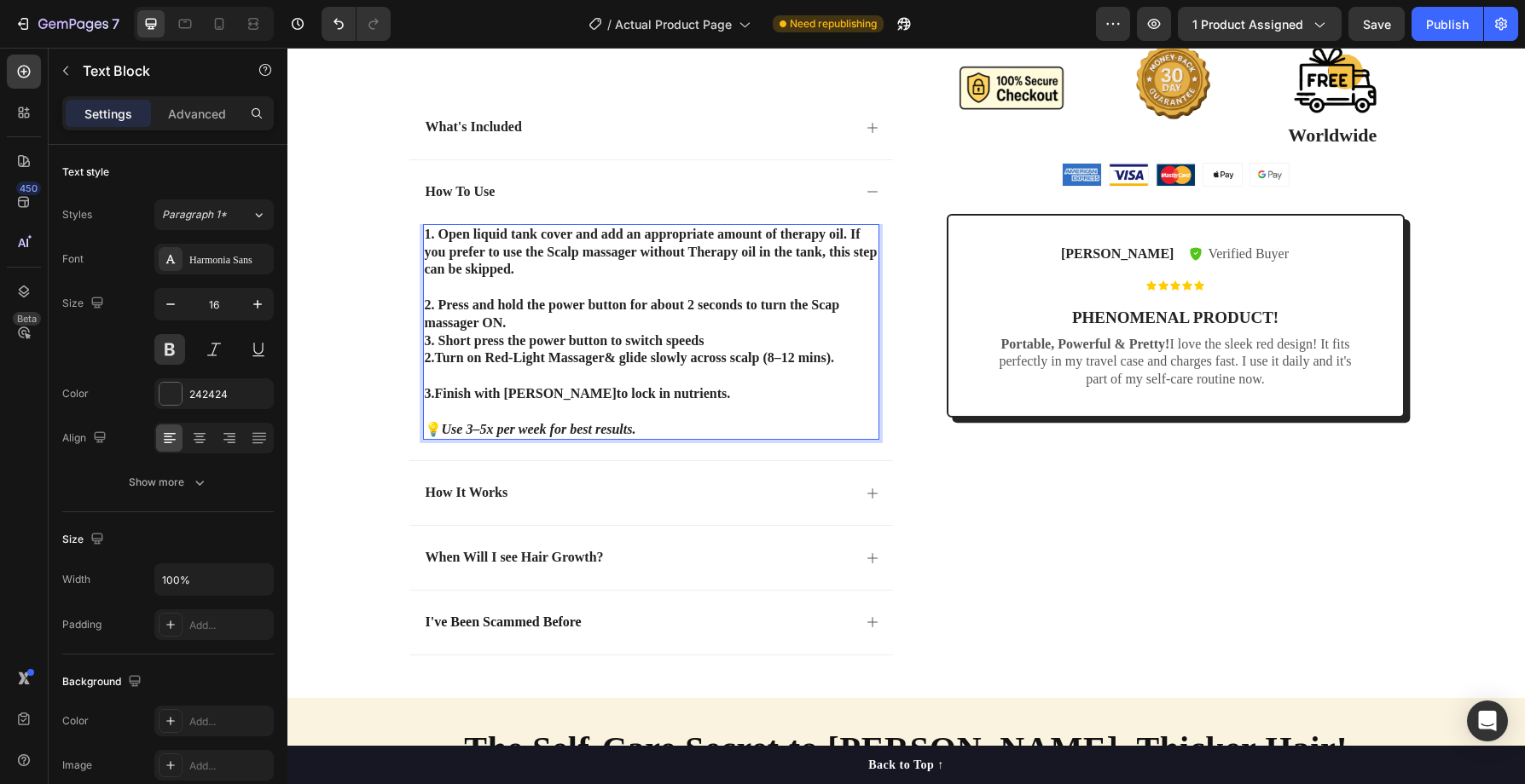
click at [665, 340] on p "3. Short press the power button to switch speeds" at bounding box center [652, 342] width 453 height 18
click at [754, 342] on p "3. Short press the power button to switch between speeds" at bounding box center [652, 342] width 453 height 18
click at [438, 359] on strong "Turn on Red-Light Massager" at bounding box center [520, 358] width 170 height 15
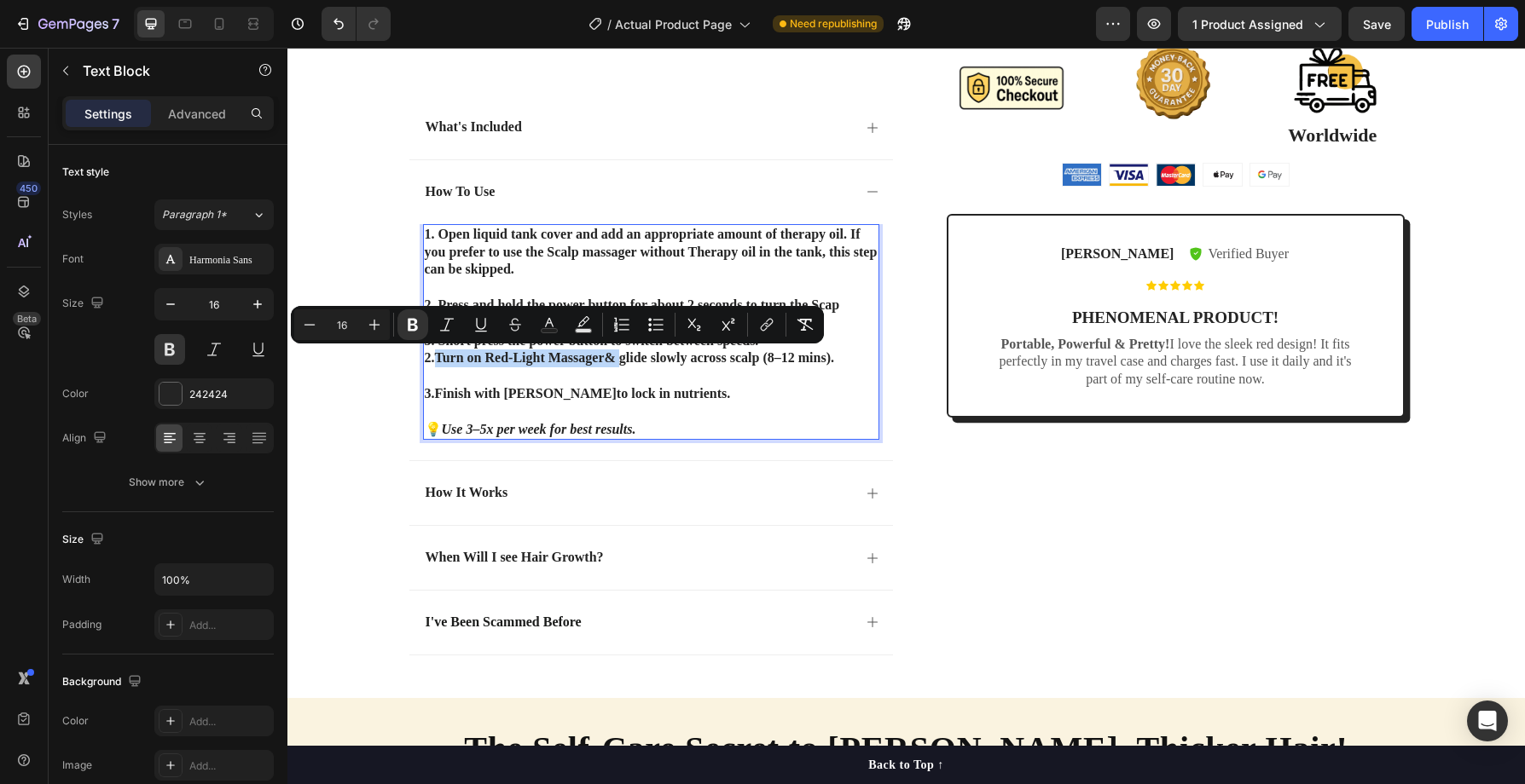
drag, startPoint x: 438, startPoint y: 359, endPoint x: 623, endPoint y: 361, distance: 185.0
click at [623, 361] on p "2. Turn on Red-Light Massager & glide slowly across scalp (8–12 mins)." at bounding box center [652, 359] width 453 height 18
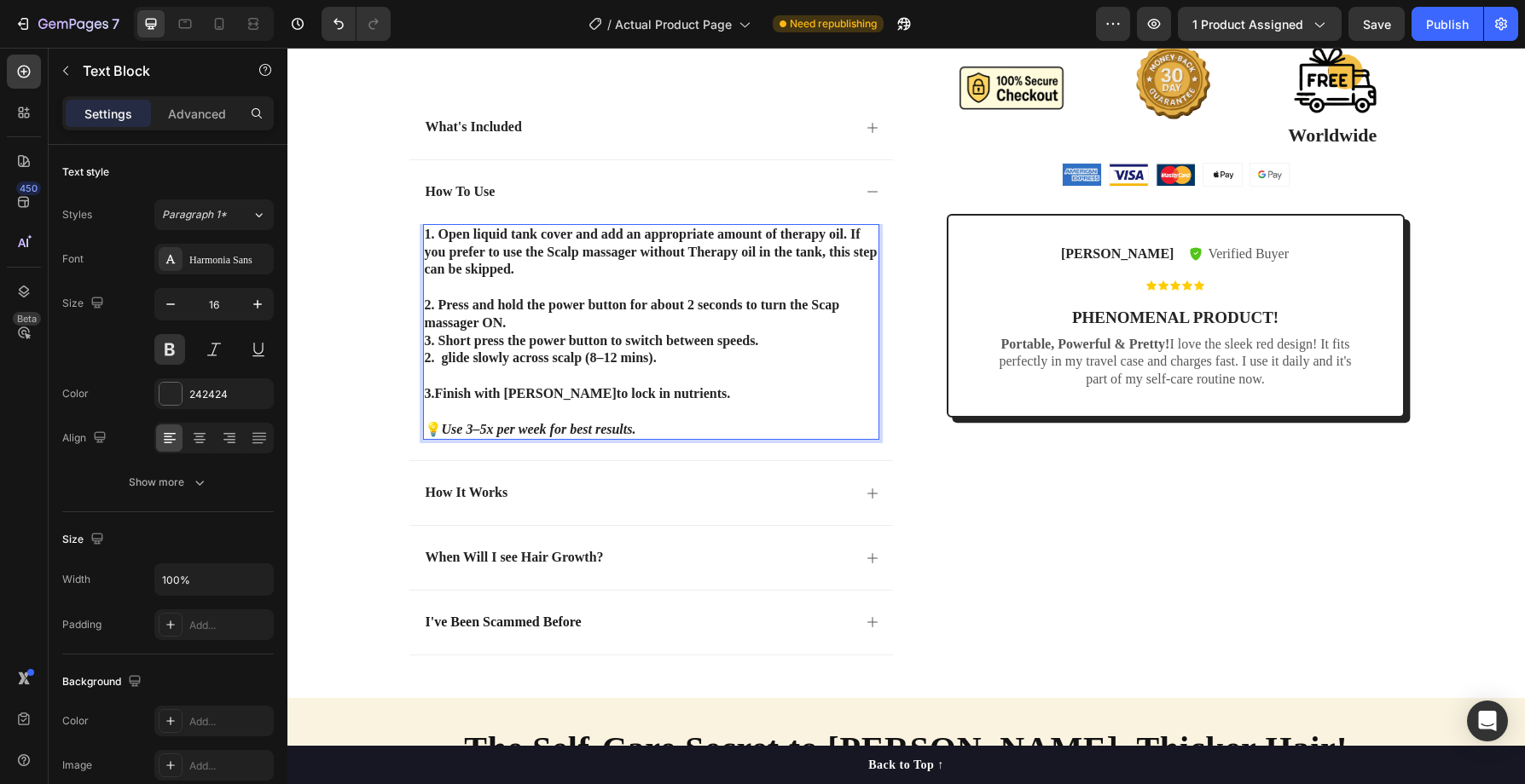
click at [446, 360] on p "2. glide slowly across scalp (8–12 mins)." at bounding box center [652, 359] width 453 height 18
click at [450, 360] on p "2. glide slowly across scalp (8–12 mins)." at bounding box center [652, 359] width 453 height 18
click at [442, 357] on p "2. Glide slowly across scalp (8–12 mins)." at bounding box center [652, 359] width 453 height 18
click at [440, 235] on strong "1. Open liquid tank cover and add an appropriate amount of therapy oil" at bounding box center [635, 234] width 420 height 15
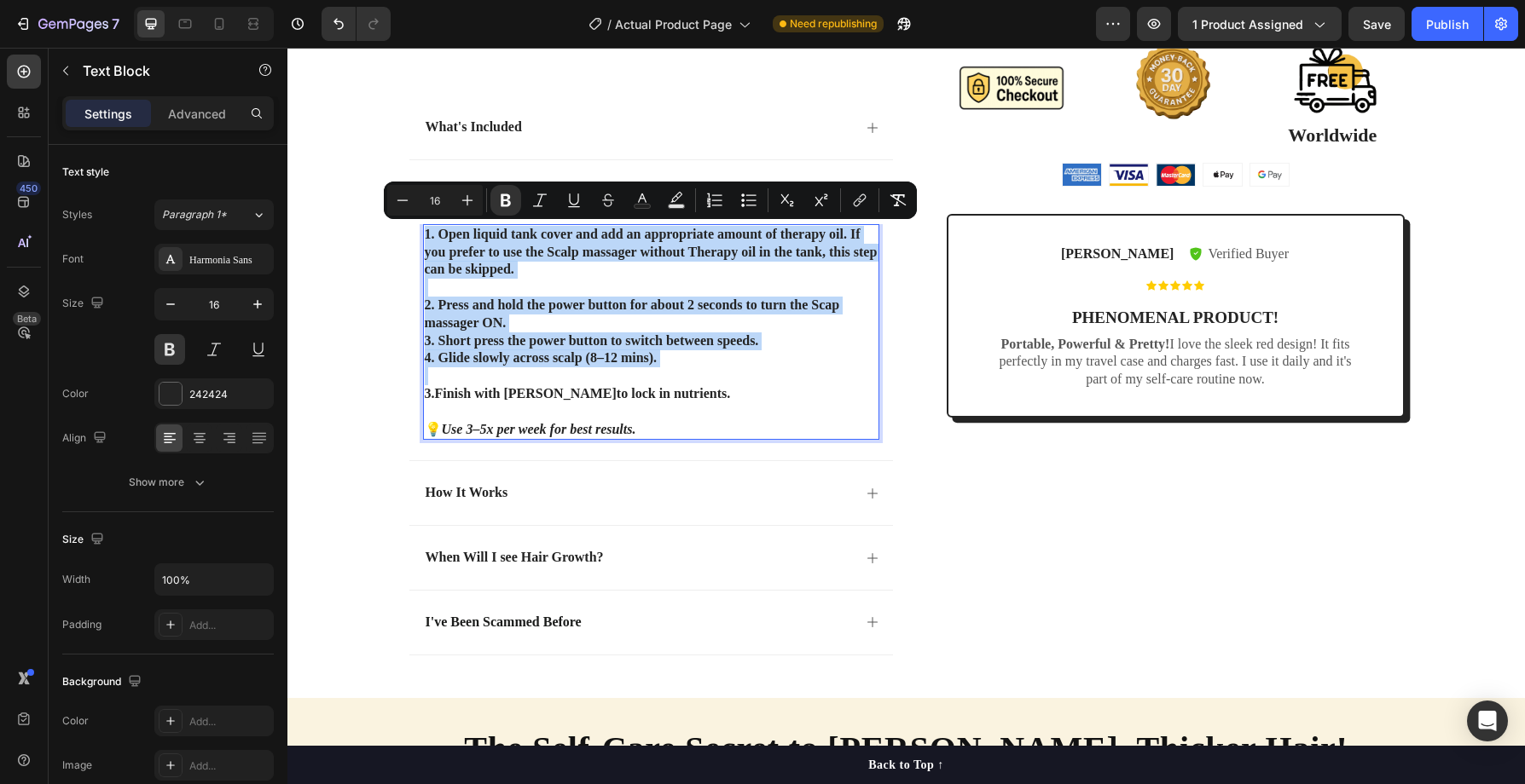
drag, startPoint x: 425, startPoint y: 235, endPoint x: 676, endPoint y: 369, distance: 284.5
click at [676, 369] on div "1. Open liquid tank cover and add an appropriate amount of therapy oil . If you…" at bounding box center [652, 332] width 456 height 216
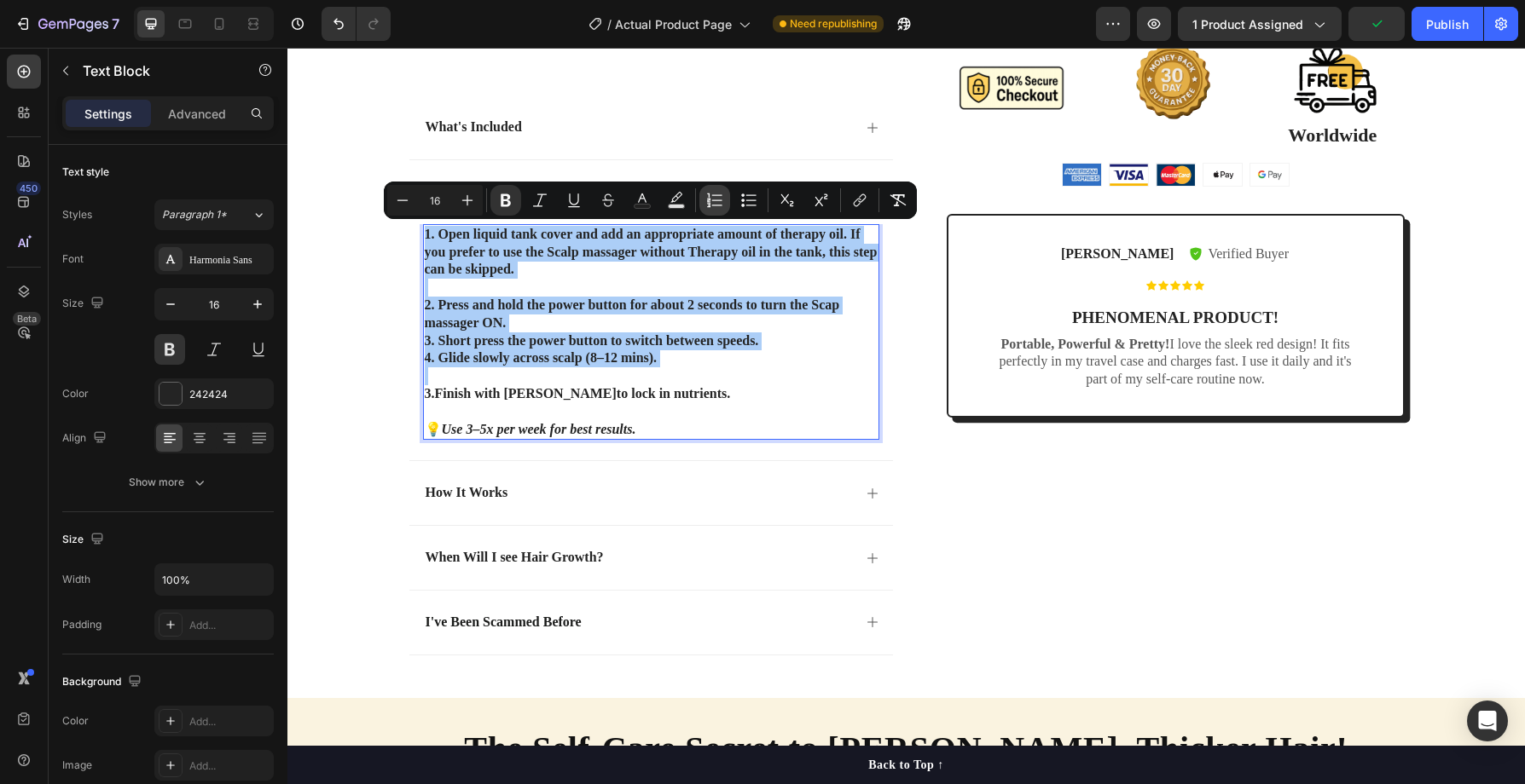
click at [719, 199] on icon "Editor contextual toolbar" at bounding box center [715, 200] width 17 height 17
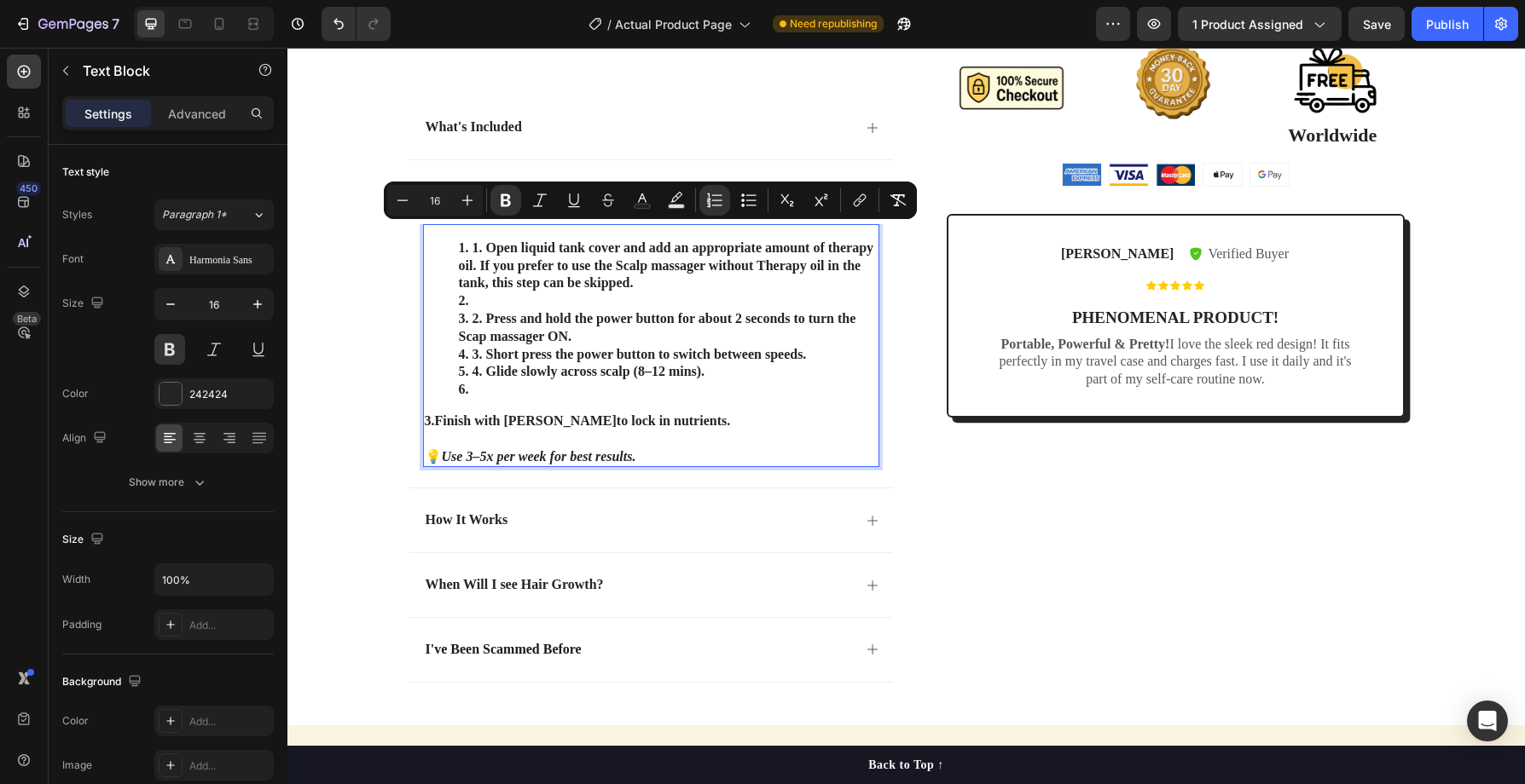
click at [485, 297] on li "Rich Text Editor. Editing area: main" at bounding box center [668, 301] width 419 height 18
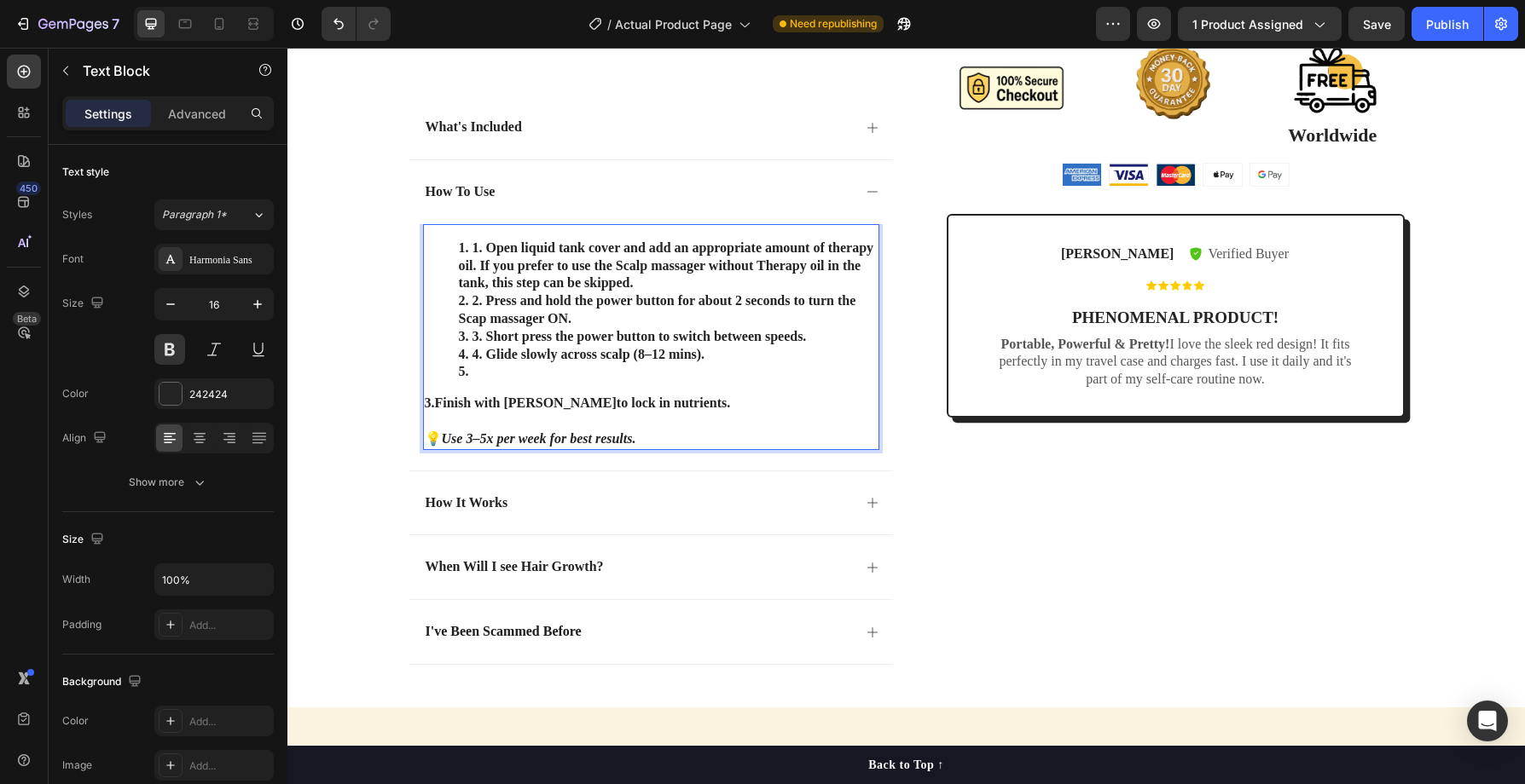
click at [485, 302] on li "2. Press and hold the power button for about 2 seconds to turn the Scap massage…" at bounding box center [668, 310] width 419 height 36
click at [652, 282] on li "1. Open liquid tank cover and add an appropriate amount of therapy oil . If you…" at bounding box center [668, 267] width 419 height 53
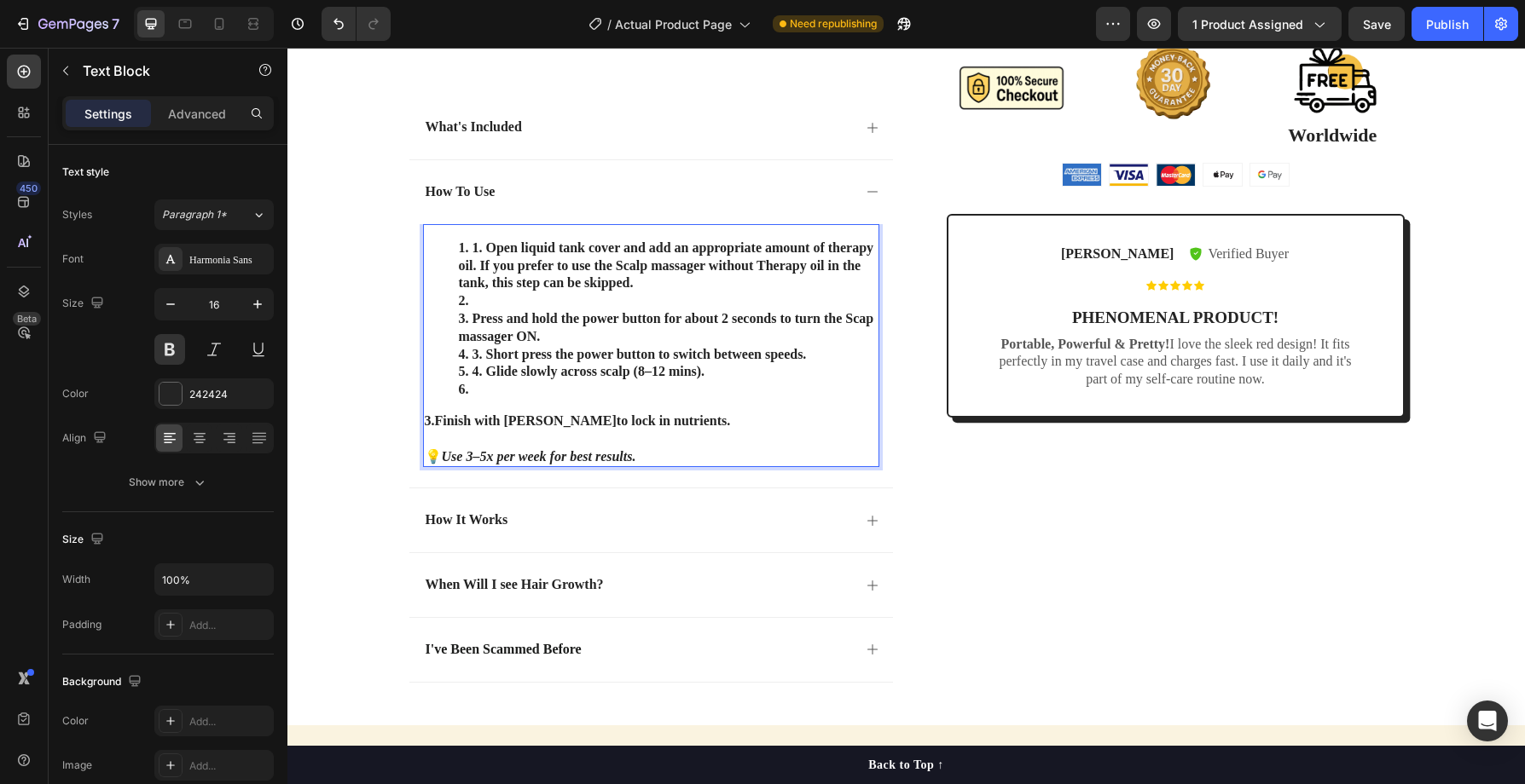
click at [462, 246] on li "1. Open liquid tank cover and add an appropriate amount of therapy oil . If you…" at bounding box center [668, 267] width 419 height 53
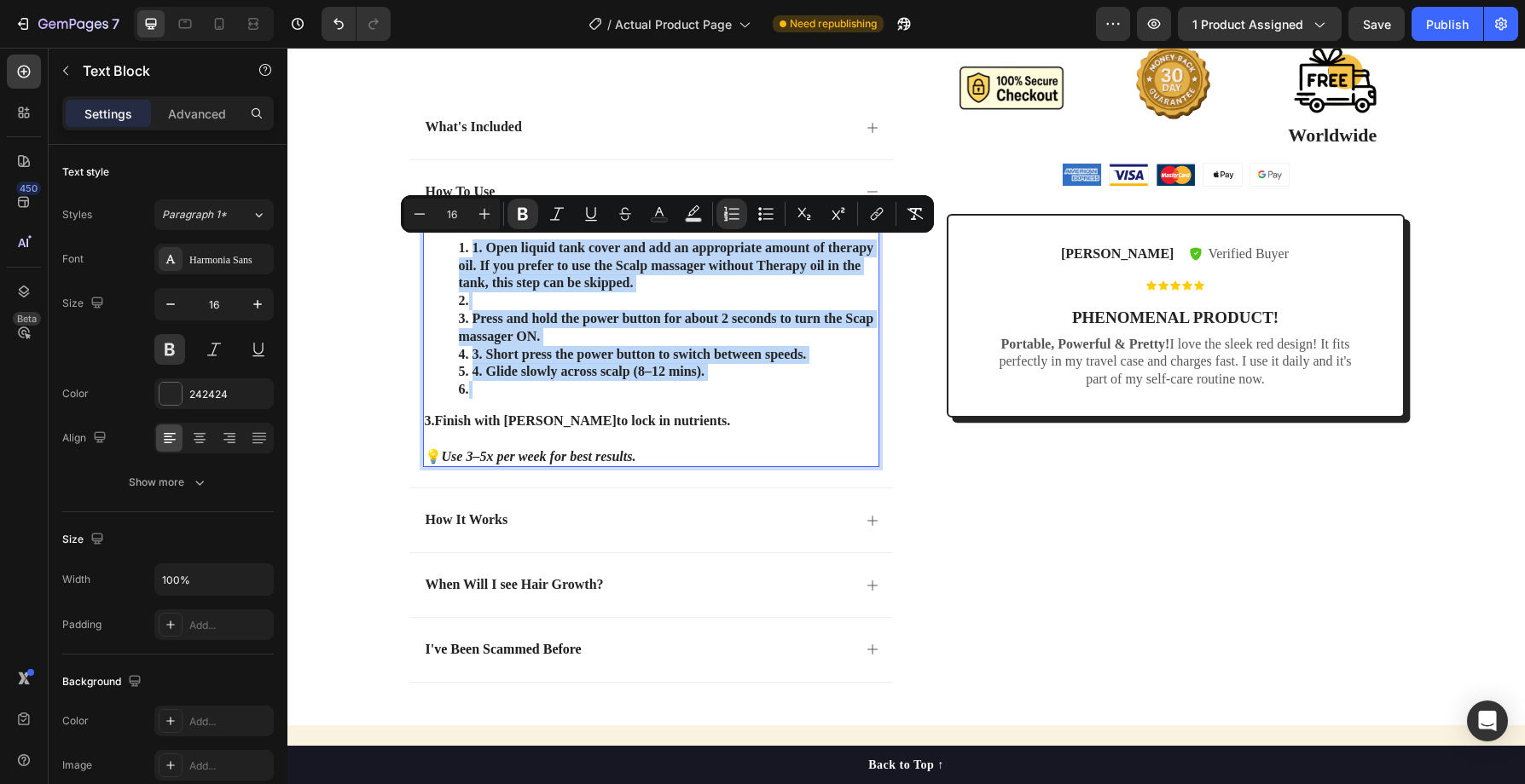
drag, startPoint x: 462, startPoint y: 246, endPoint x: 724, endPoint y: 400, distance: 303.9
click at [724, 400] on div "1. Open liquid tank cover and add an appropriate amount of therapy oil . If you…" at bounding box center [652, 346] width 456 height 244
click at [773, 408] on div "1. Open liquid tank cover and add an appropriate amount of therapy oil . If you…" at bounding box center [652, 346] width 456 height 244
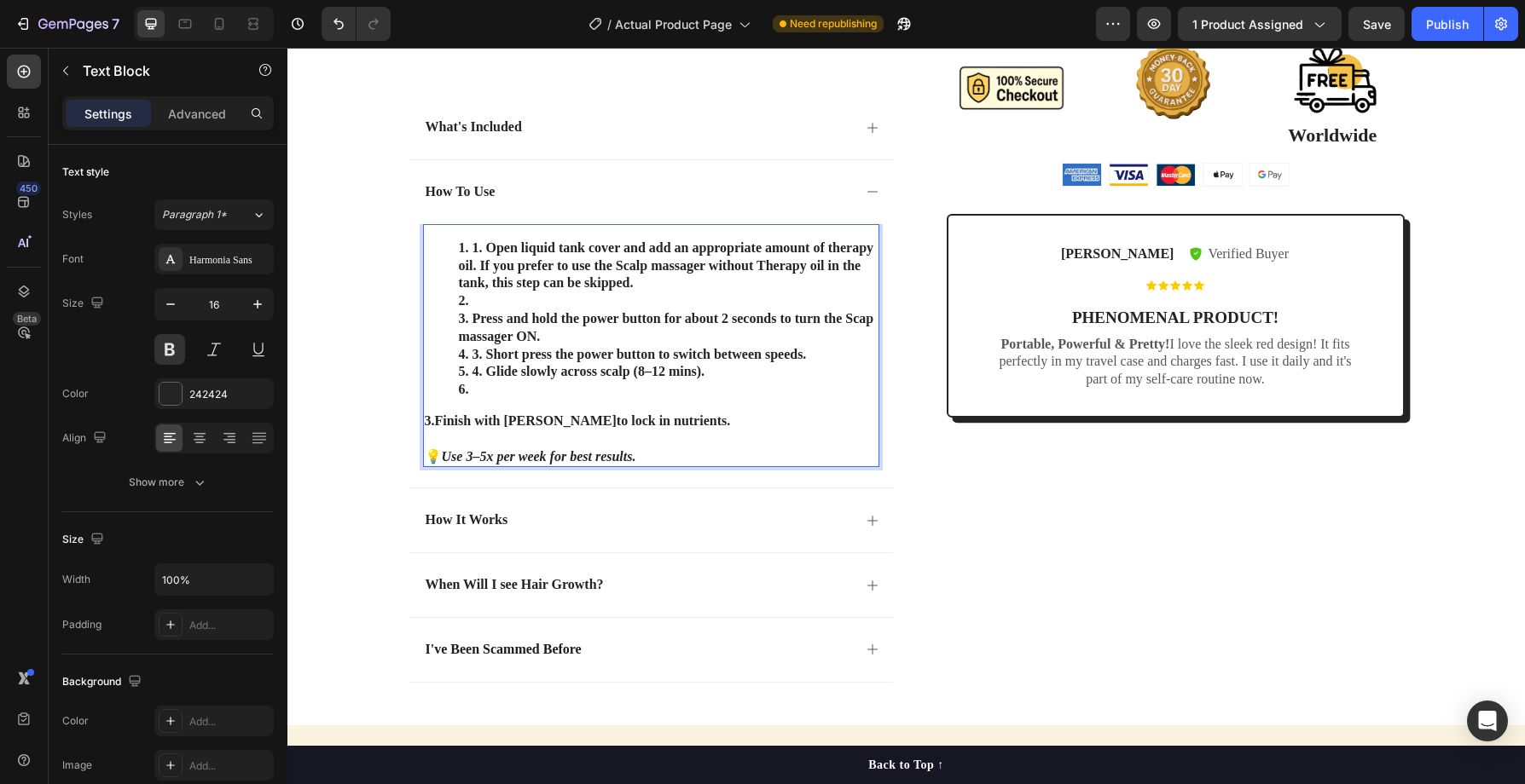
click at [552, 337] on li "Press and hold the power button for about 2 seconds to turn the Scap massager O…" at bounding box center [668, 328] width 419 height 36
click at [488, 248] on strong "1. Open liquid tank cover and add an appropriate amount of therapy oil" at bounding box center [666, 256] width 415 height 32
click at [480, 299] on li "Rich Text Editor. Editing area: main" at bounding box center [668, 301] width 419 height 18
click at [487, 355] on li "3. Short press the power button to switch between speeds." at bounding box center [668, 355] width 419 height 18
click at [488, 374] on li "4. Glide slowly across scalp (8–12 mins)." at bounding box center [668, 373] width 419 height 18
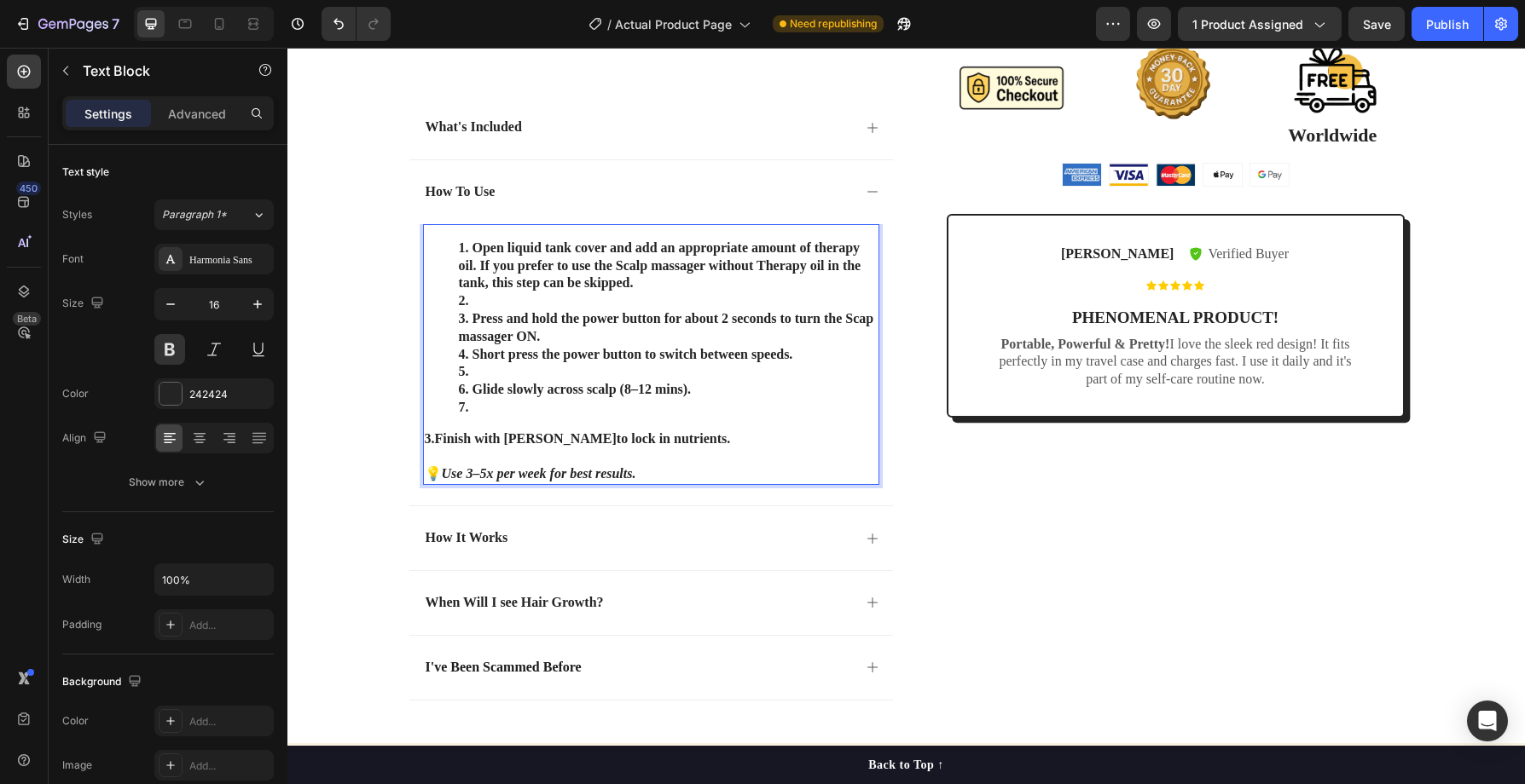
click at [470, 250] on li "Open liquid tank cover and add an appropriate amount of therapy oil . If you pr…" at bounding box center [668, 267] width 419 height 53
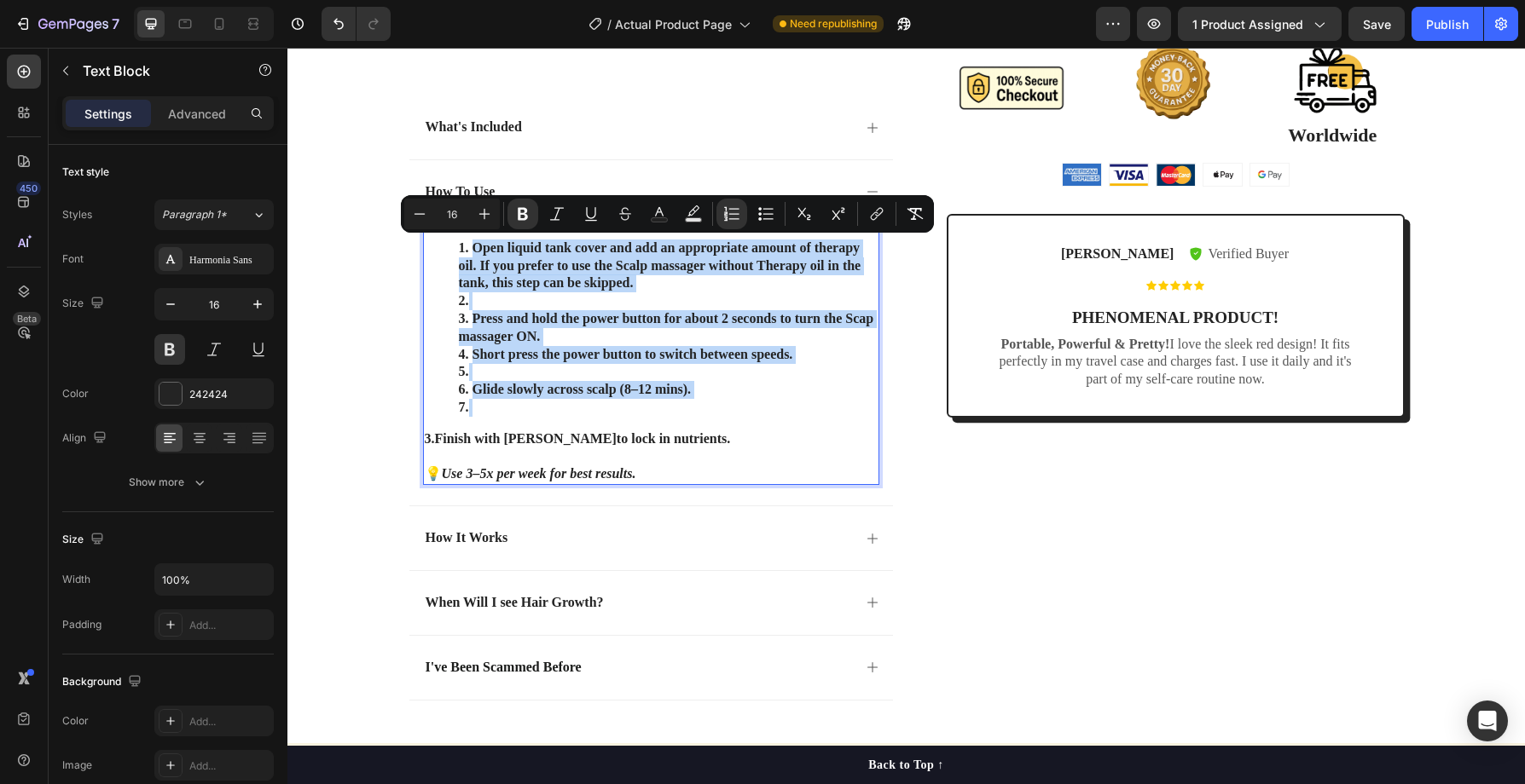
drag, startPoint x: 472, startPoint y: 248, endPoint x: 703, endPoint y: 418, distance: 286.8
click at [703, 418] on div "Open liquid tank cover and add an appropriate amount of therapy oil . If you pr…" at bounding box center [652, 354] width 456 height 261
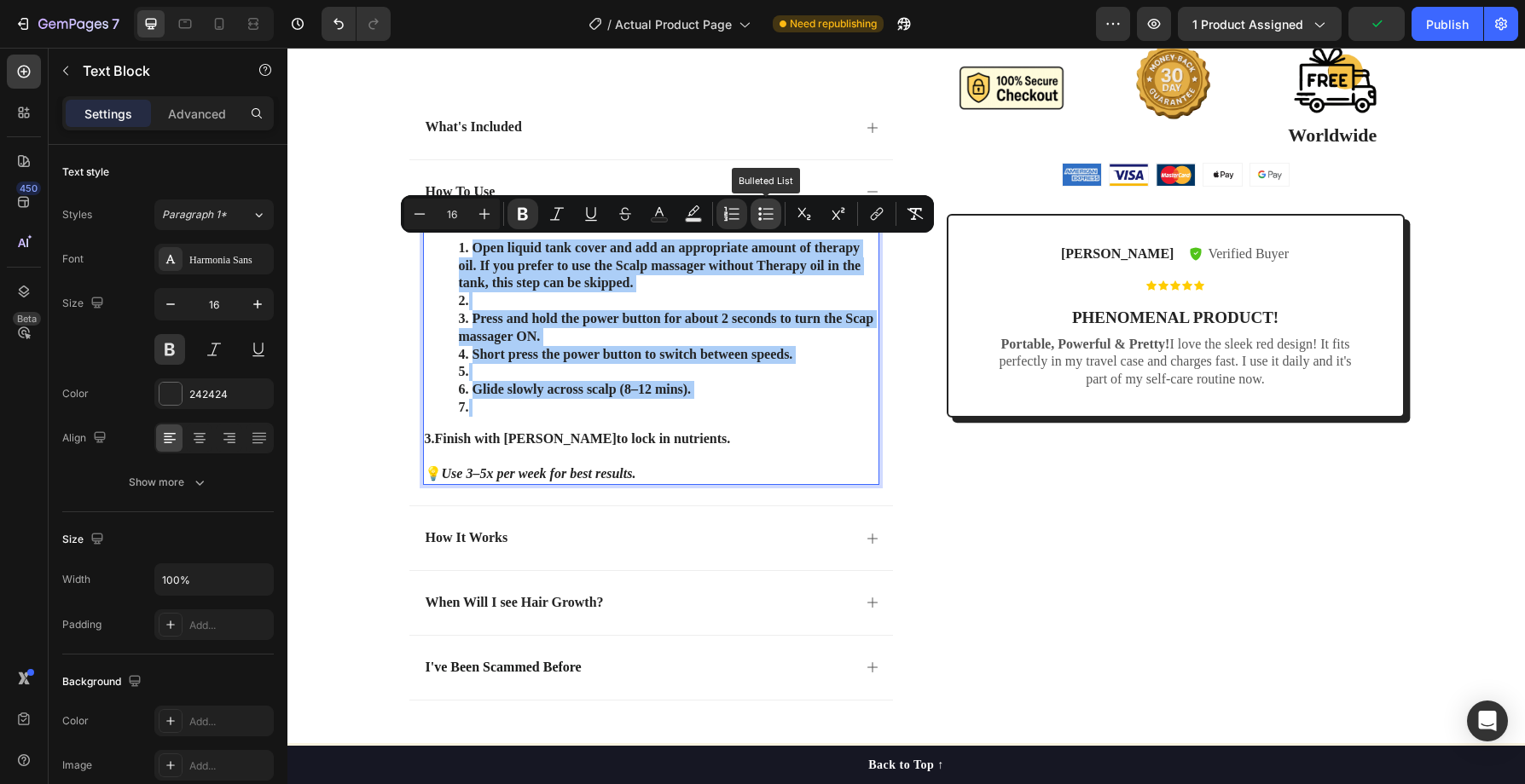
click at [774, 212] on button "Bulleted List" at bounding box center [766, 214] width 31 height 31
click at [770, 212] on icon "Editor contextual toolbar" at bounding box center [766, 213] width 17 height 17
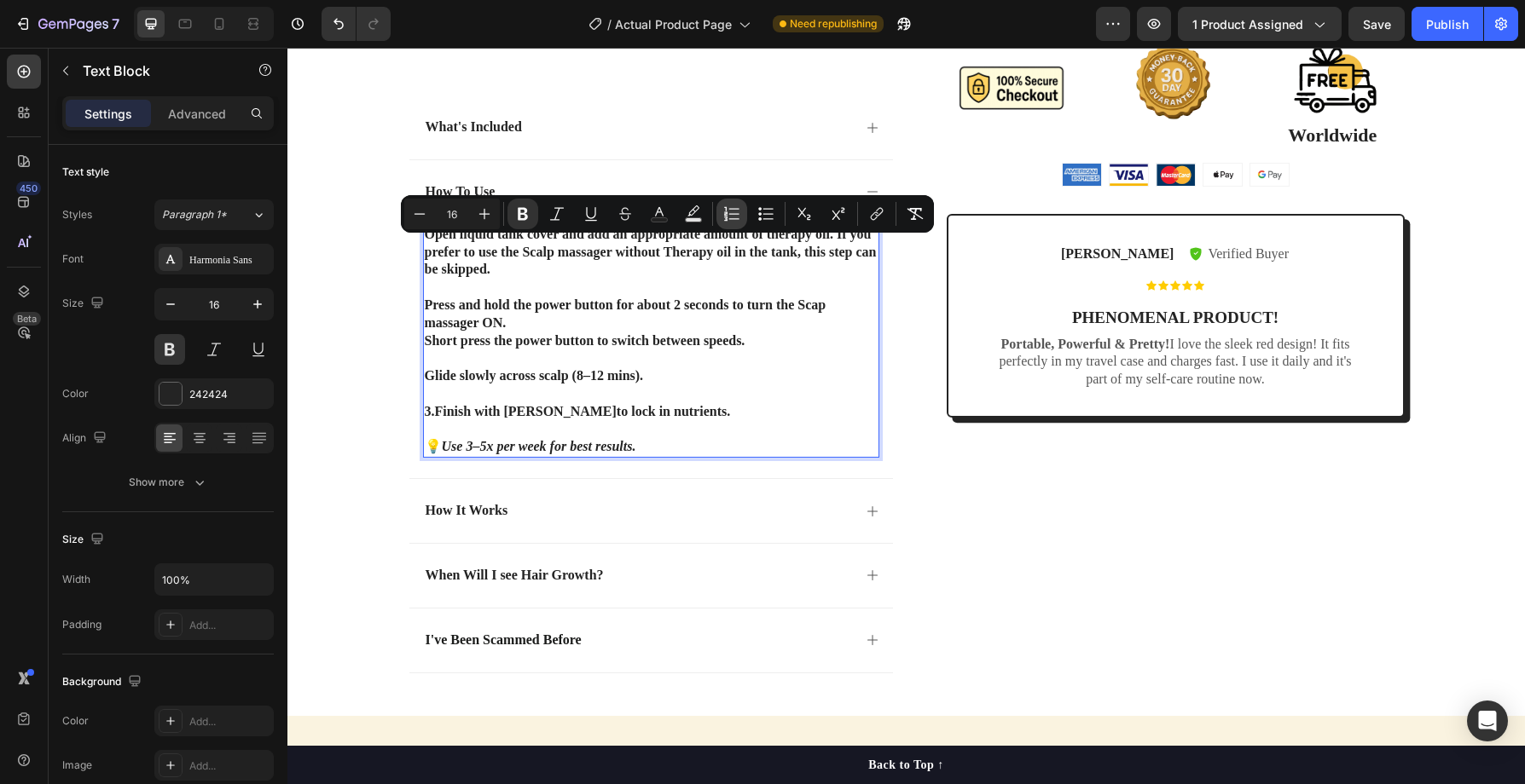
click at [734, 212] on icon "Editor contextual toolbar" at bounding box center [731, 213] width 17 height 17
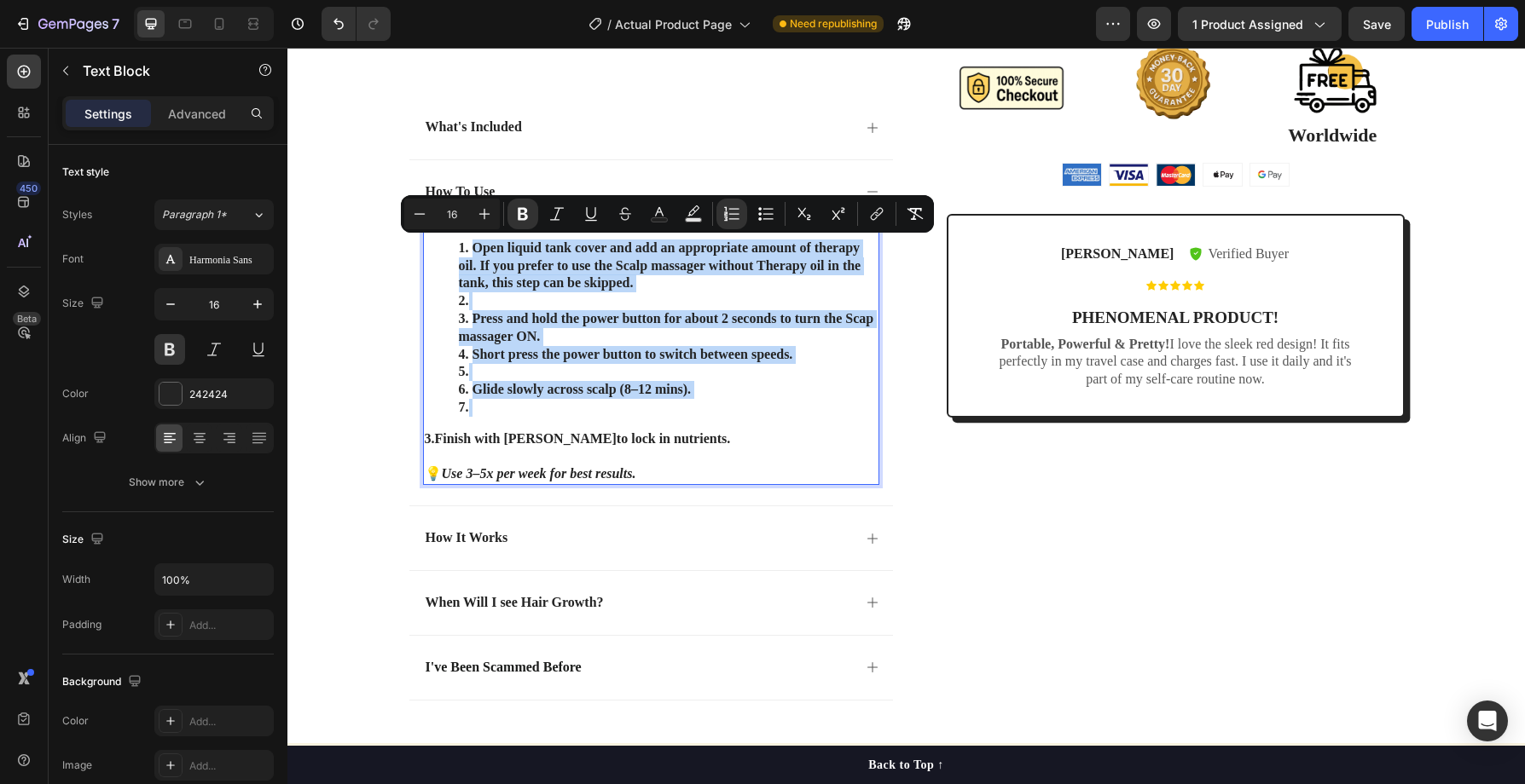
click at [483, 299] on li "Rich Text Editor. Editing area: main" at bounding box center [668, 301] width 419 height 18
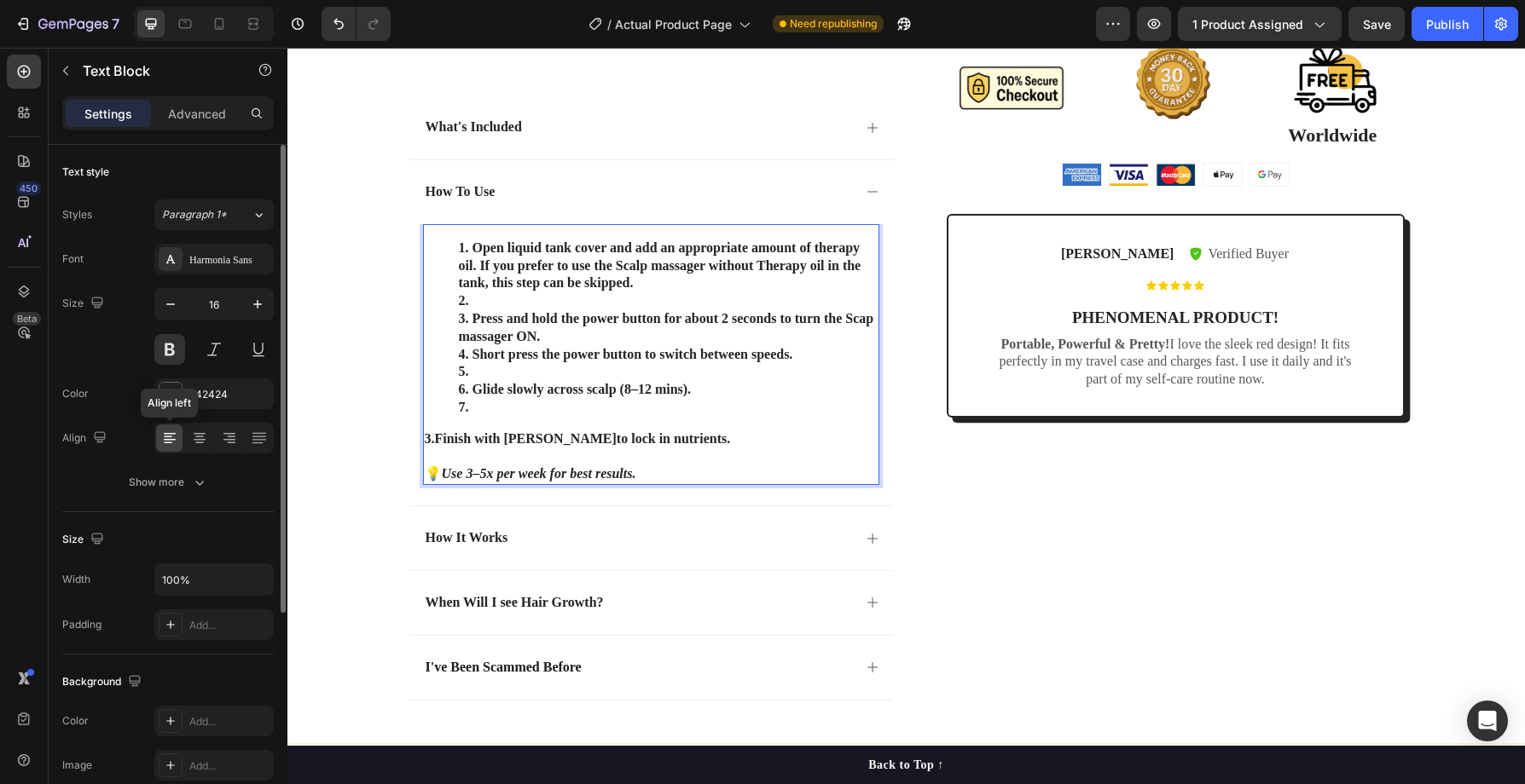
click at [170, 437] on icon at bounding box center [168, 438] width 8 height 2
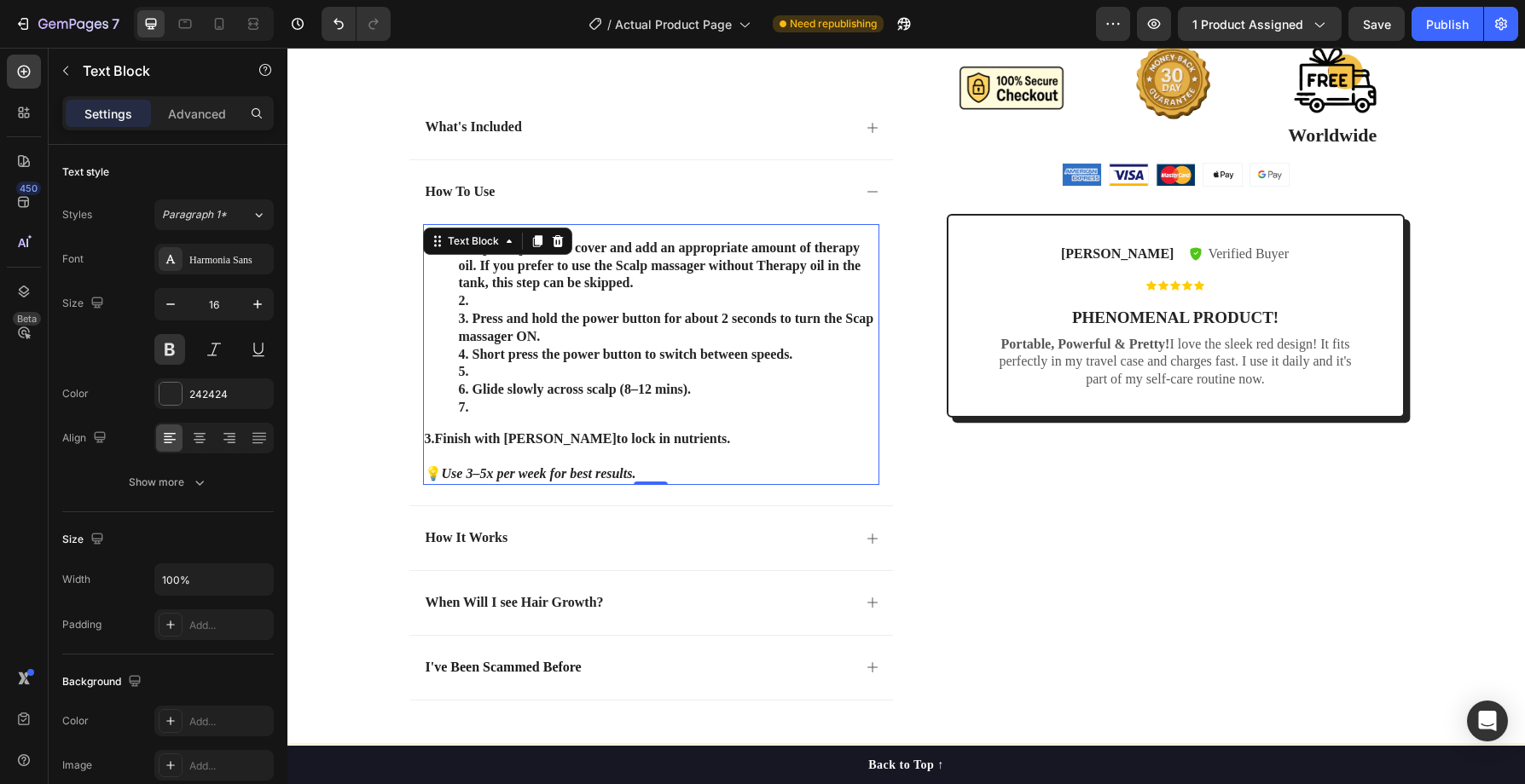
scroll to position [842, 0]
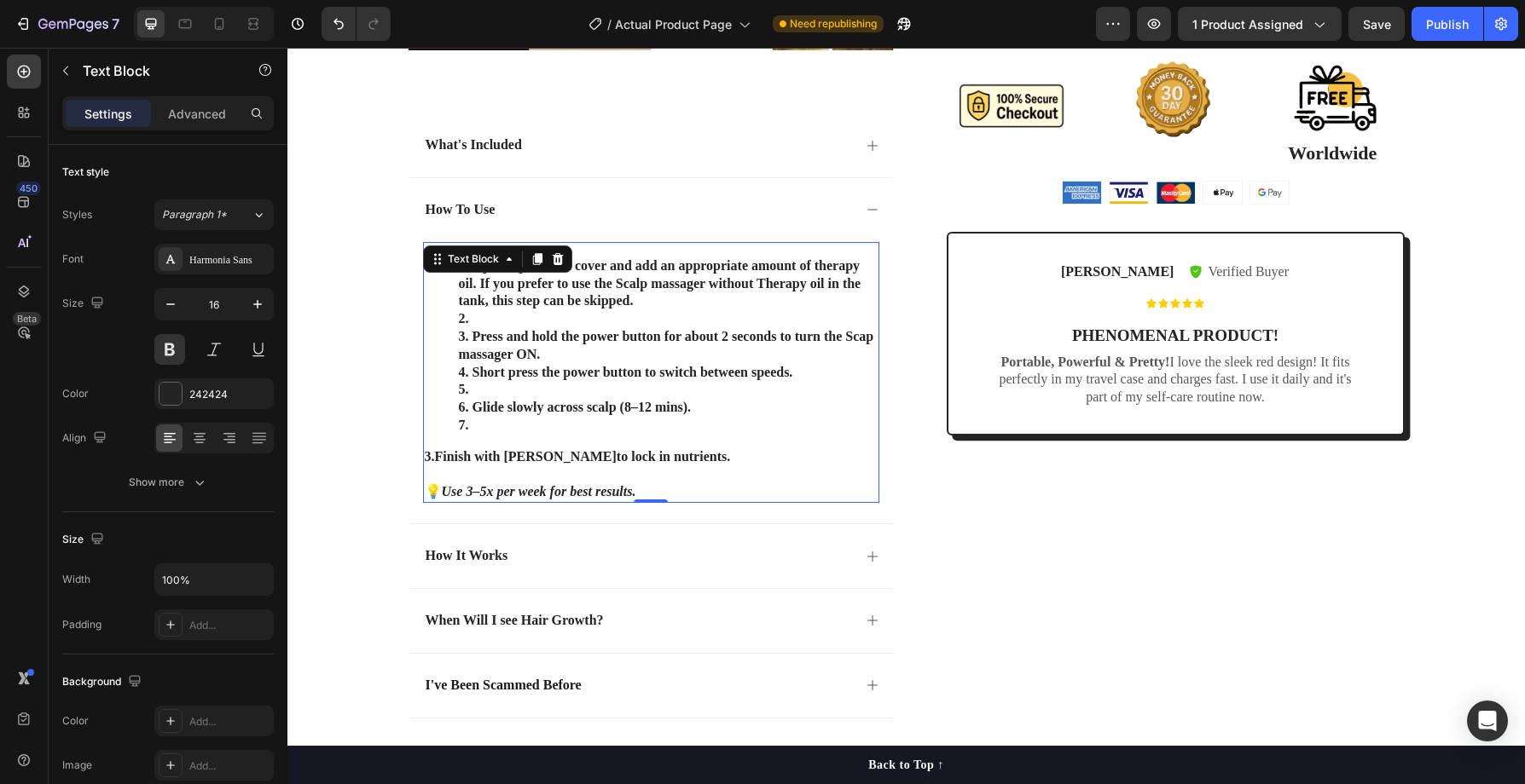
click at [666, 278] on li "Open liquid tank cover and add an appropriate amount of therapy oil . If you pr…" at bounding box center [668, 284] width 419 height 53
click at [471, 267] on li "Open liquid tank cover and add an appropriate amount of therapy oil . If you pr…" at bounding box center [668, 284] width 419 height 53
click at [558, 272] on strong "Open liquid tank cover and add an appropriate amount of therapy oil" at bounding box center [660, 274] width 401 height 32
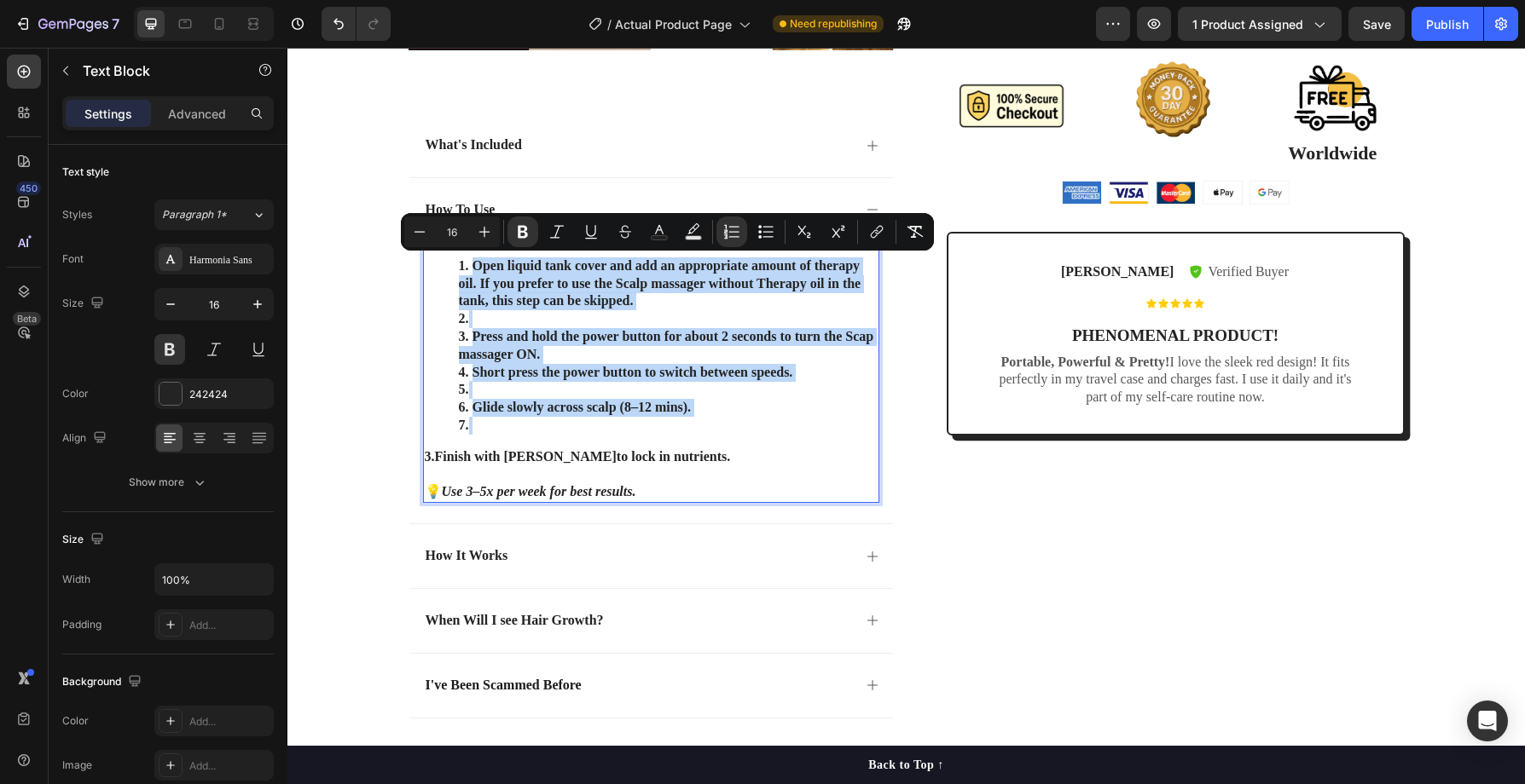
drag, startPoint x: 473, startPoint y: 267, endPoint x: 698, endPoint y: 419, distance: 271.5
click at [698, 419] on ol "Open liquid tank cover and add an appropriate amount of therapy oil . If you pr…" at bounding box center [652, 346] width 453 height 178
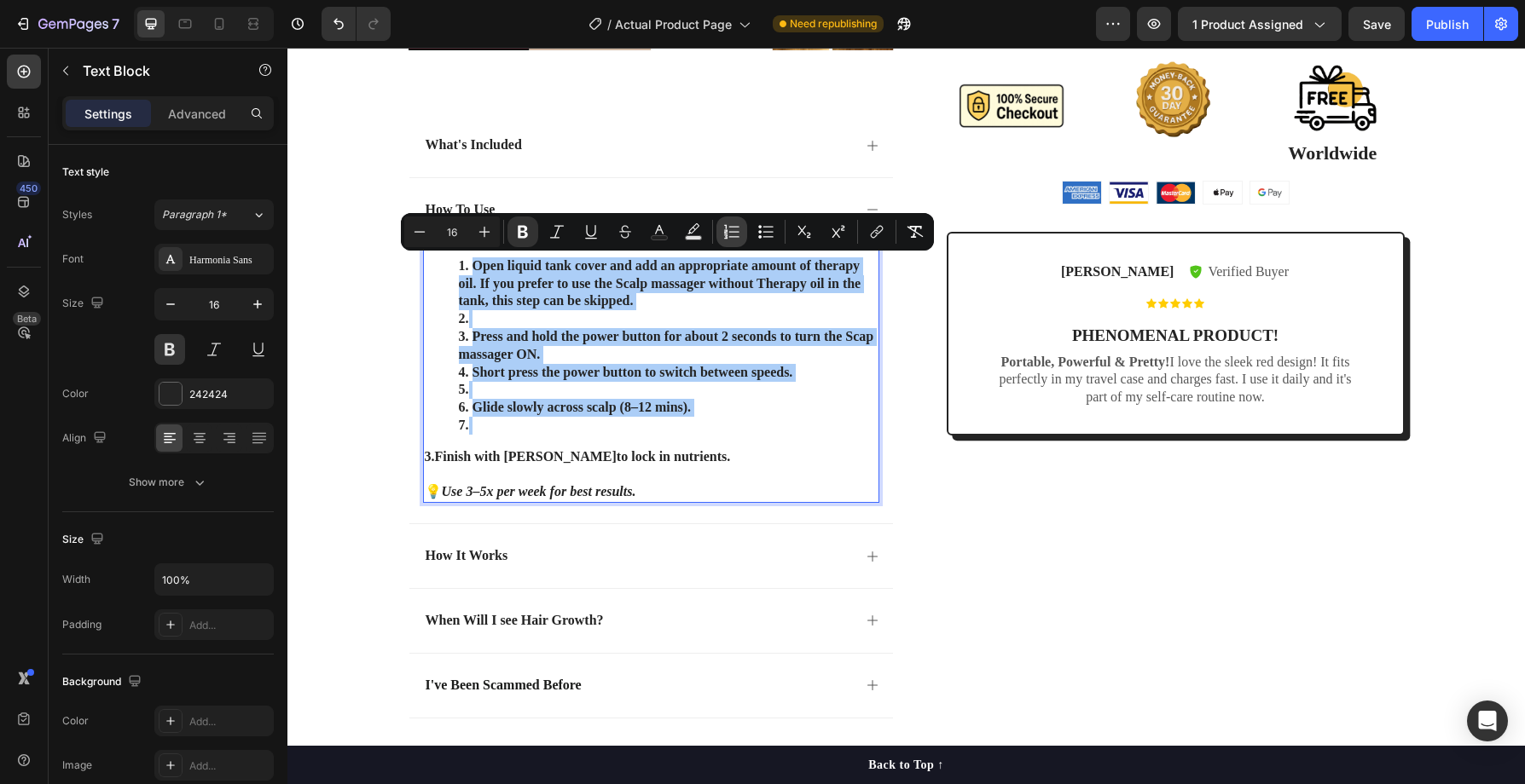
click at [741, 230] on button "Numbered List" at bounding box center [732, 232] width 31 height 31
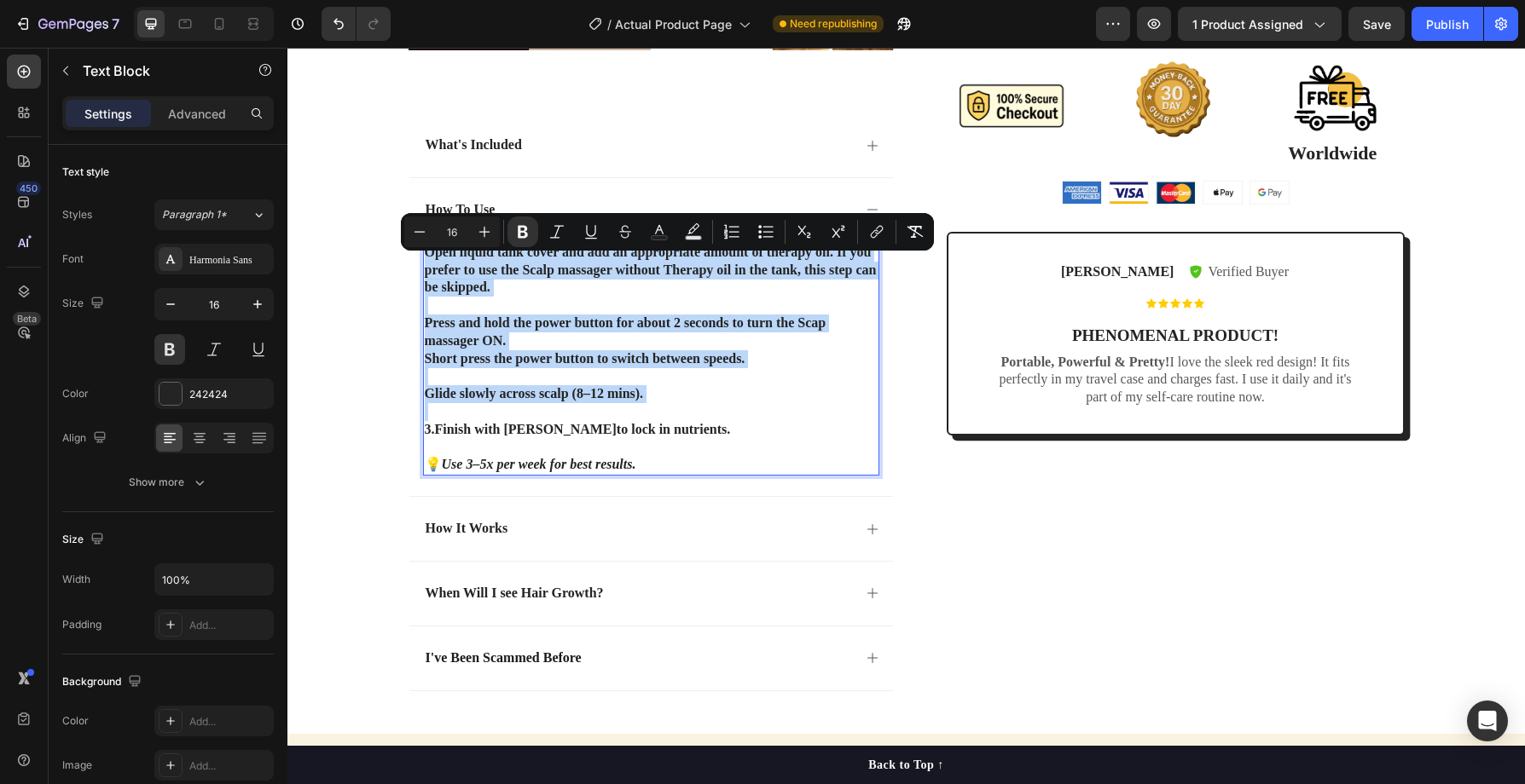
click at [510, 298] on p "Rich Text Editor. Editing area: main" at bounding box center [652, 306] width 453 height 18
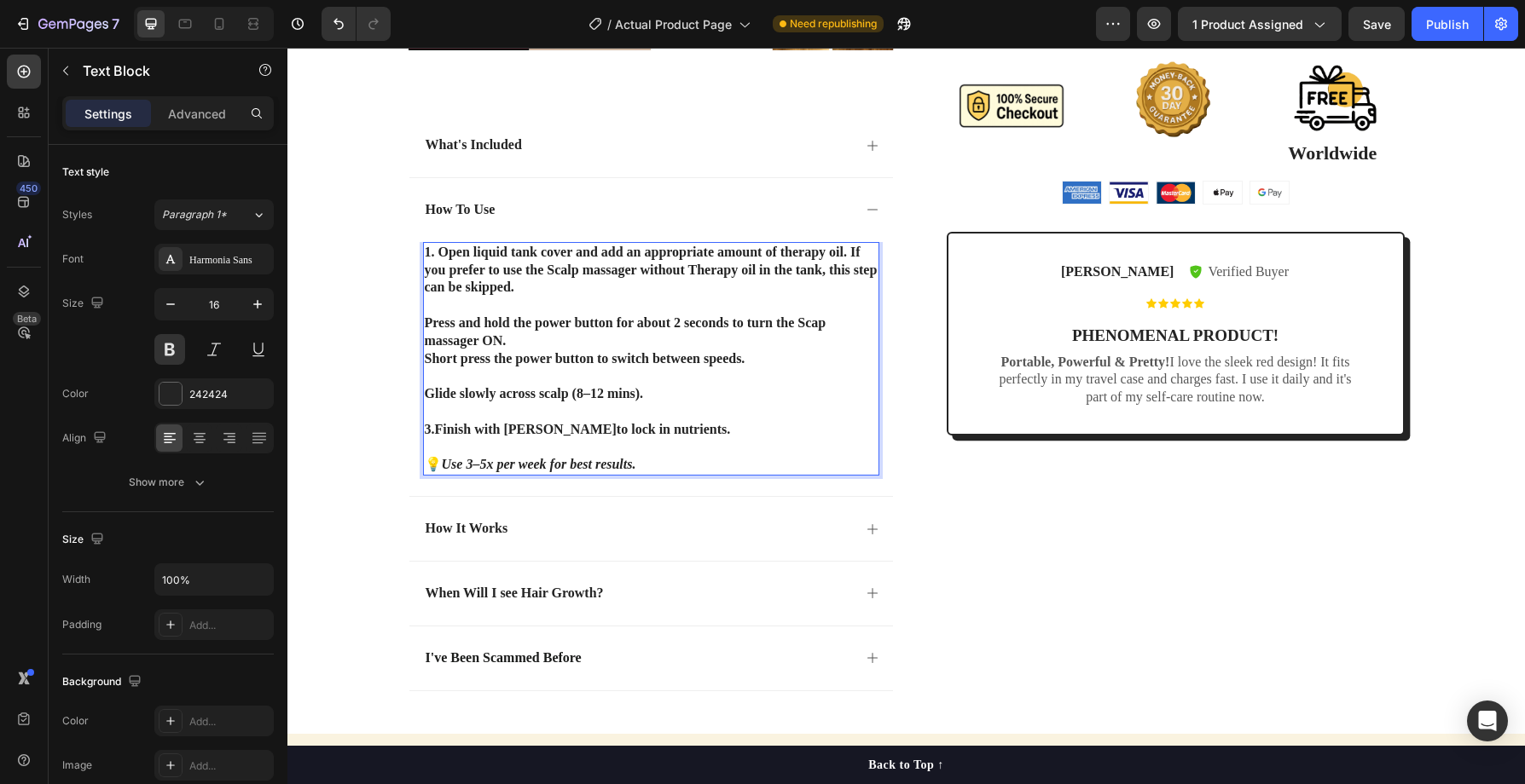
click at [426, 323] on p "Press and hold the power button for about 2 seconds to turn the Scap massager O…" at bounding box center [652, 332] width 453 height 36
click at [426, 395] on p "Glide slowly across scalp (8–12 mins)." at bounding box center [652, 395] width 453 height 18
click at [425, 359] on p "Short press the power button to switch between speeds." at bounding box center [652, 360] width 453 height 18
click at [426, 359] on p "3. Short press the power button to switch between speeds." at bounding box center [652, 360] width 453 height 18
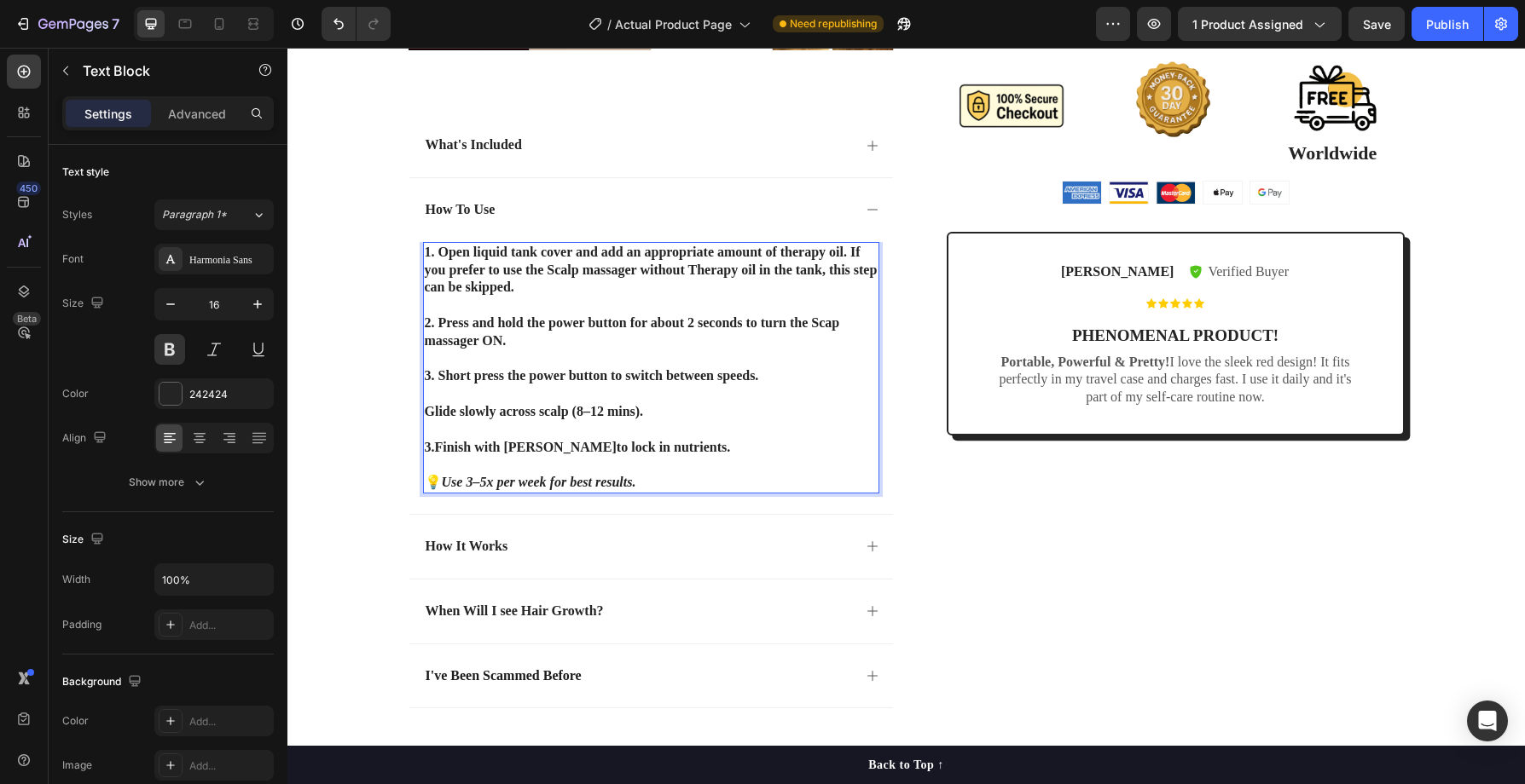
click at [427, 412] on p "Glide slowly across scalp (8–12 mins)." at bounding box center [652, 412] width 453 height 18
click at [438, 448] on strong "Finish with [PERSON_NAME]" at bounding box center [526, 447] width 181 height 15
click at [830, 325] on p "2. Press and hold the power button for about 2 seconds to turn the Scap massage…" at bounding box center [652, 332] width 453 height 36
click at [850, 256] on p "1. Open liquid tank cover and add an appropriate amount of therapy oil . If you…" at bounding box center [652, 270] width 453 height 53
click at [543, 286] on p "(If you prefer to use the Scalp massager without Therapy oil in the tank, this …" at bounding box center [652, 279] width 453 height 36
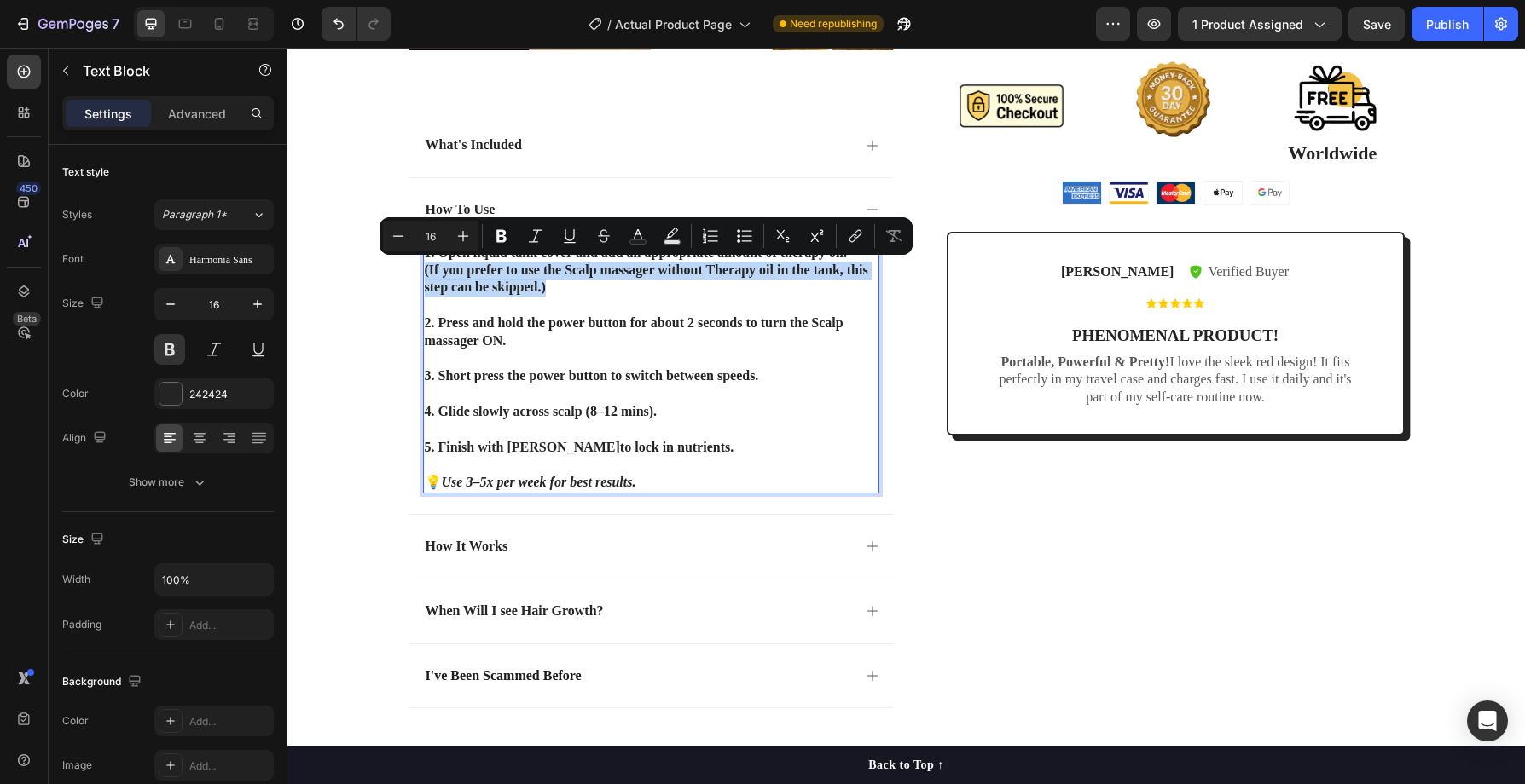
drag, startPoint x: 424, startPoint y: 272, endPoint x: 549, endPoint y: 289, distance: 126.2
click at [549, 289] on p "(If you prefer to use the Scalp massager without Therapy oil in the tank, this …" at bounding box center [652, 279] width 453 height 36
click at [533, 235] on icon "Editor contextual toolbar" at bounding box center [535, 236] width 17 height 17
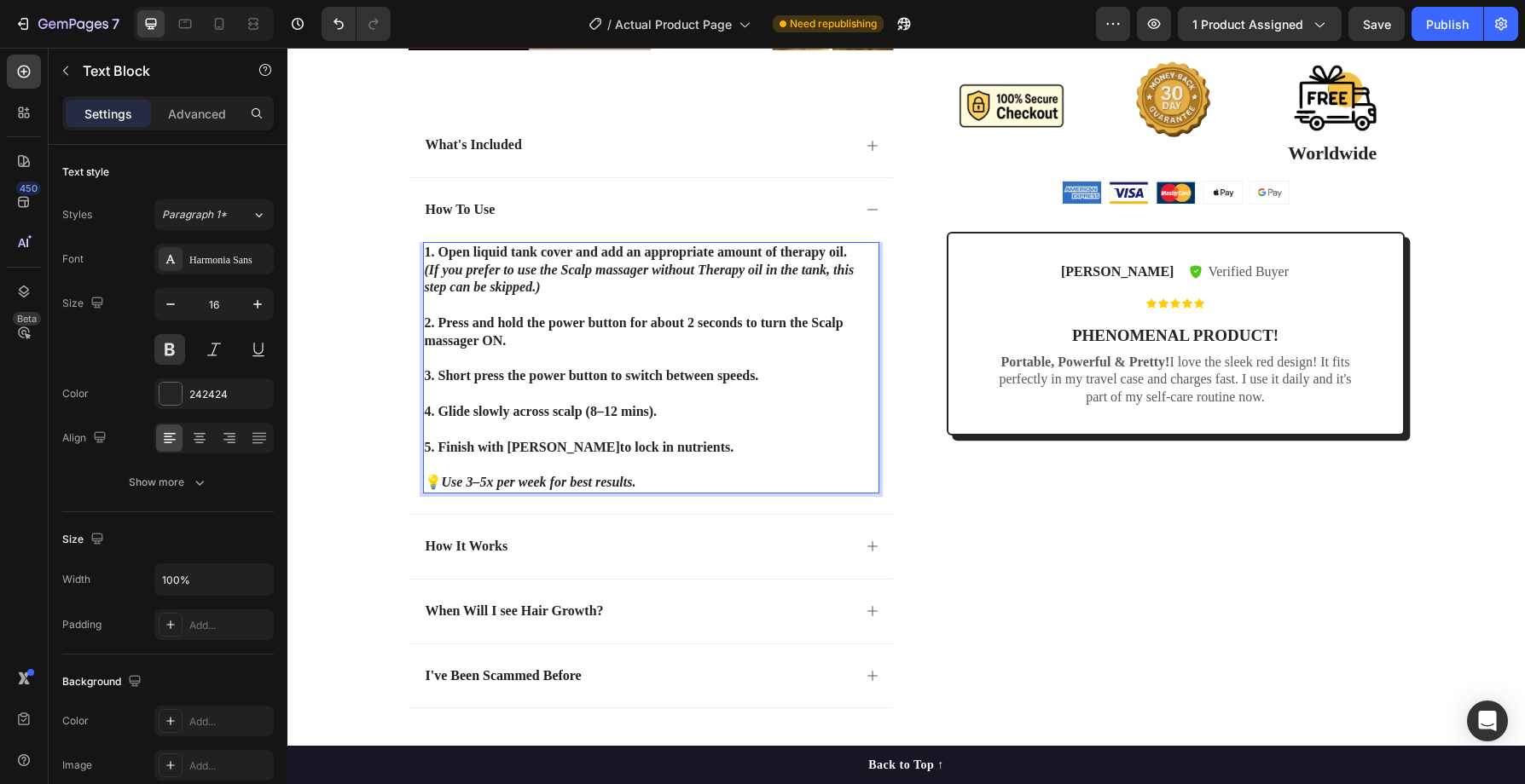
click at [600, 310] on p "Rich Text Editor. Editing area: main" at bounding box center [652, 306] width 453 height 18
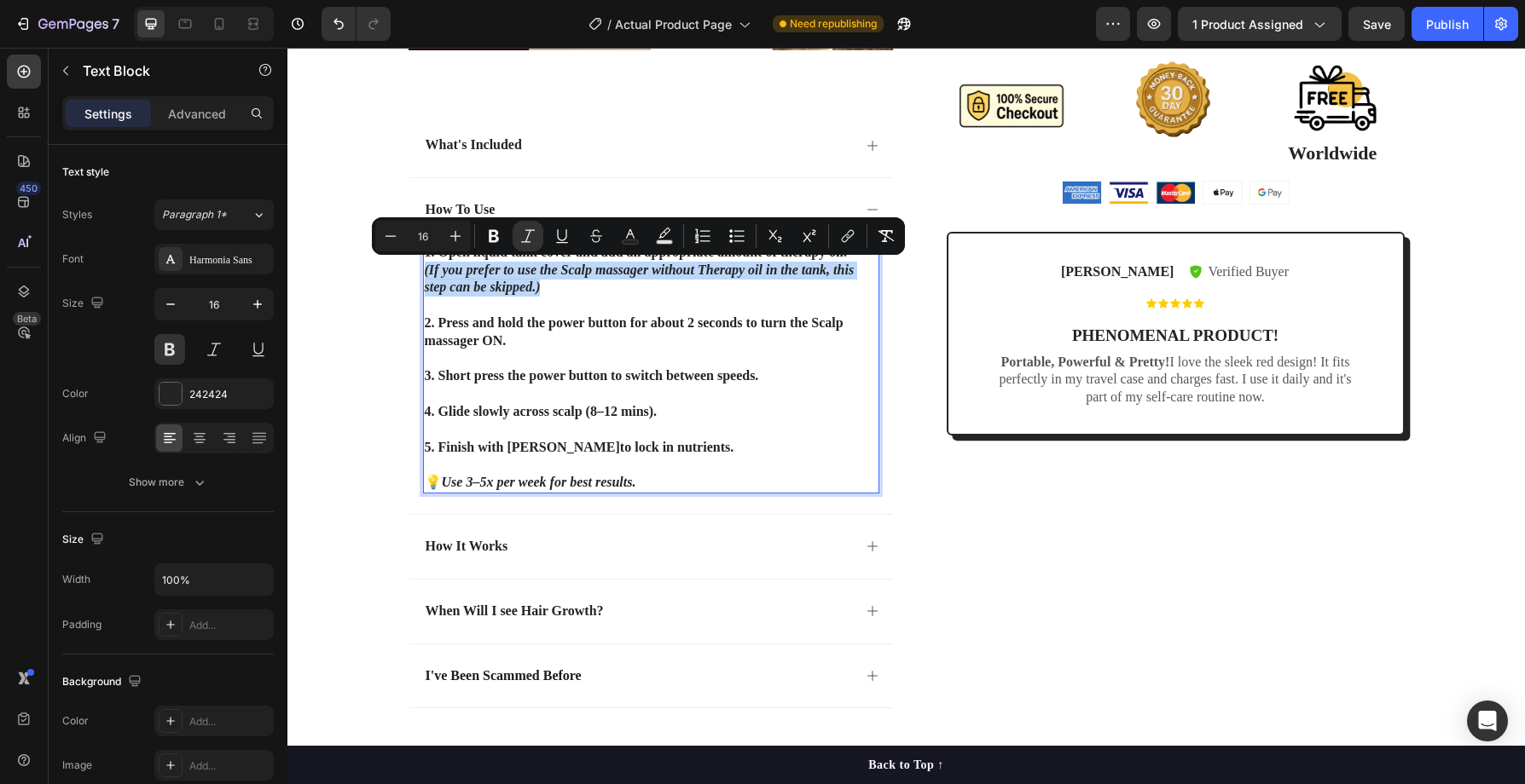
drag, startPoint x: 424, startPoint y: 274, endPoint x: 546, endPoint y: 291, distance: 123.2
click at [487, 238] on icon "Editor contextual toolbar" at bounding box center [494, 236] width 17 height 17
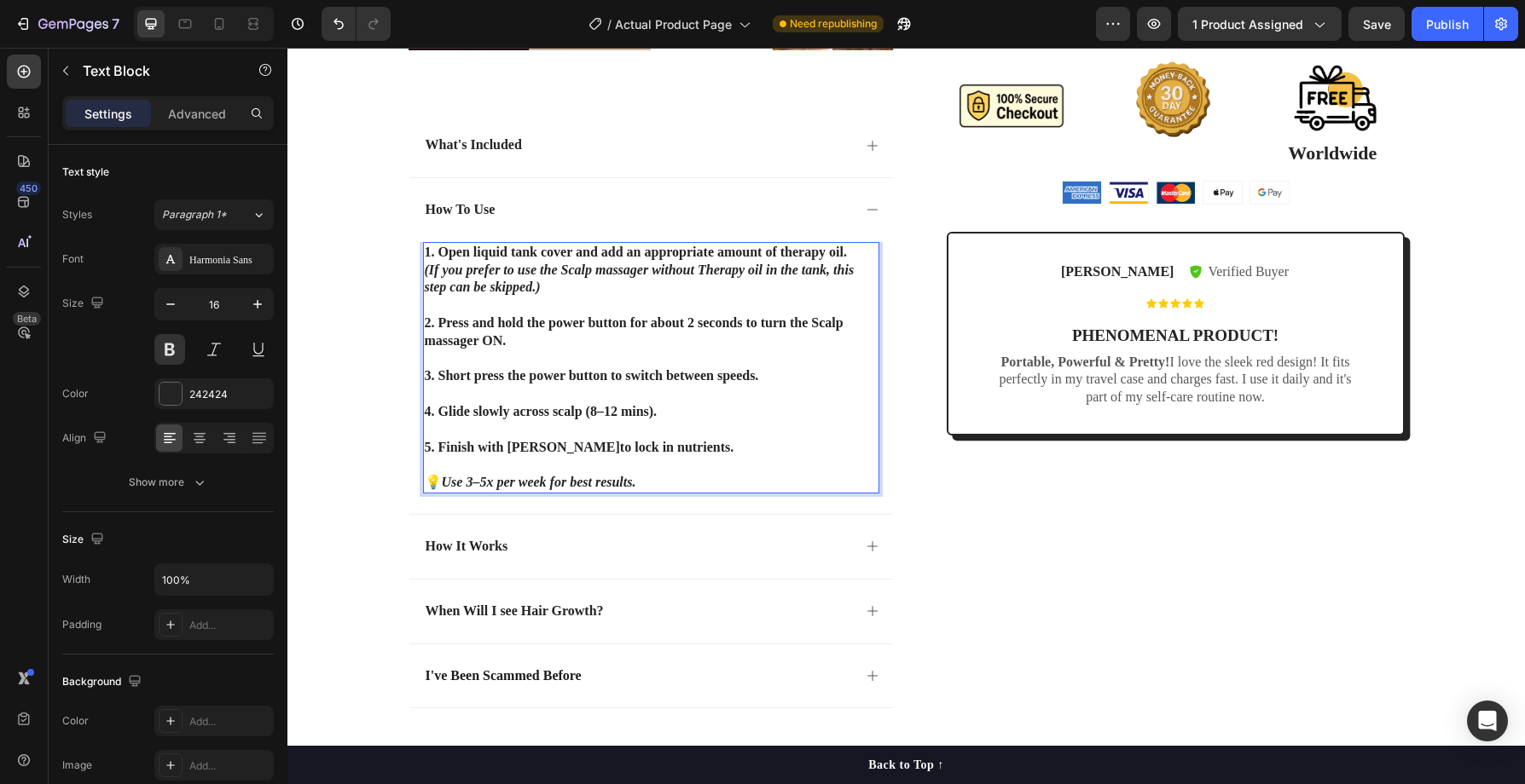
click at [499, 285] on strong "(If you prefer to use the Scalp massager without Therapy oil in the tank, this …" at bounding box center [640, 278] width 430 height 32
click at [1383, 22] on span "Save" at bounding box center [1377, 25] width 28 height 15
